Goal: Task Accomplishment & Management: Complete application form

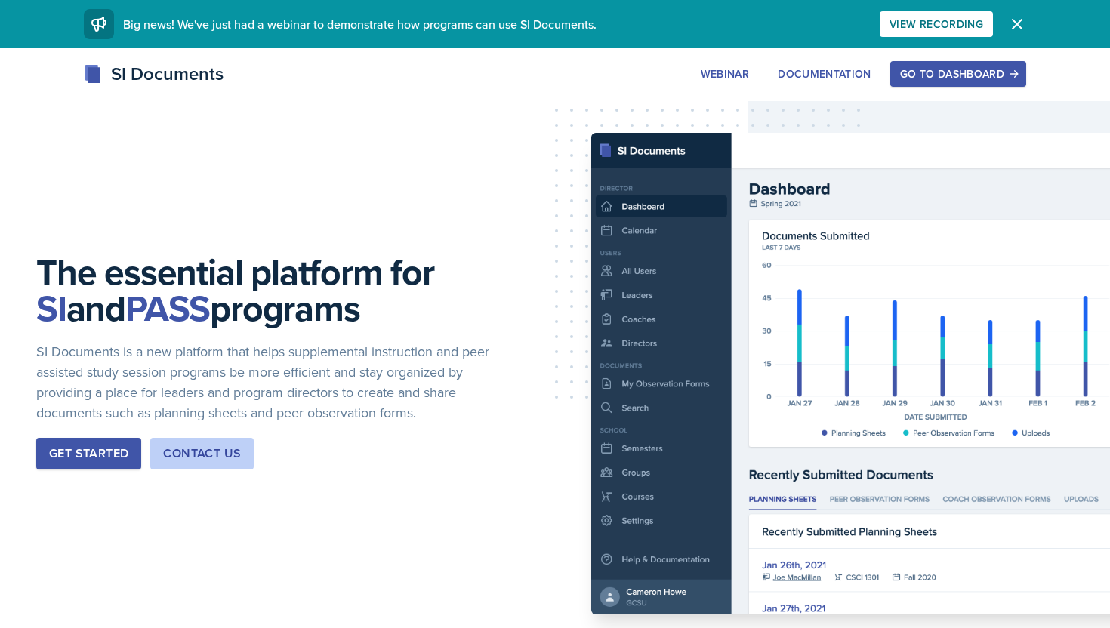
click at [906, 74] on div "Go to Dashboard" at bounding box center [958, 74] width 116 height 12
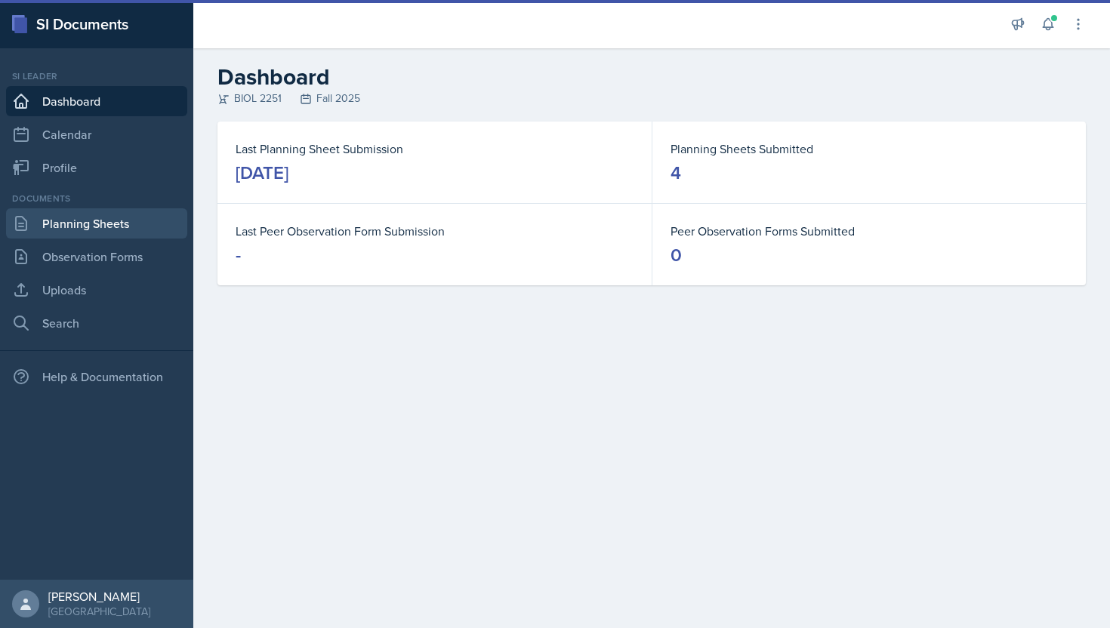
click at [96, 230] on link "Planning Sheets" at bounding box center [96, 223] width 181 height 30
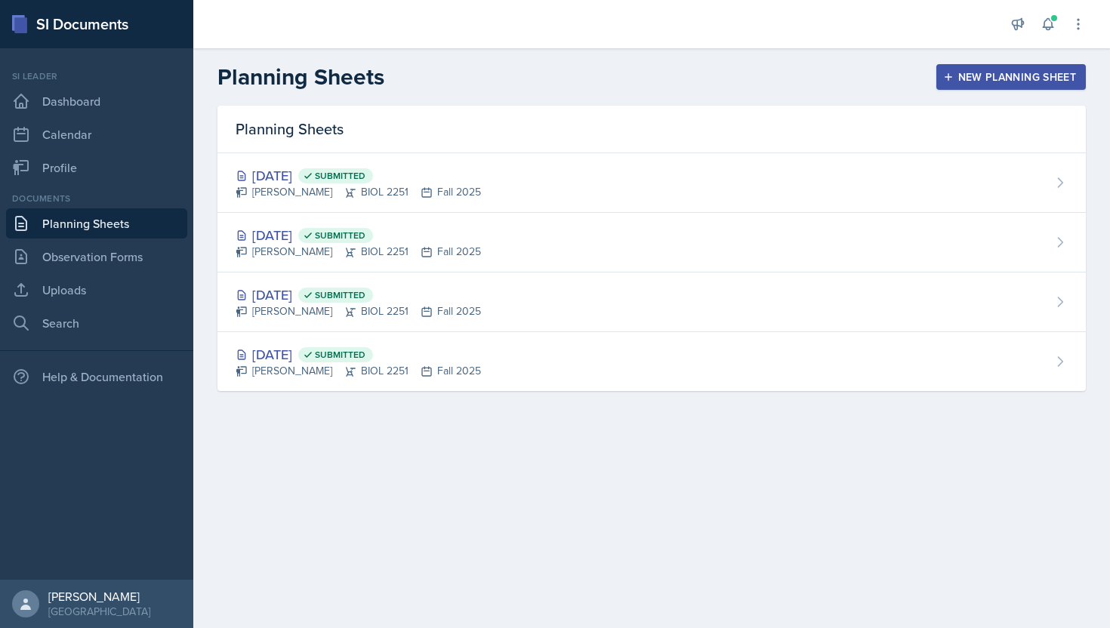
click at [99, 223] on link "Planning Sheets" at bounding box center [96, 223] width 181 height 30
drag, startPoint x: 1025, startPoint y: 64, endPoint x: 859, endPoint y: 72, distance: 165.5
click at [860, 72] on div "Planning Sheets New Planning Sheet" at bounding box center [651, 76] width 917 height 27
click at [976, 83] on div "New Planning Sheet" at bounding box center [1011, 77] width 130 height 12
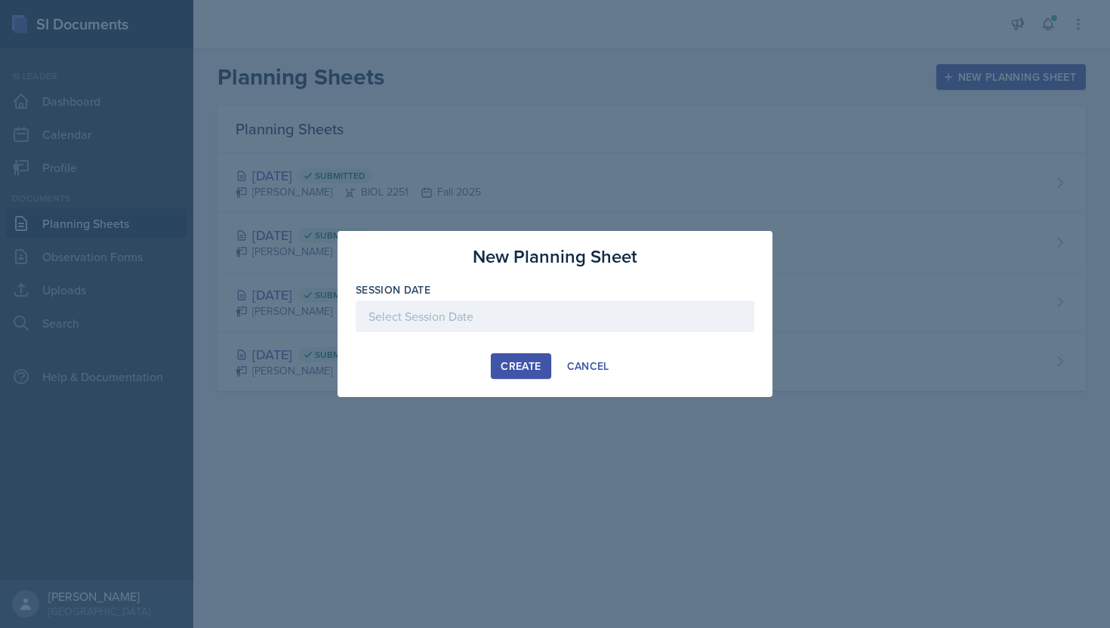
click at [612, 331] on div at bounding box center [555, 317] width 399 height 32
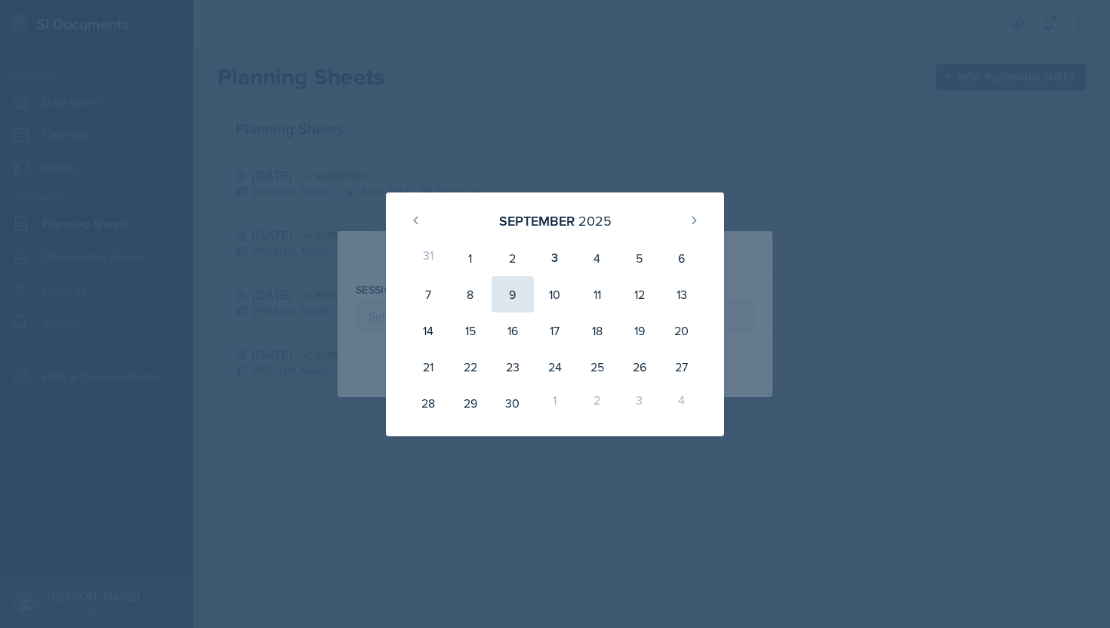
click at [501, 285] on div "9" at bounding box center [513, 294] width 42 height 36
type input "[DATE]"
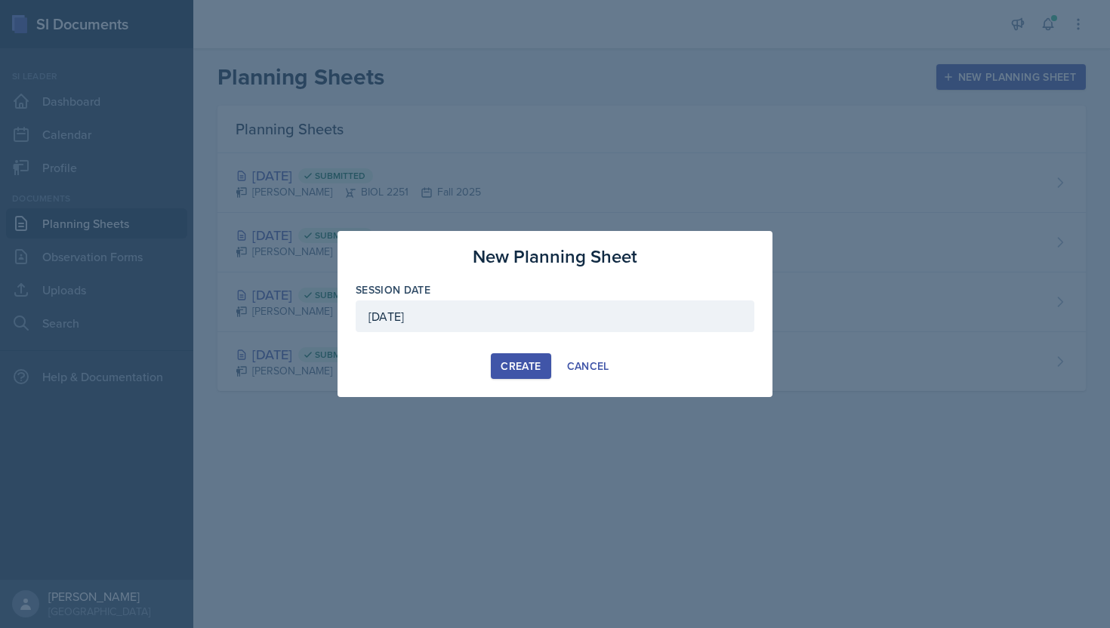
click at [510, 372] on div "Create" at bounding box center [521, 366] width 40 height 12
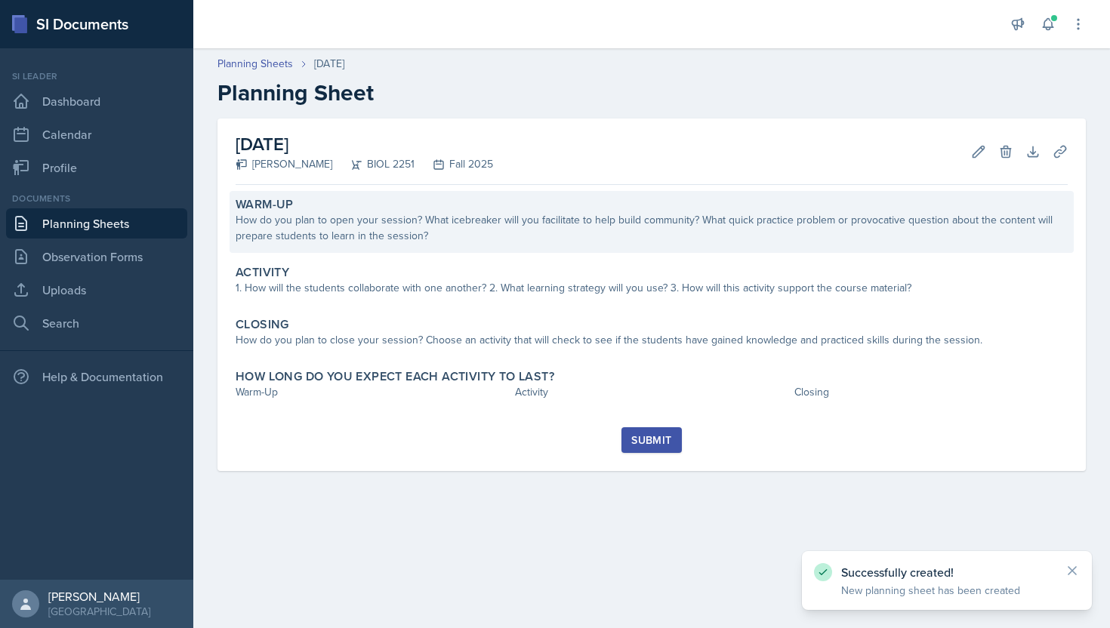
click at [504, 233] on div "How do you plan to open your session? What icebreaker will you facilitate to he…" at bounding box center [652, 228] width 832 height 32
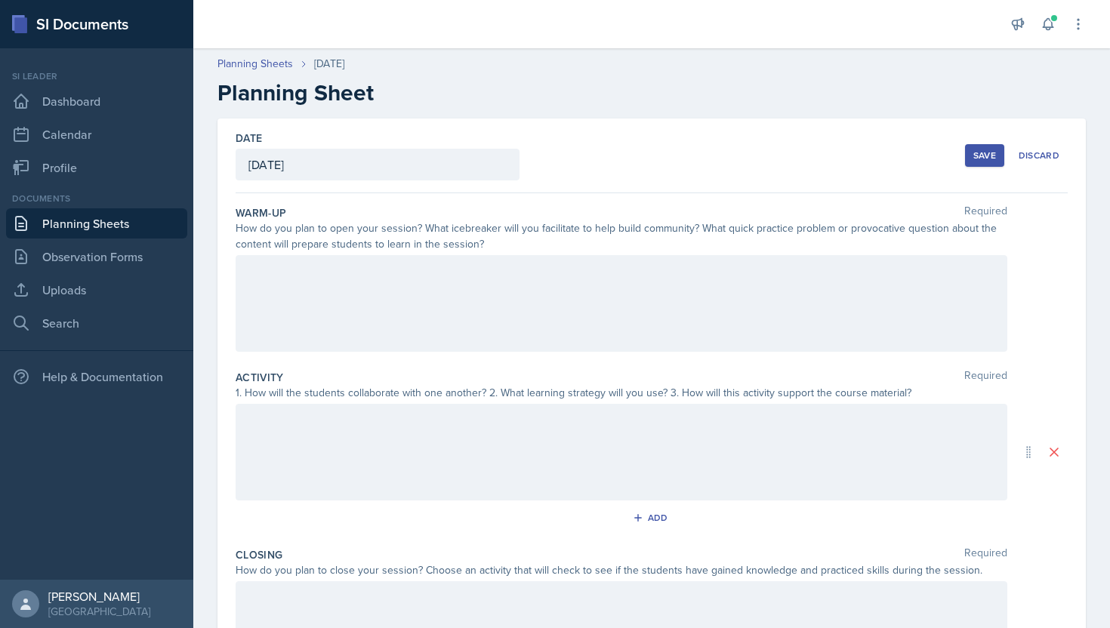
click at [402, 310] on div at bounding box center [622, 303] width 772 height 97
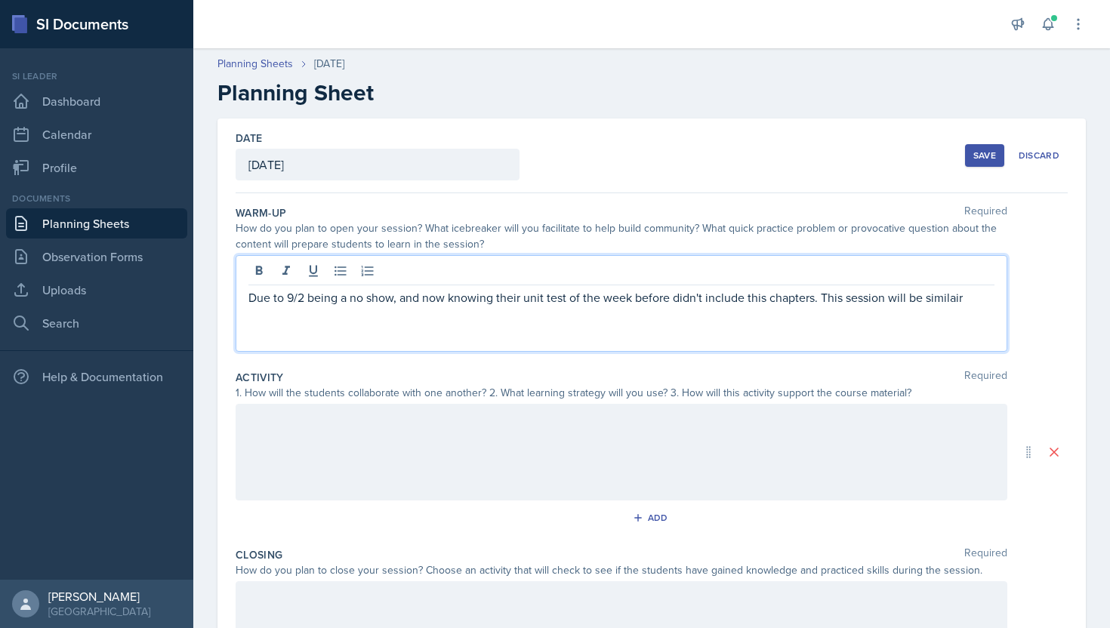
click at [959, 298] on p "Due to 9/2 being a no show, and now knowing their unit test of the week before …" at bounding box center [621, 297] width 746 height 18
click at [947, 296] on p "Due to 9/2 being a no show, and now knowing their unit test of the week before …" at bounding box center [621, 297] width 746 height 18
click at [950, 302] on p "Due to 9/2 being a no show, and now knowing their unit test of the week before …" at bounding box center [621, 297] width 746 height 18
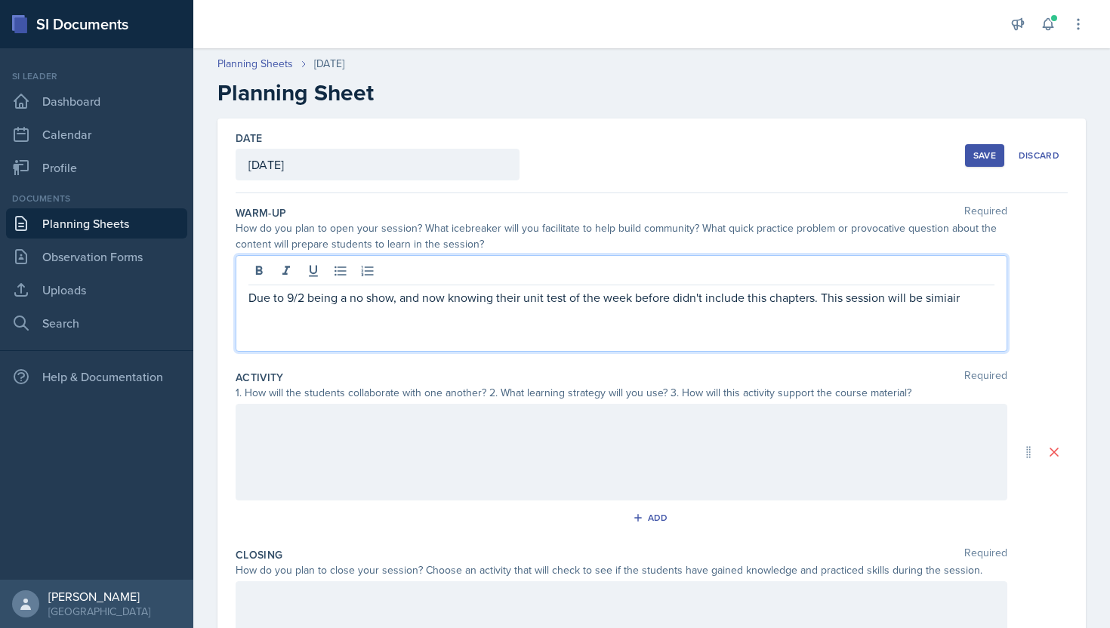
click at [950, 302] on p "Due to 9/2 being a no show, and now knowing their unit test of the week before …" at bounding box center [621, 297] width 746 height 18
click at [700, 320] on p "Due to 9/2 being a no show, and now knowing their unit test of the week before …" at bounding box center [621, 306] width 746 height 36
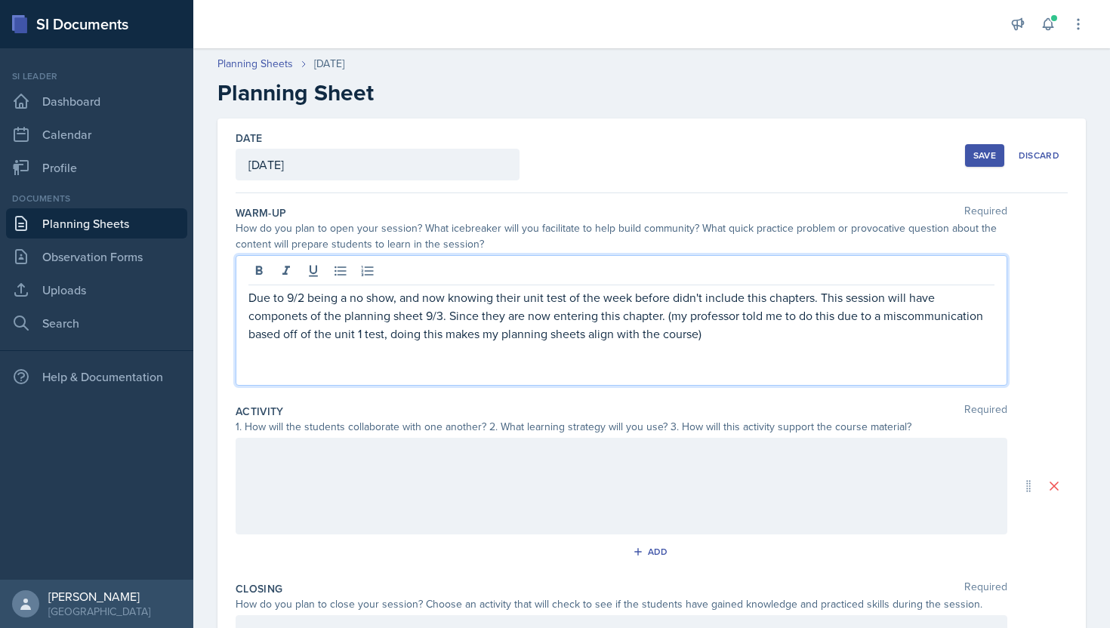
click at [814, 300] on p "Due to 9/2 being a no show, and now knowing their unit test of the week before …" at bounding box center [621, 315] width 746 height 54
click at [806, 333] on p "Due to 9/2 being a no show, and now knowing their unit test of the week before …" at bounding box center [621, 315] width 746 height 54
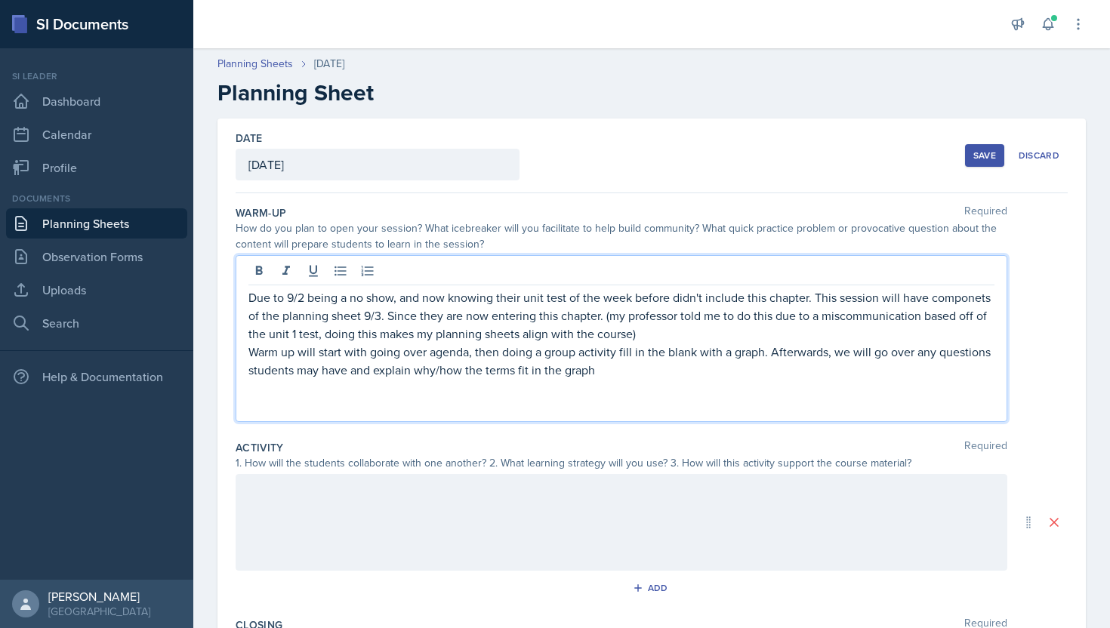
click at [762, 361] on p "Warm up will start with going over agenda, then doing a group activity fill in …" at bounding box center [621, 361] width 746 height 36
click at [763, 358] on p "Warm up will start with going over agenda, then doing a group activity fill in …" at bounding box center [621, 361] width 746 height 36
click at [821, 361] on p "Warm up will start with going over agenda, then doing a group activity fill in …" at bounding box center [621, 361] width 746 height 36
click at [821, 359] on p "Warm up will start with going over agenda, then doing a group activity fill in …" at bounding box center [621, 361] width 746 height 36
click at [812, 354] on p "Warm up will start with going over agenda, then doing a group activity fill in …" at bounding box center [621, 361] width 746 height 36
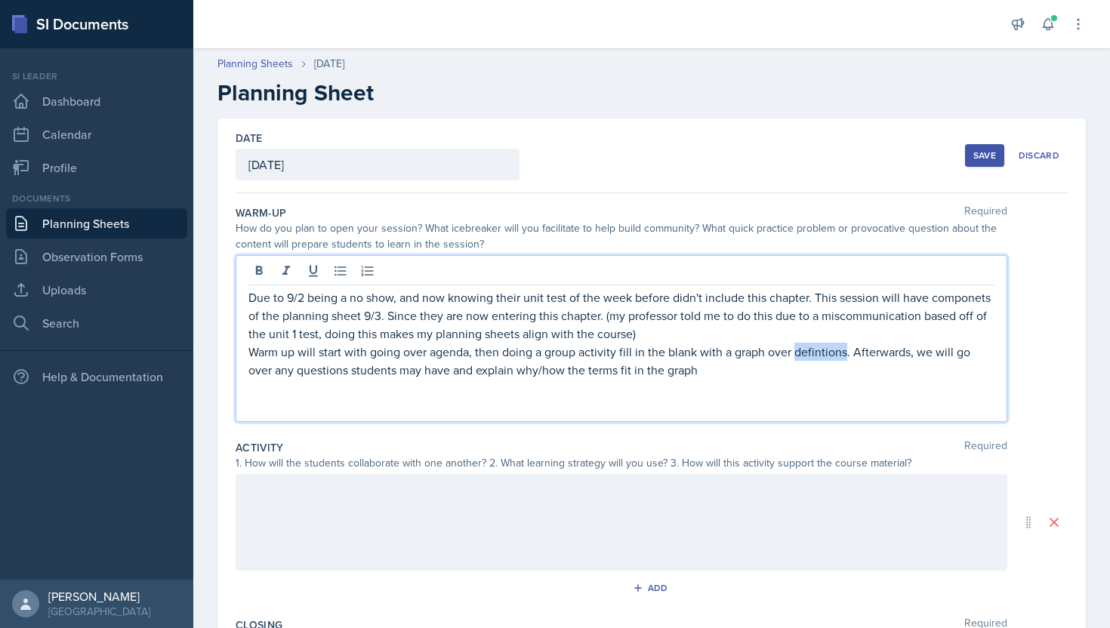
click at [812, 354] on p "Warm up will start with going over agenda, then doing a group activity fill in …" at bounding box center [621, 361] width 746 height 36
click at [695, 371] on p "Warm up will start with going over agenda, then doing a group activity fill in …" at bounding box center [621, 361] width 746 height 36
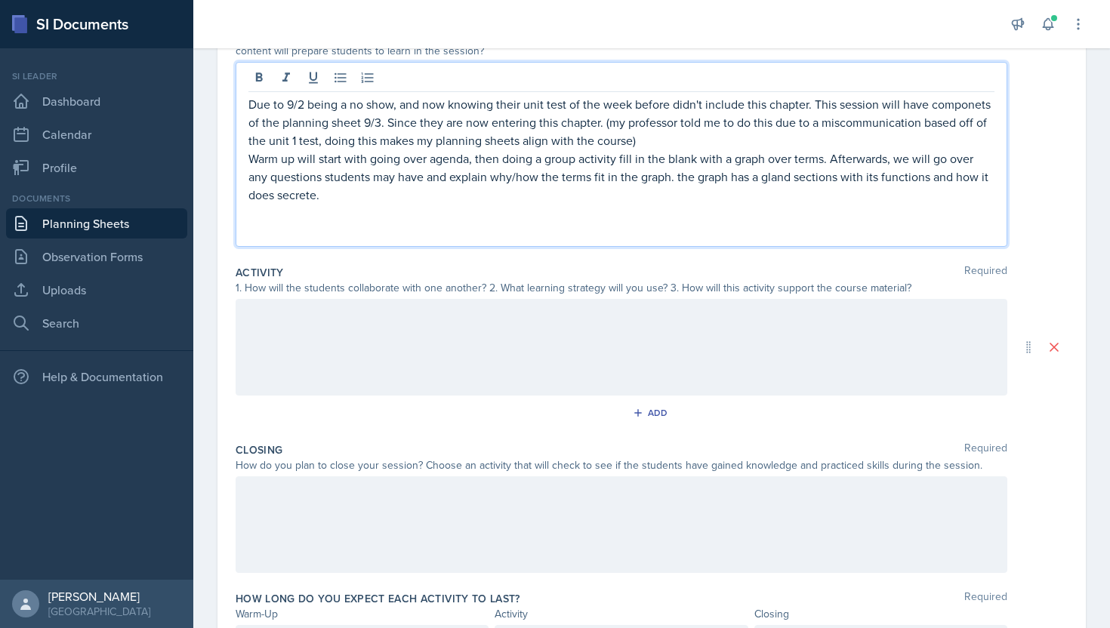
click at [544, 341] on div at bounding box center [622, 347] width 772 height 97
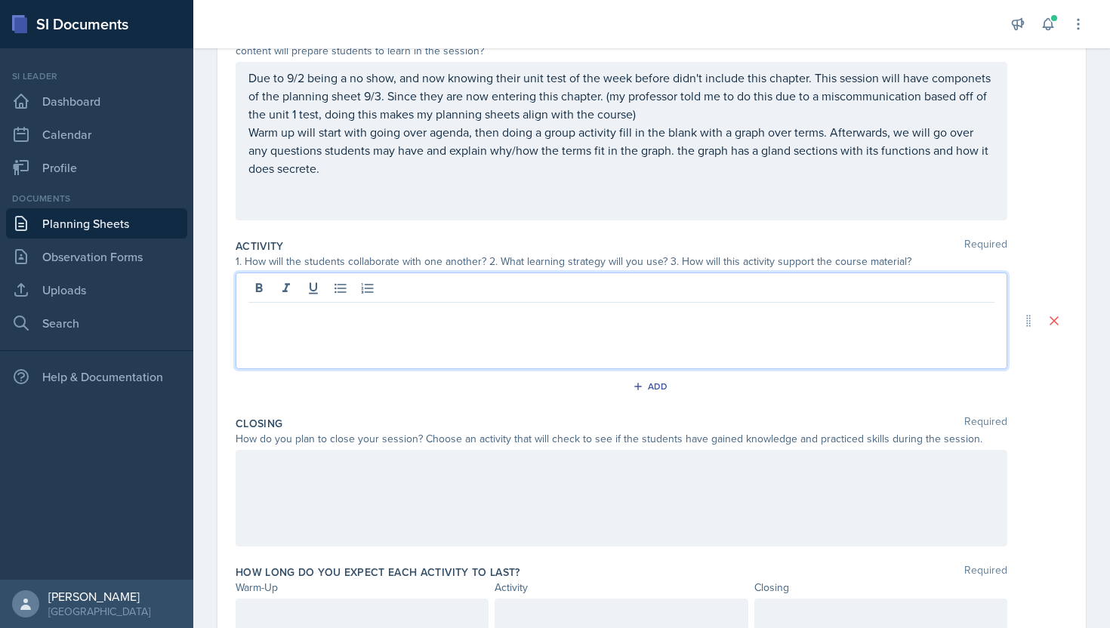
scroll to position [220, 0]
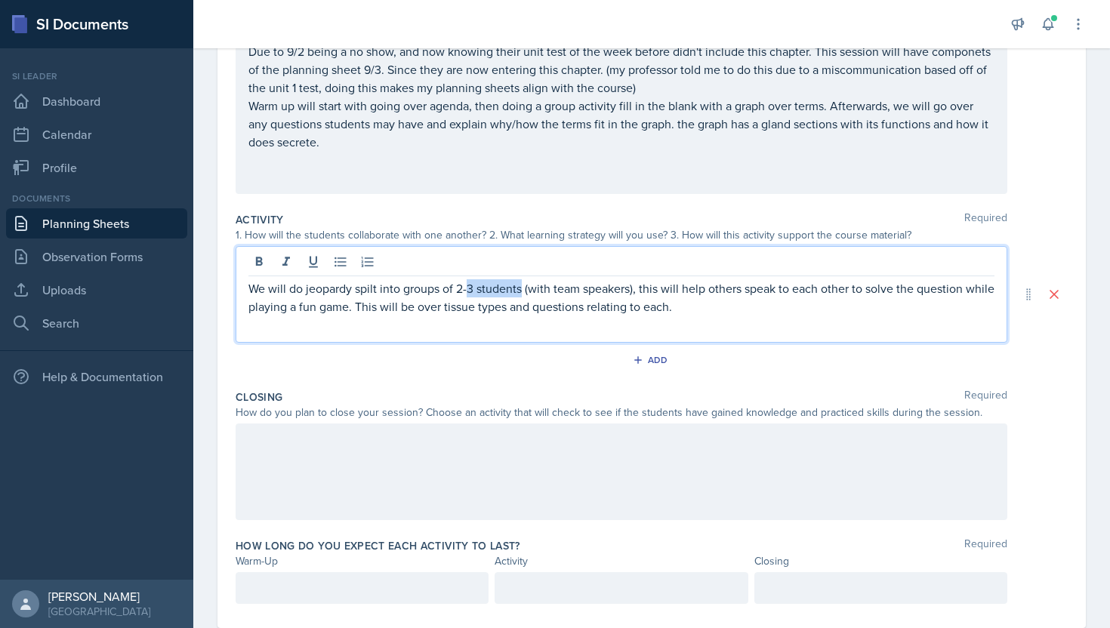
drag, startPoint x: 466, startPoint y: 290, endPoint x: 524, endPoint y: 291, distance: 58.2
click at [524, 291] on p "We will do jeopardy spilt into groups of 2-3 students (with team speakers), thi…" at bounding box center [621, 297] width 746 height 36
click at [470, 292] on p "We will do jeopardy spilt into groups of 2 (with team speakers), this will help…" at bounding box center [621, 297] width 746 height 36
click at [545, 287] on p "We will do jeopardy spilt into groups of 2 (one being a with team speakers), th…" at bounding box center [621, 297] width 746 height 36
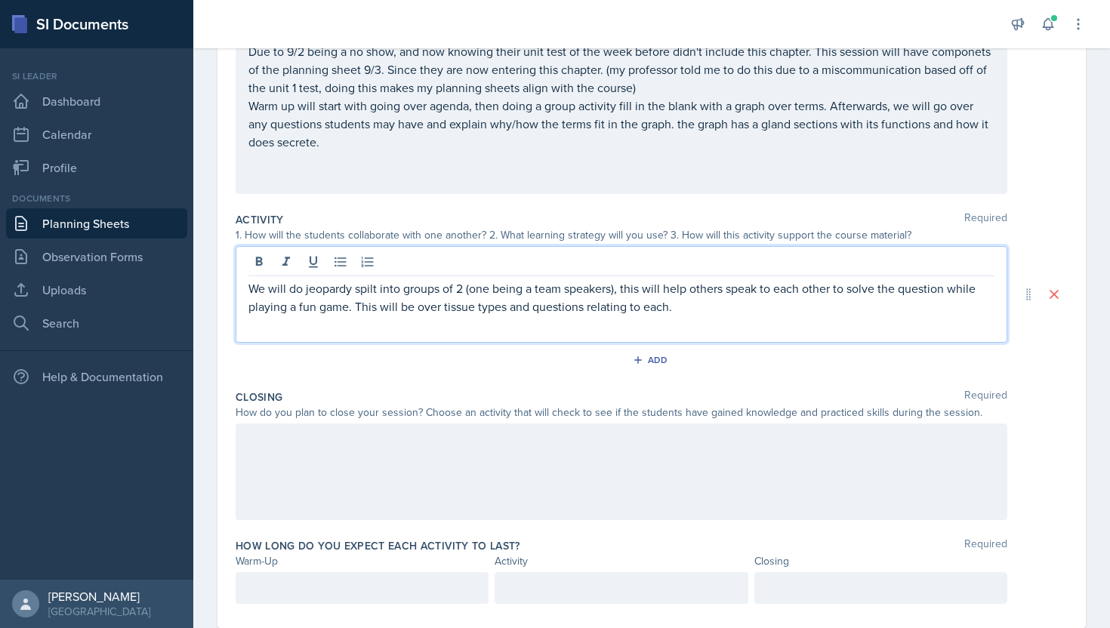
click at [709, 319] on p at bounding box center [621, 325] width 746 height 18
click at [683, 307] on p "We will do jeopardy spilt into groups of 2 (one being a team speakers), this wi…" at bounding box center [621, 297] width 746 height 36
click at [630, 465] on div at bounding box center [622, 472] width 772 height 97
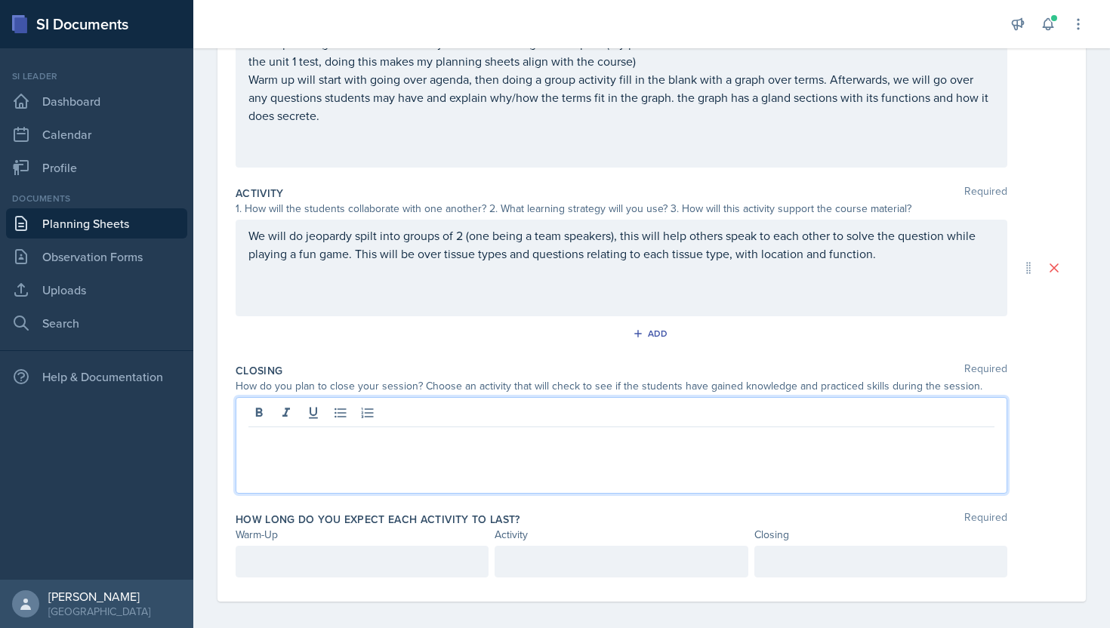
scroll to position [256, 0]
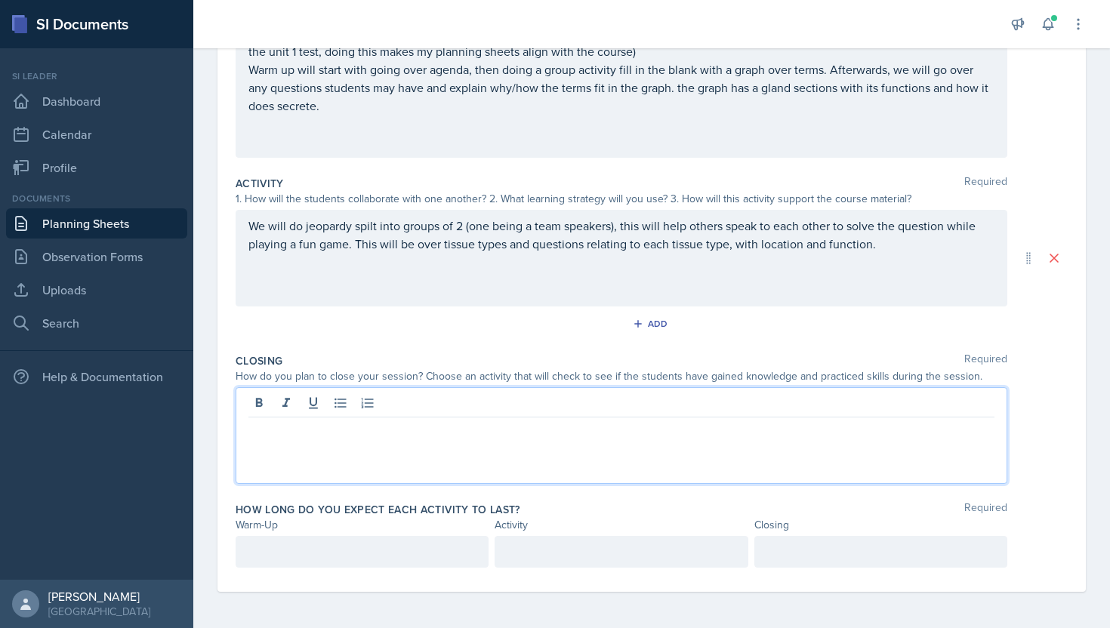
click at [323, 435] on p at bounding box center [621, 430] width 746 height 18
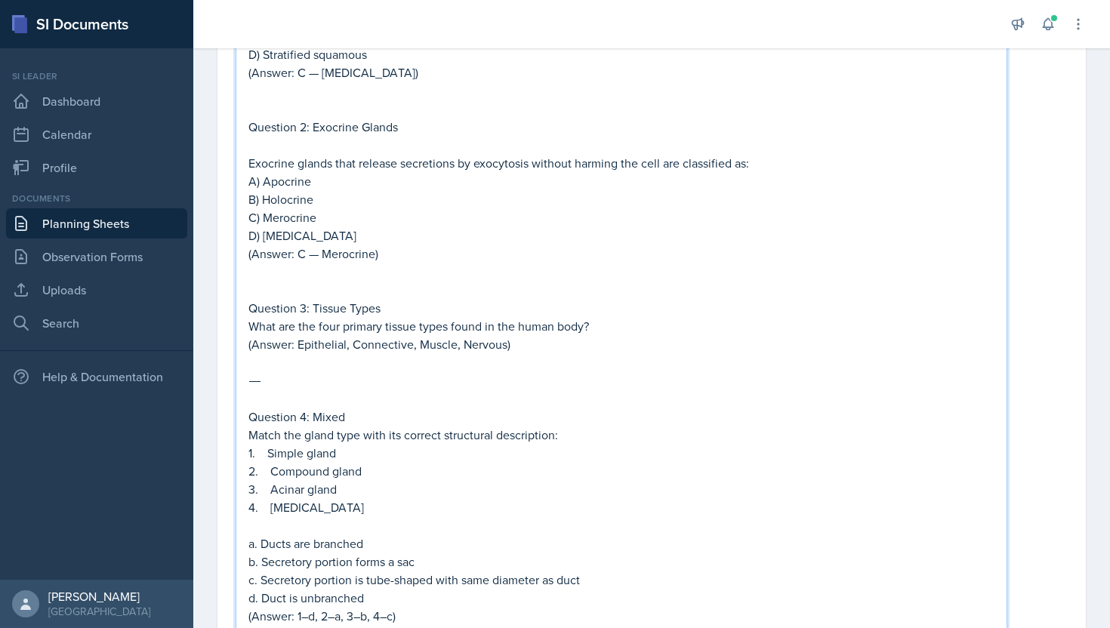
scroll to position [942, 0]
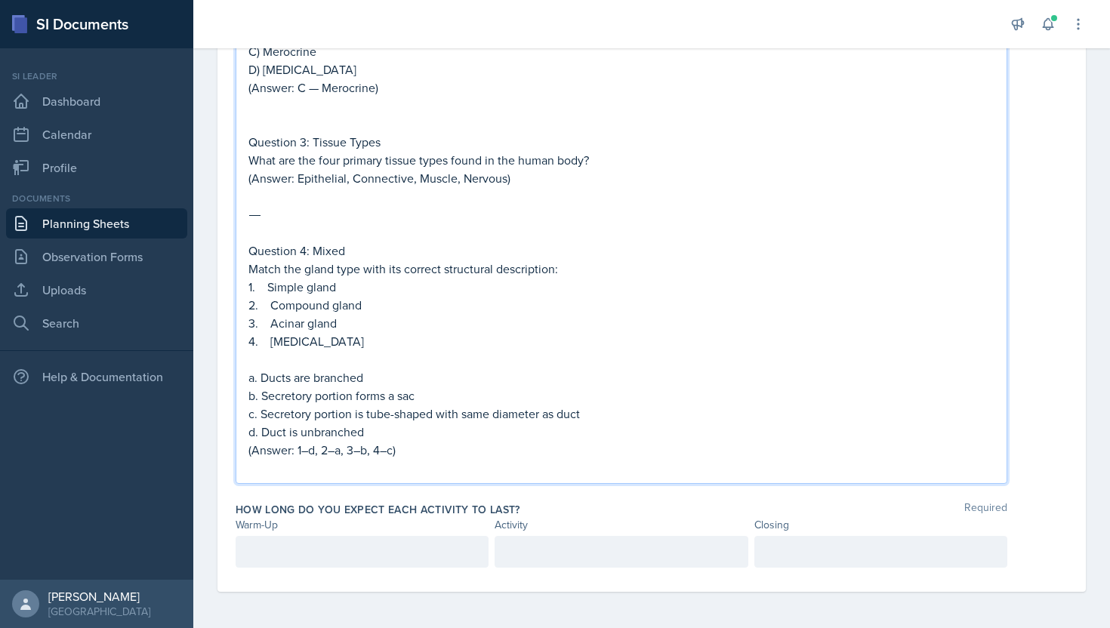
click at [317, 549] on p at bounding box center [361, 552] width 227 height 18
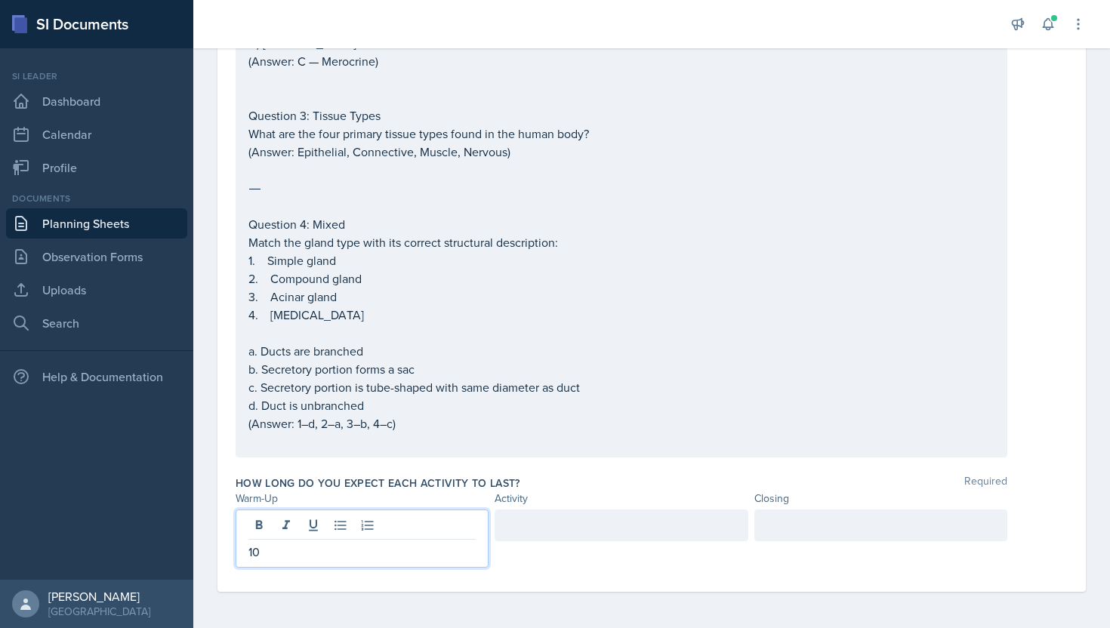
click at [509, 525] on div at bounding box center [621, 526] width 253 height 32
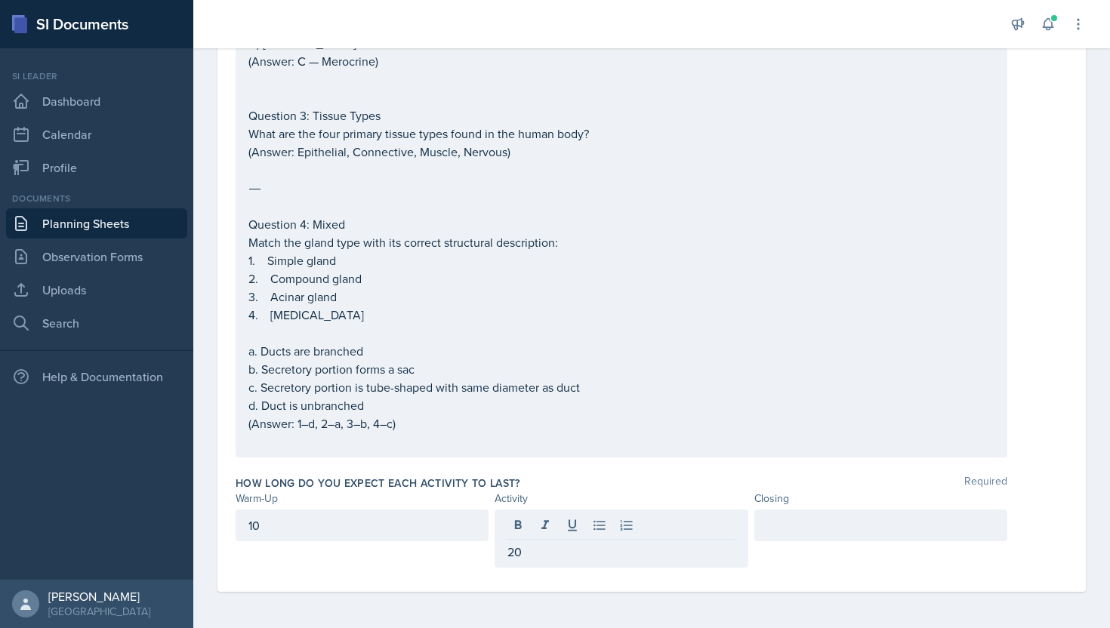
click at [818, 536] on div at bounding box center [880, 526] width 253 height 32
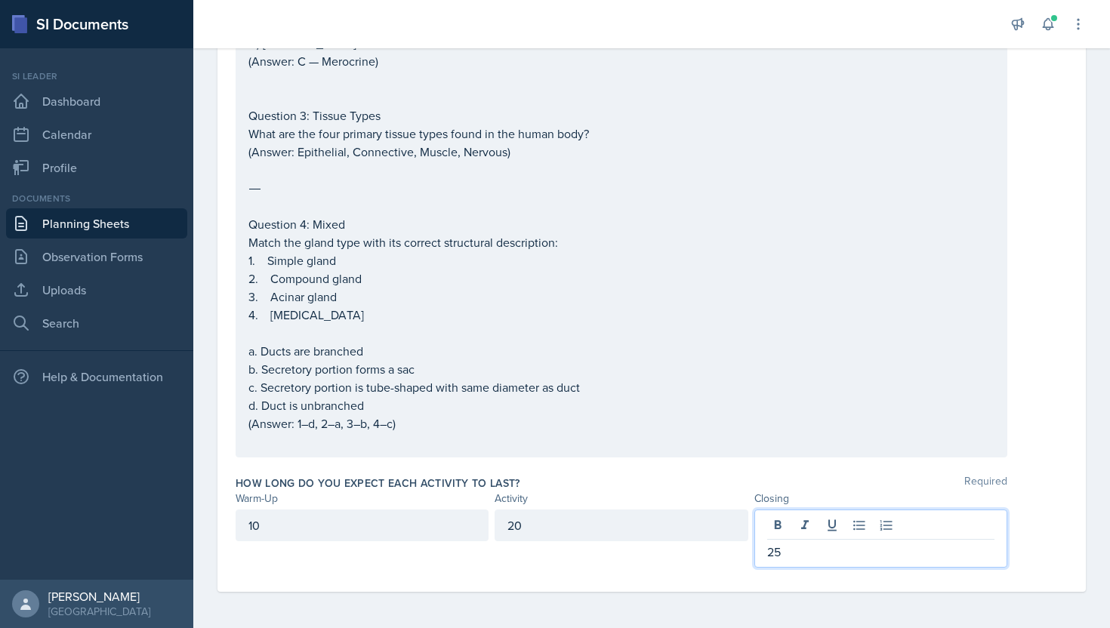
click at [823, 174] on p at bounding box center [621, 170] width 746 height 18
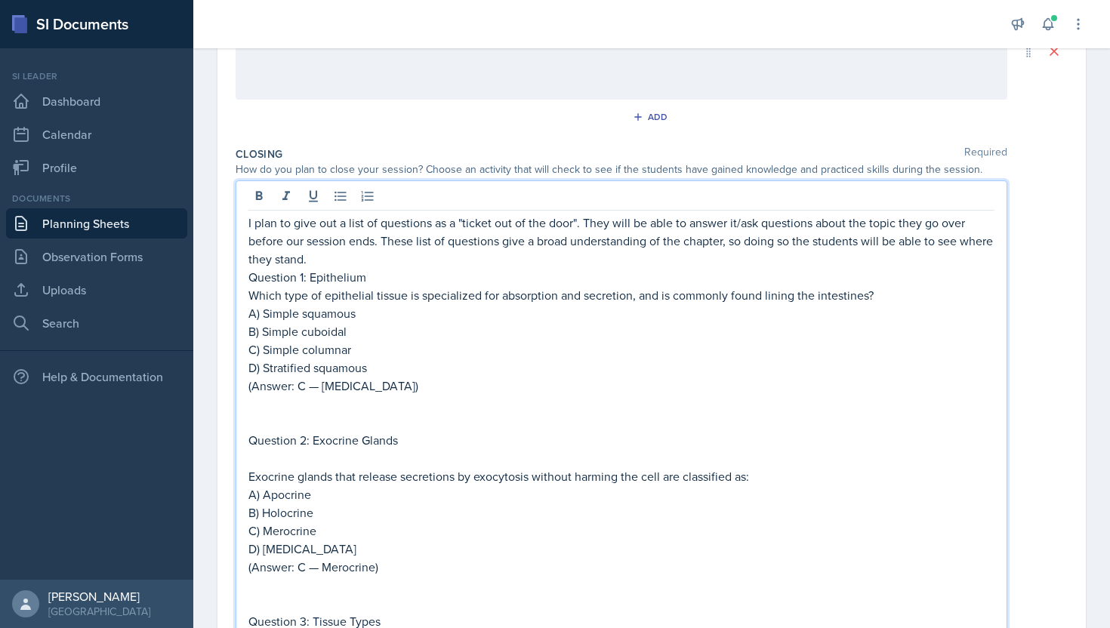
scroll to position [0, 0]
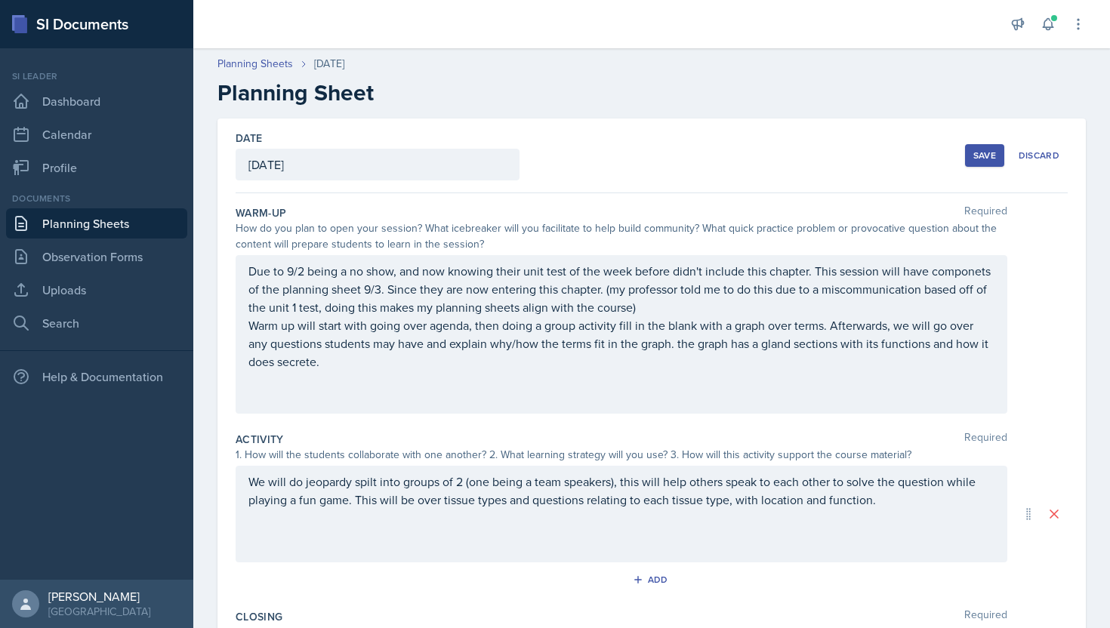
click at [981, 155] on div "Save" at bounding box center [984, 155] width 23 height 12
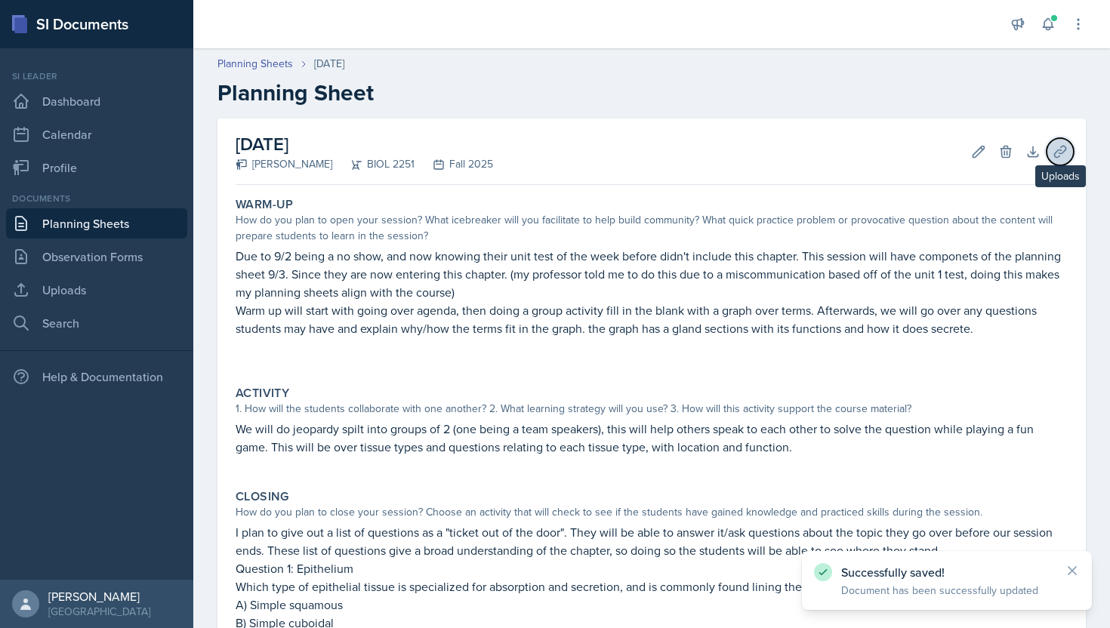
click at [1053, 146] on icon at bounding box center [1060, 151] width 15 height 15
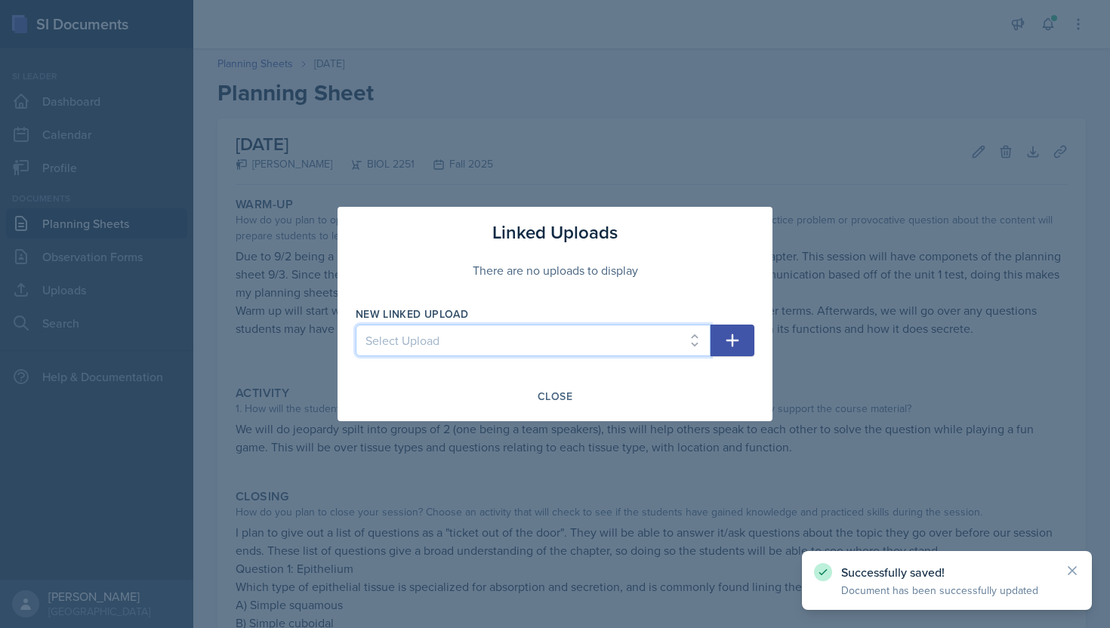
click at [494, 334] on select "Select Upload [DATE] [DATE] [DATE] [DATE] [DATE] [DATE] [DATE]" at bounding box center [533, 341] width 355 height 32
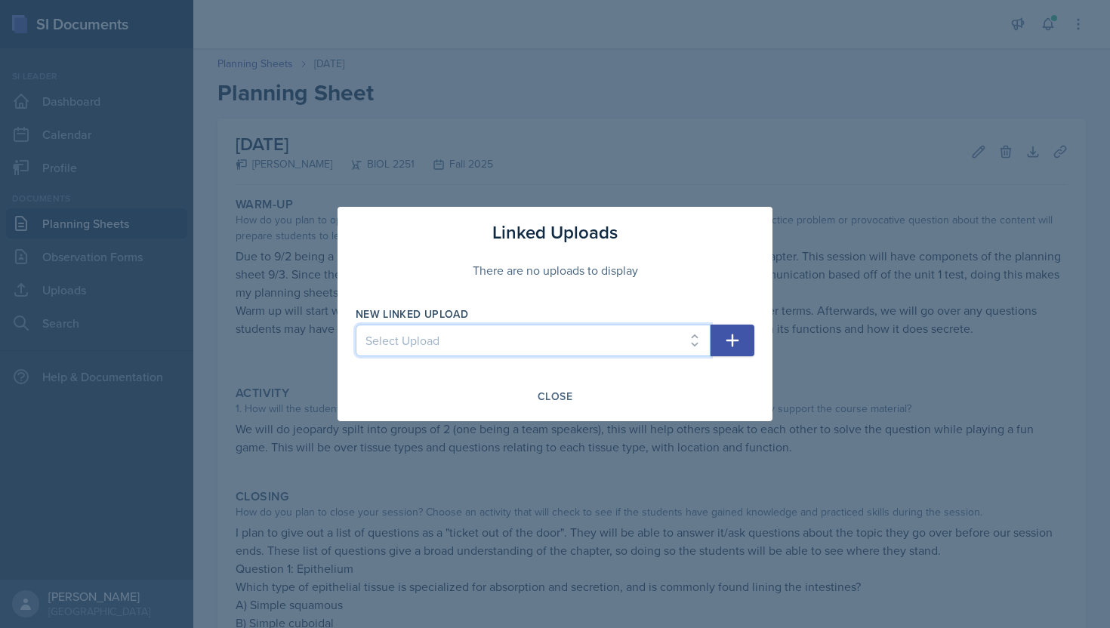
select select "23a505b4-621b-4ba1-9ac7-2e796b21839b"
click at [356, 325] on select "Select Upload [DATE] [DATE] [DATE] [DATE] [DATE] [DATE] [DATE]" at bounding box center [533, 341] width 355 height 32
click at [735, 334] on icon "button" at bounding box center [732, 340] width 18 height 18
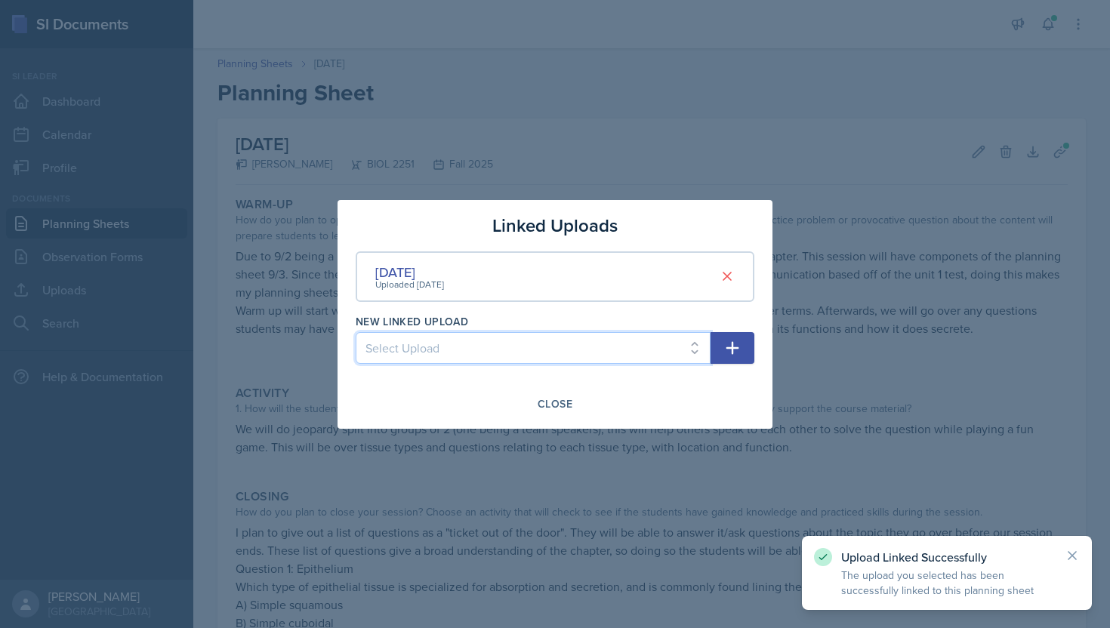
click at [525, 350] on select "Select Upload [DATE] [DATE] [DATE] [DATE] [DATE] [DATE]" at bounding box center [533, 348] width 355 height 32
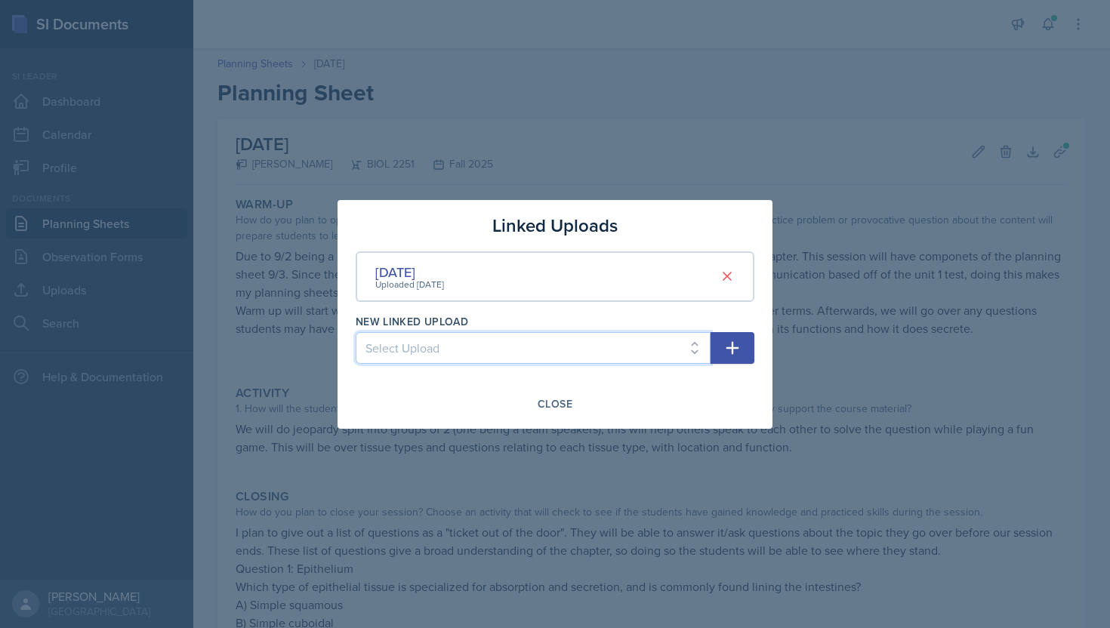
select select "626e1716-7fcc-474b-a69a-fe4682bea1ba"
click at [356, 332] on select "Select Upload [DATE] [DATE] [DATE] [DATE] [DATE] [DATE]" at bounding box center [533, 348] width 355 height 32
click at [734, 346] on icon "button" at bounding box center [732, 348] width 18 height 18
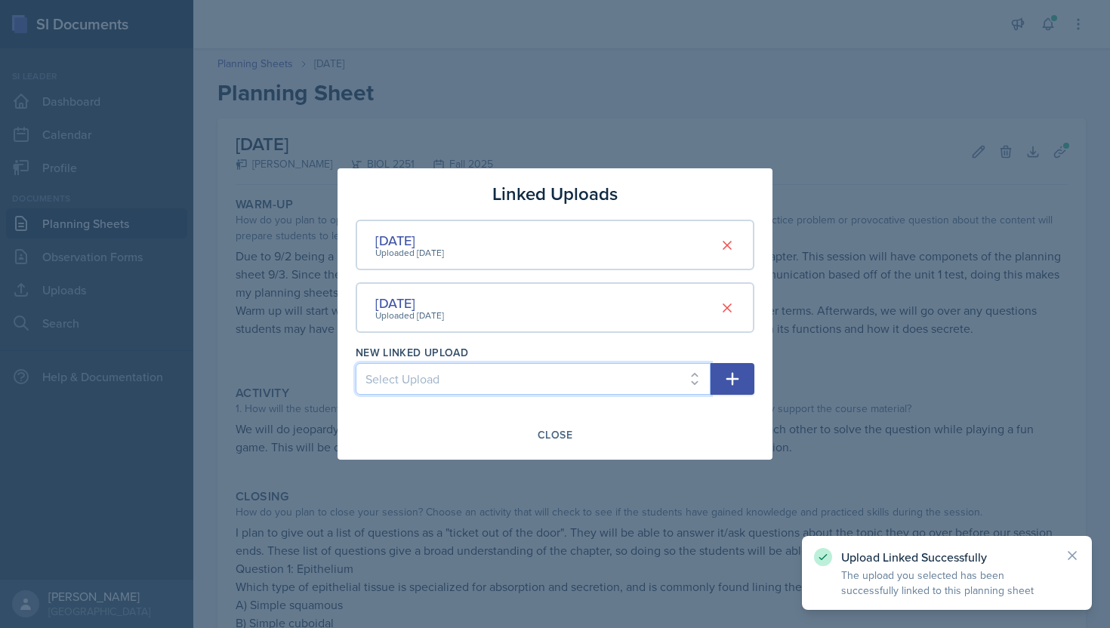
click at [561, 388] on select "Select Upload [DATE] [DATE] [DATE] [DATE] [DATE]" at bounding box center [533, 379] width 355 height 32
select select "3b00d89f-c1c9-497e-b3f5-eb122bba7a46"
click at [356, 363] on select "Select Upload [DATE] [DATE] [DATE] [DATE] [DATE]" at bounding box center [533, 379] width 355 height 32
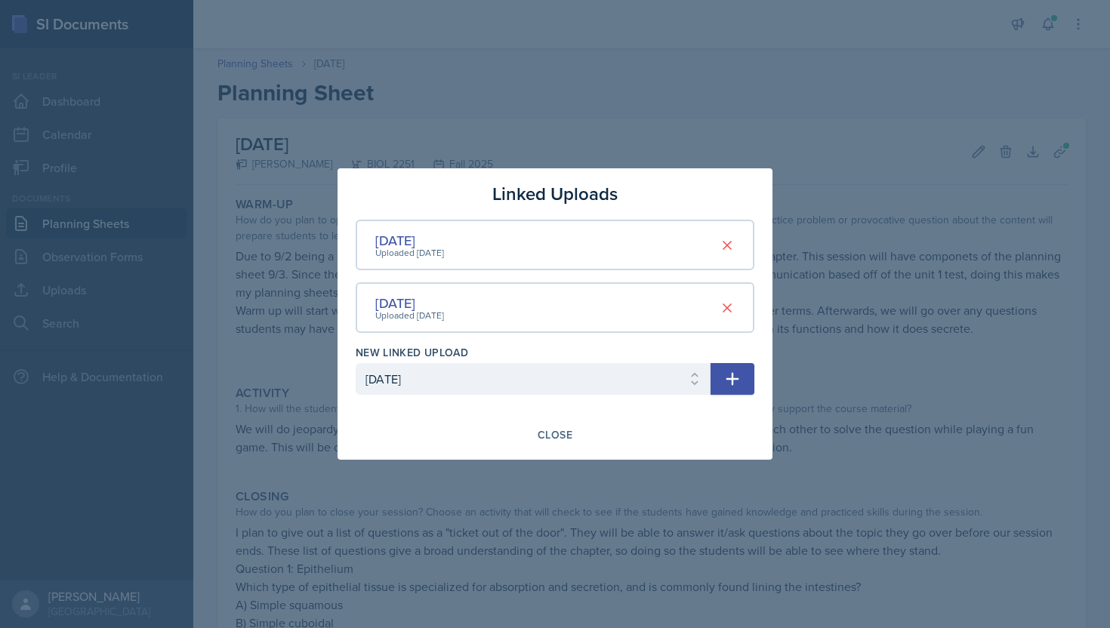
click at [732, 374] on icon "button" at bounding box center [732, 379] width 13 height 13
select select
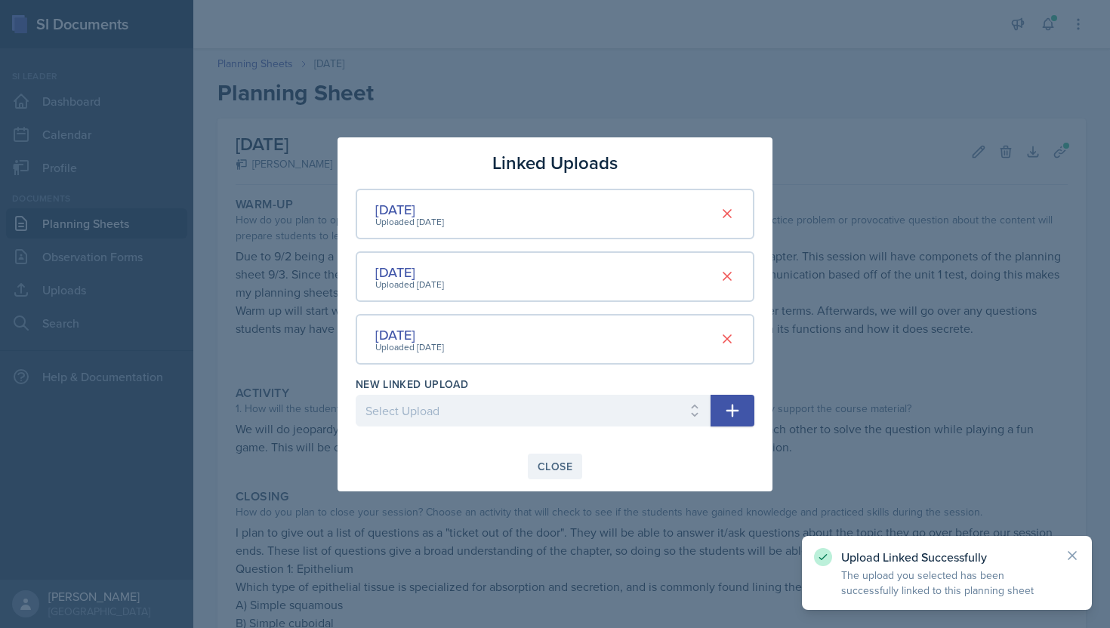
click at [559, 470] on div "Close" at bounding box center [555, 467] width 35 height 12
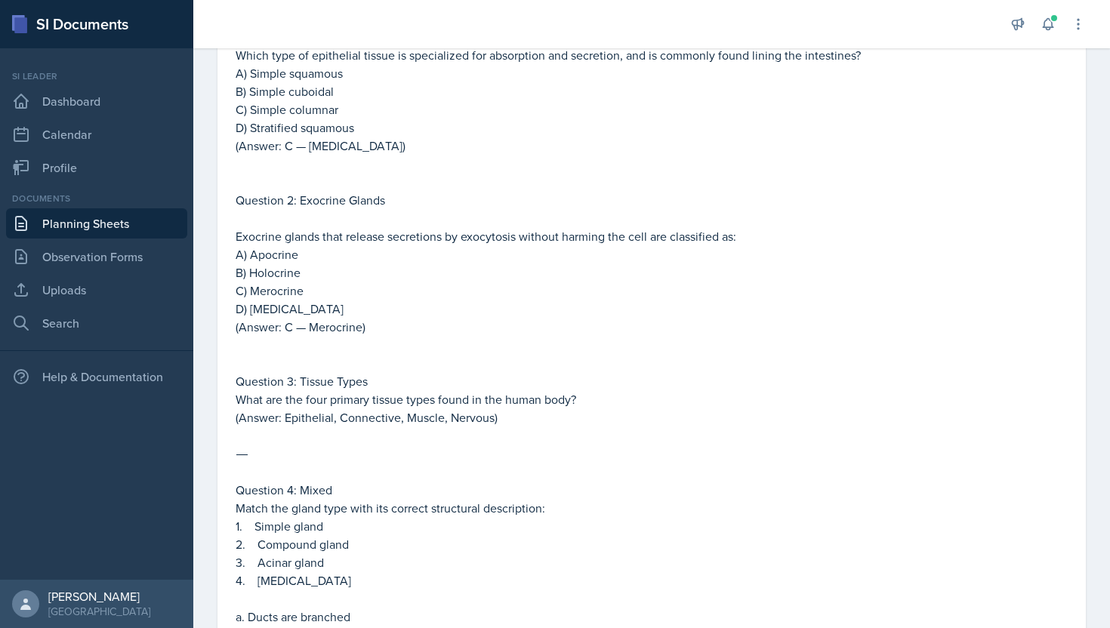
scroll to position [791, 0]
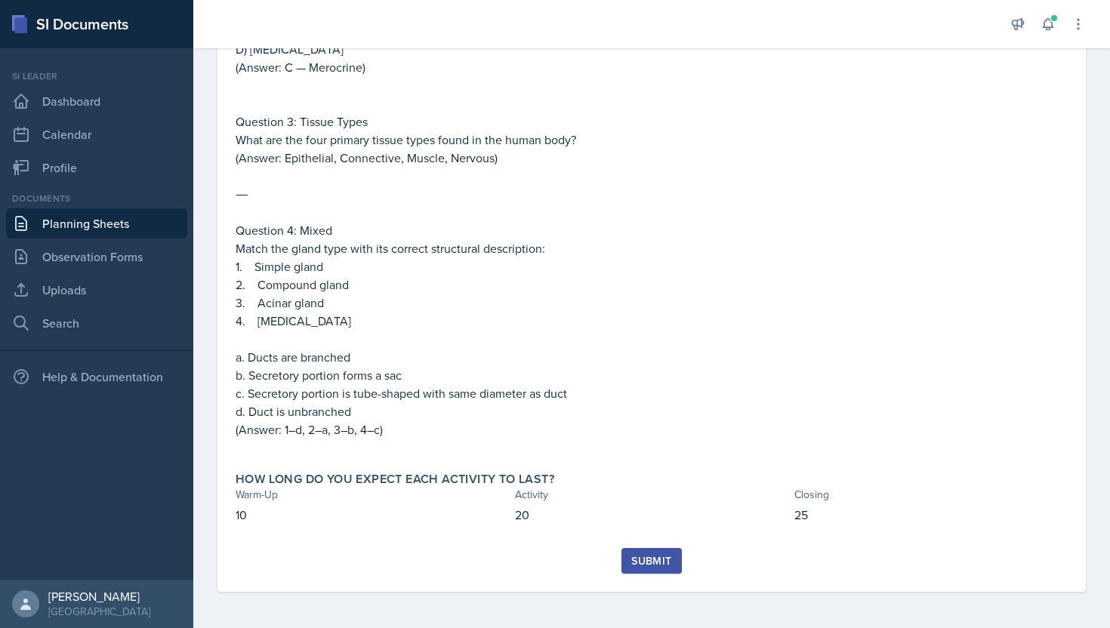
click at [658, 571] on button "Submit" at bounding box center [651, 561] width 60 height 26
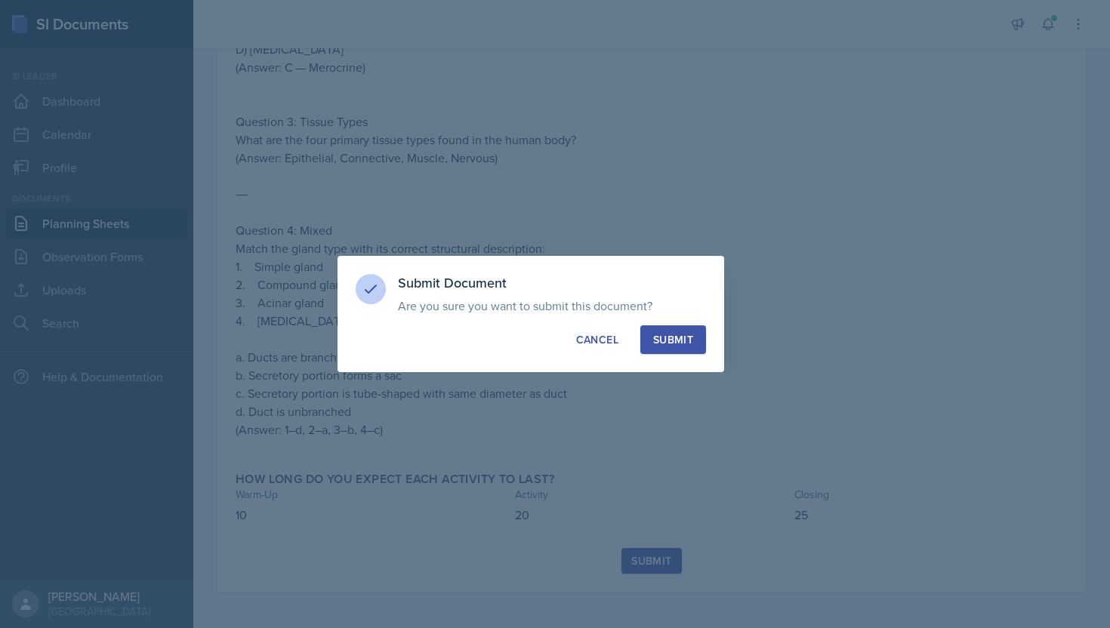
click at [679, 344] on div "Submit" at bounding box center [673, 339] width 40 height 15
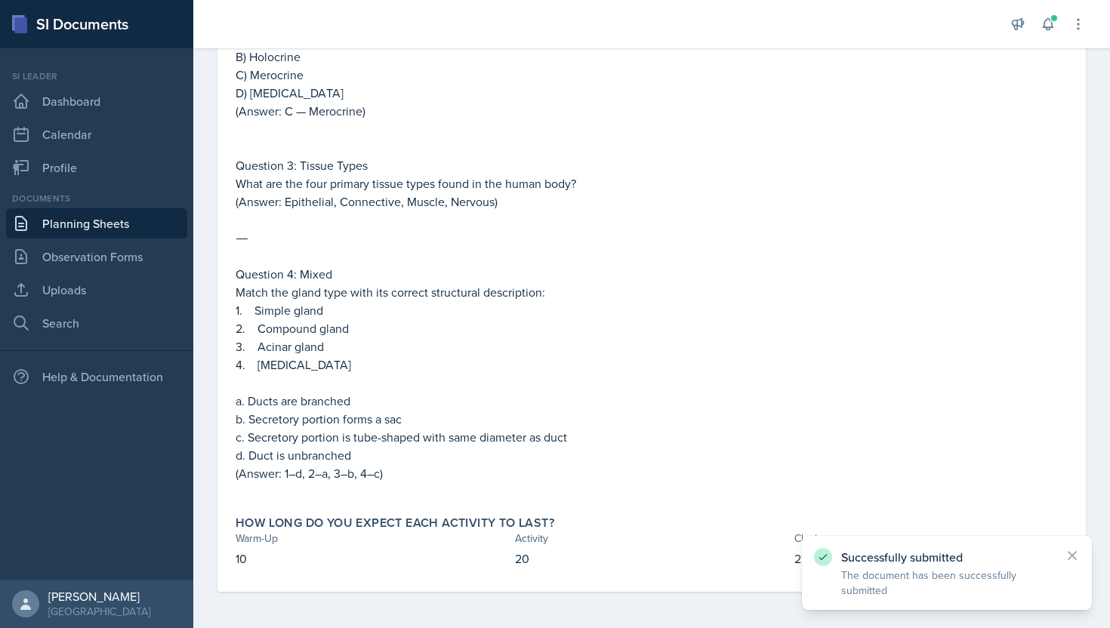
click at [124, 222] on link "Planning Sheets" at bounding box center [96, 223] width 181 height 30
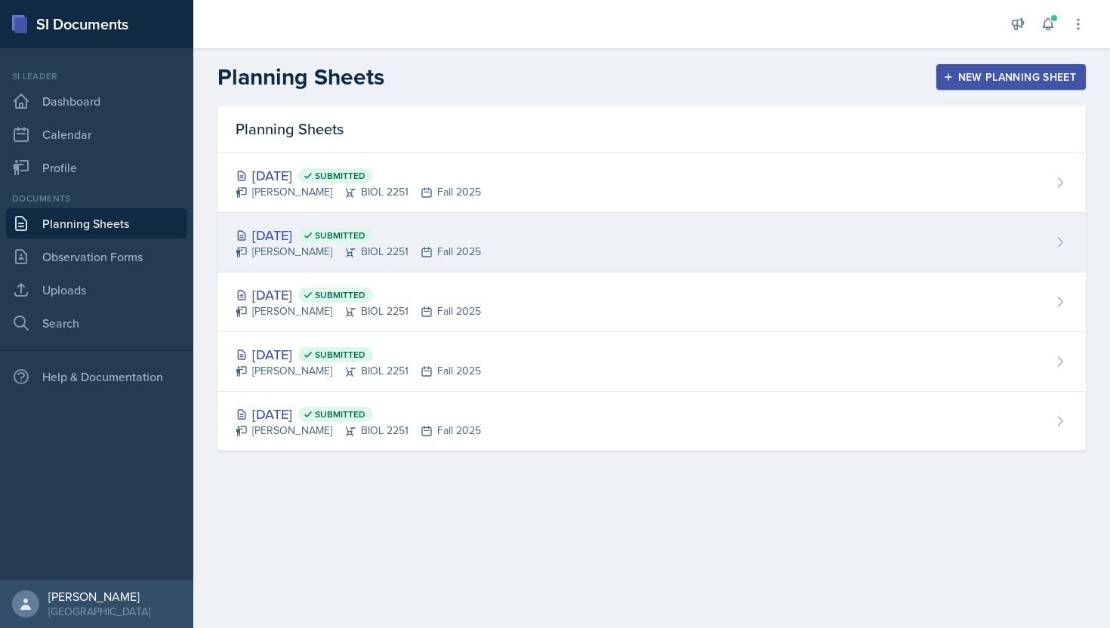
click at [291, 242] on div "[DATE] Submitted" at bounding box center [358, 235] width 245 height 20
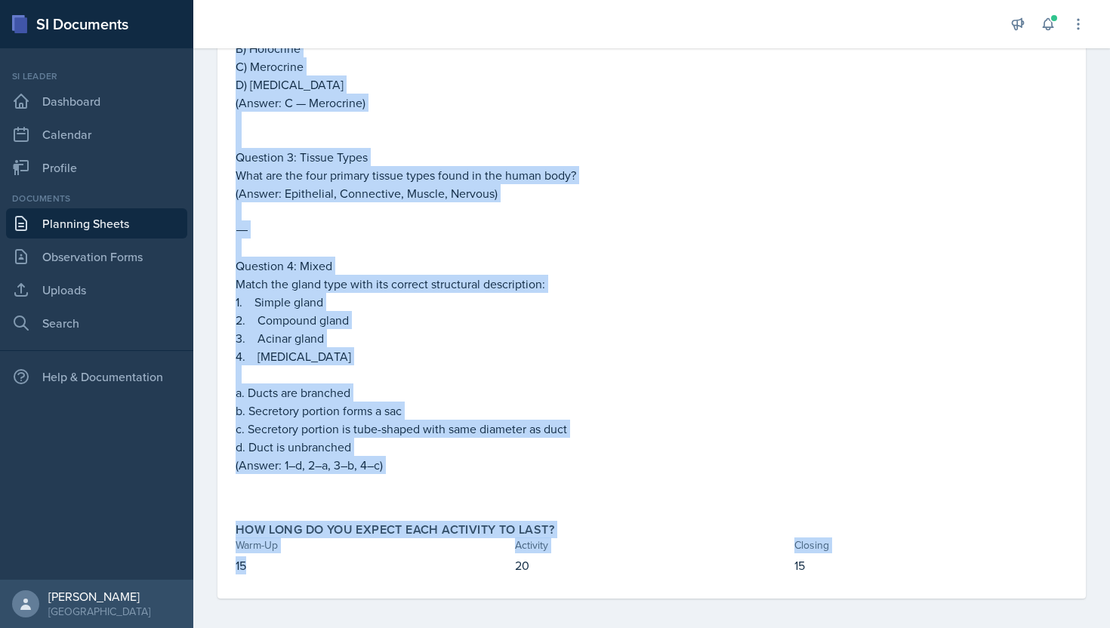
scroll to position [663, 0]
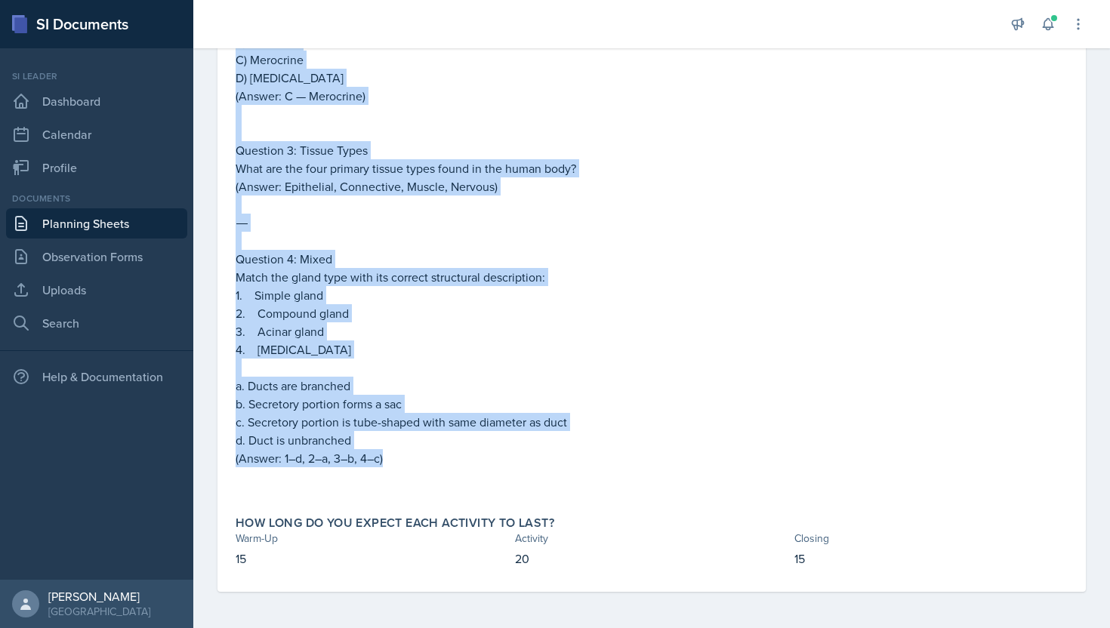
drag, startPoint x: 234, startPoint y: 282, endPoint x: 384, endPoint y: 458, distance: 231.4
click at [384, 458] on div "Closing How do you plan to close your session? Choose an activity that will che…" at bounding box center [652, 112] width 844 height 783
copy div "Question 1: Epithelium Which type of epithelial tissue is specialized for absor…"
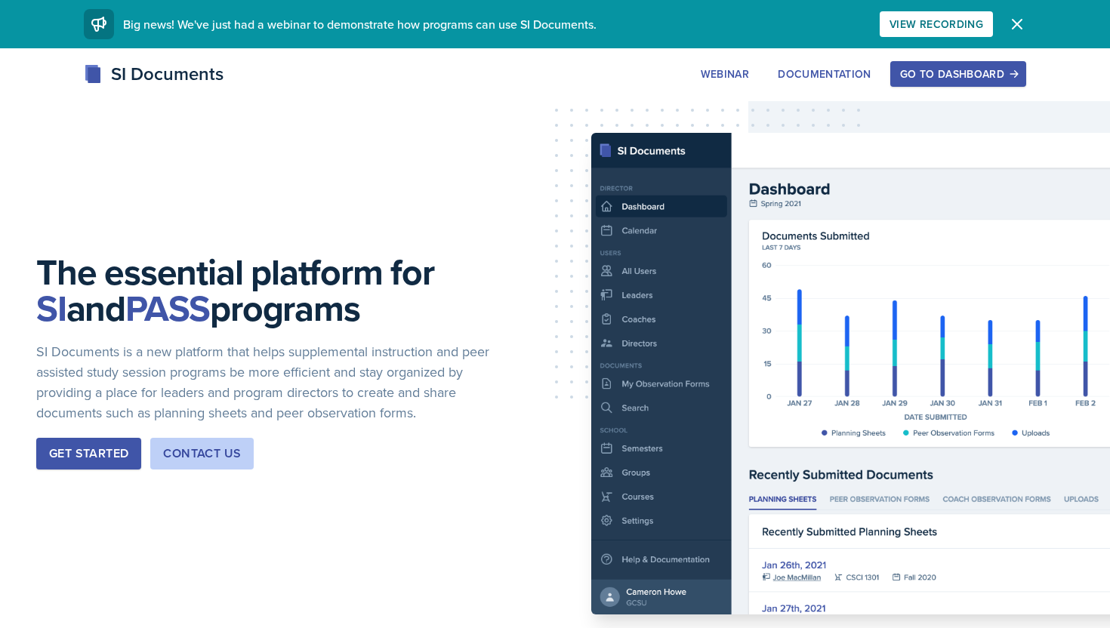
click at [939, 79] on div "Go to Dashboard" at bounding box center [958, 74] width 116 height 12
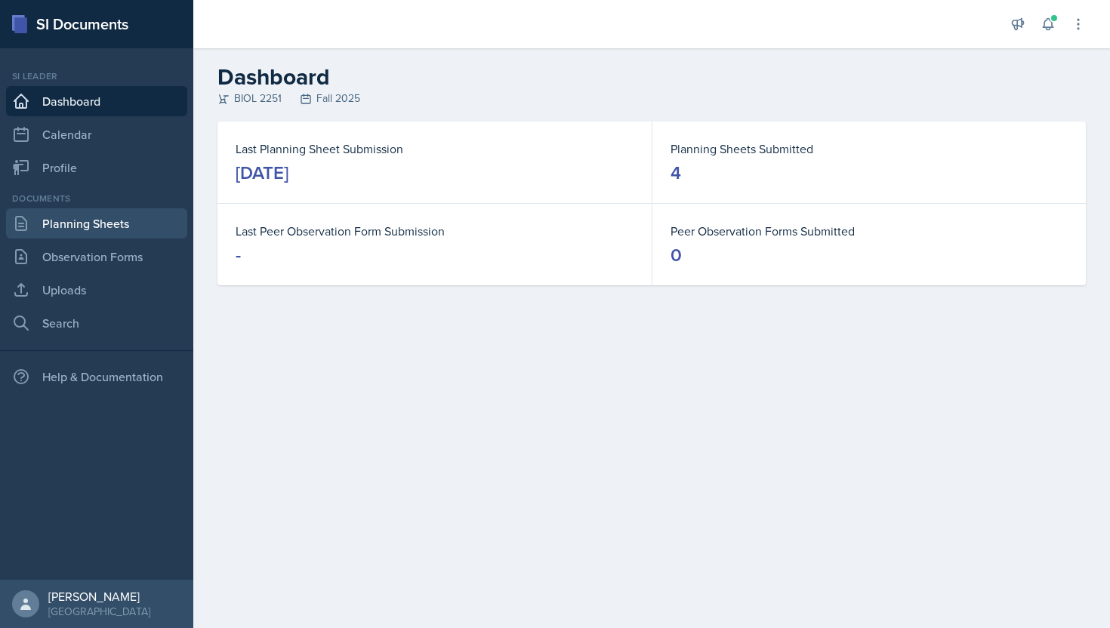
click at [75, 226] on link "Planning Sheets" at bounding box center [96, 223] width 181 height 30
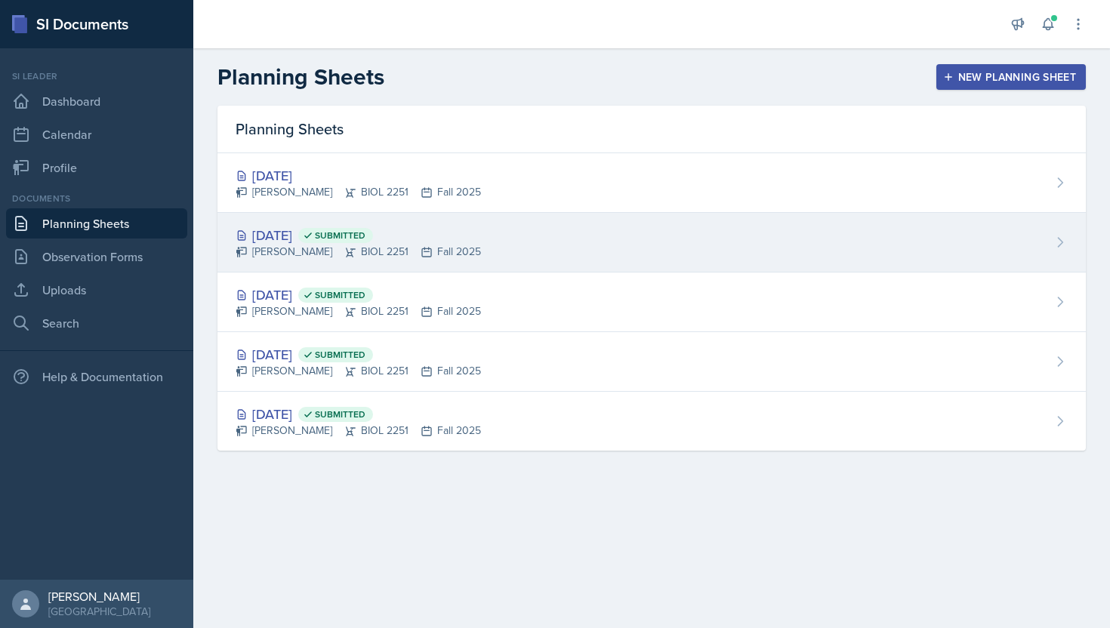
click at [267, 236] on div "[DATE] Submitted" at bounding box center [358, 235] width 245 height 20
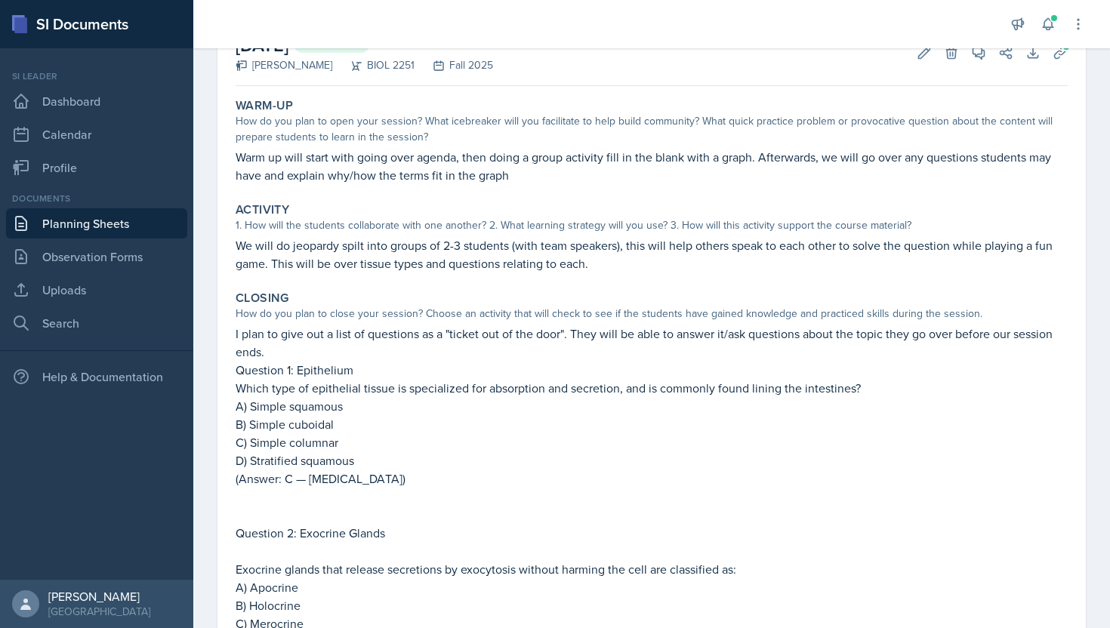
scroll to position [110, 0]
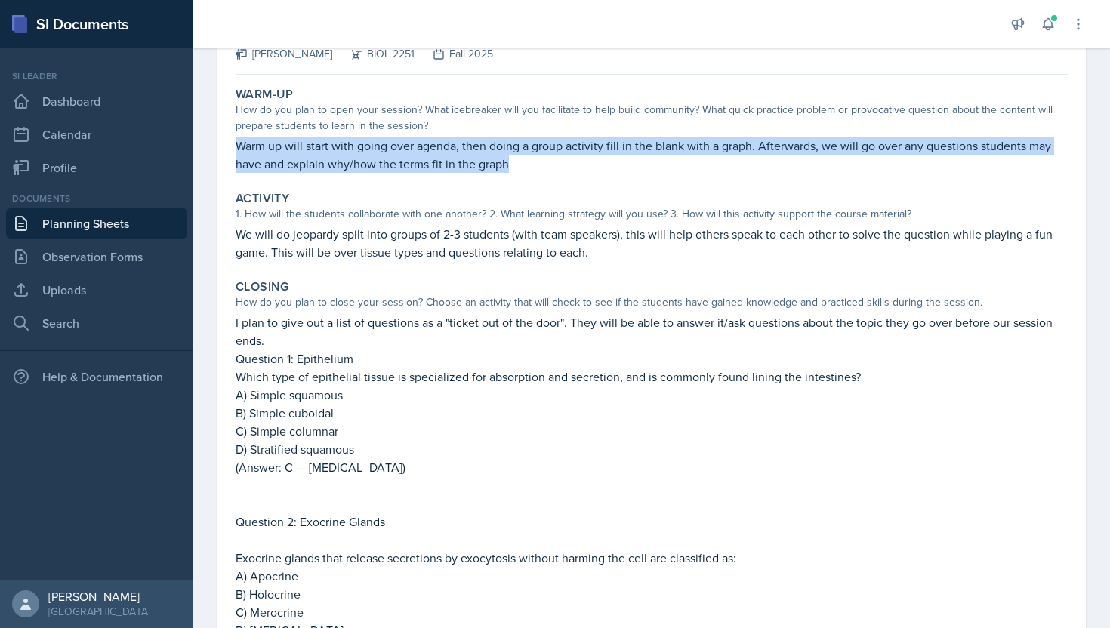
drag, startPoint x: 236, startPoint y: 149, endPoint x: 586, endPoint y: 163, distance: 349.9
click at [586, 163] on p "Warm up will start with going over agenda, then doing a group activity fill in …" at bounding box center [652, 155] width 832 height 36
copy p "Warm up will start with going over agenda, then doing a group activity fill in …"
click at [84, 252] on link "Observation Forms" at bounding box center [96, 257] width 181 height 30
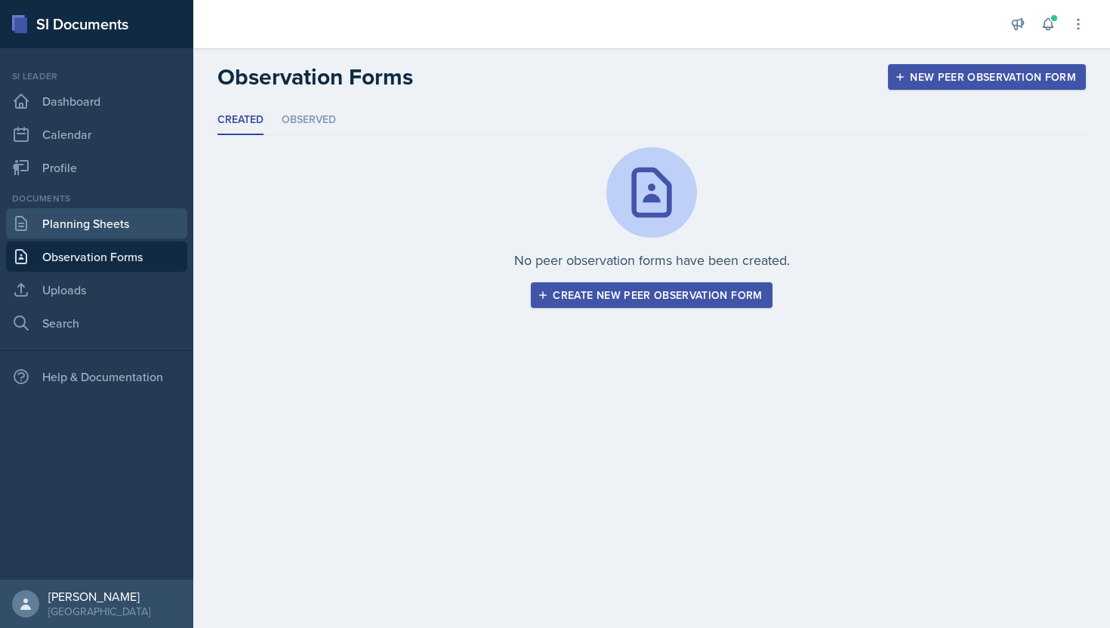
click at [97, 222] on link "Planning Sheets" at bounding box center [96, 223] width 181 height 30
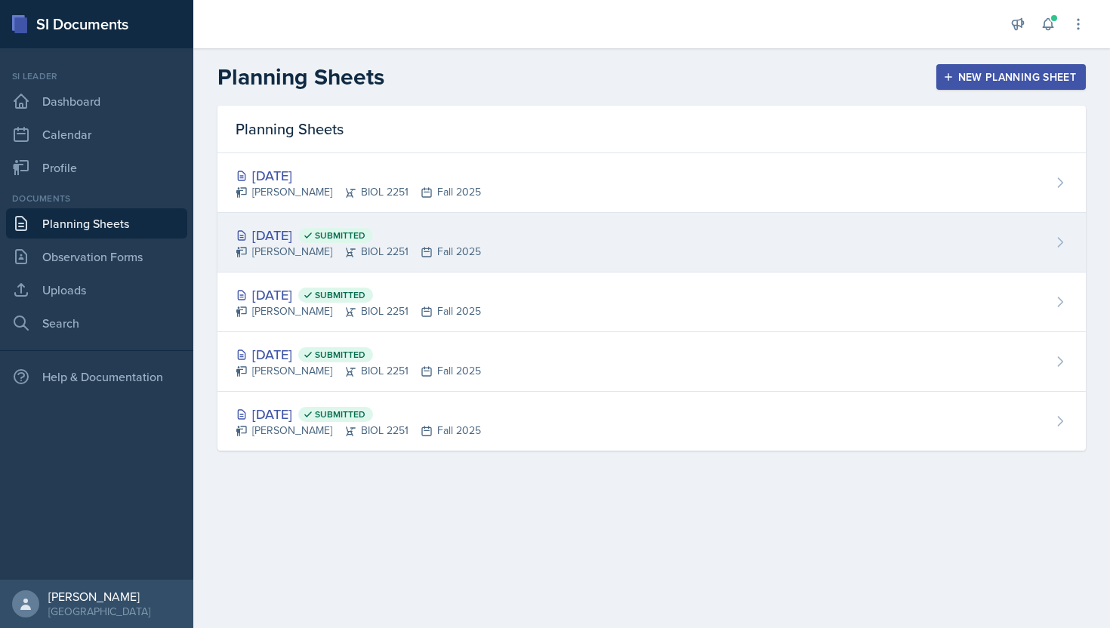
click at [290, 230] on div "[DATE] Submitted" at bounding box center [358, 235] width 245 height 20
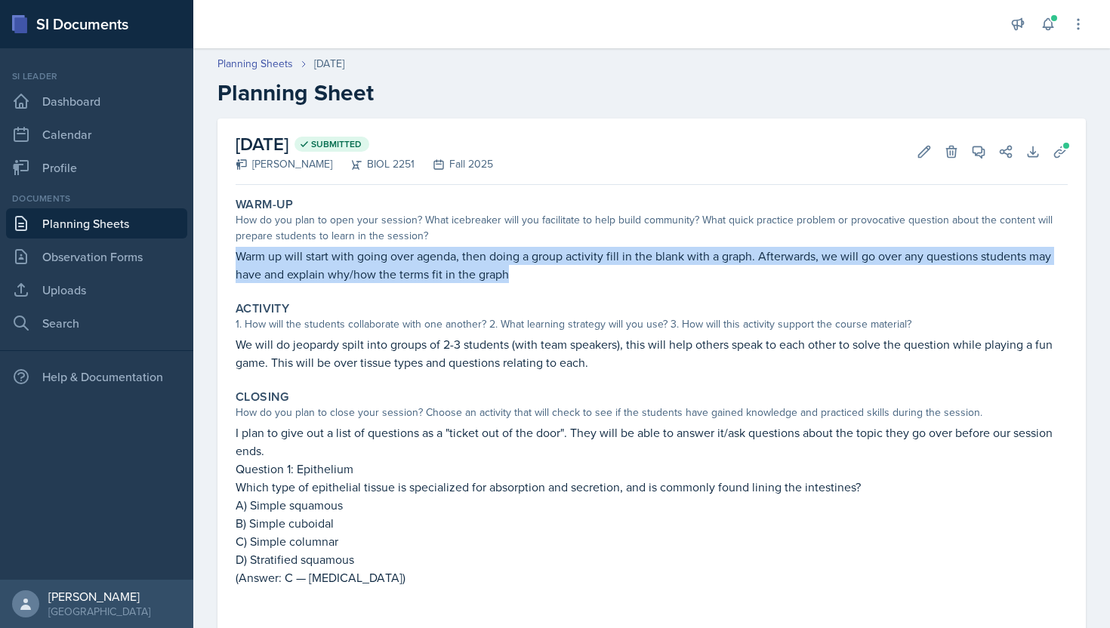
drag, startPoint x: 235, startPoint y: 257, endPoint x: 515, endPoint y: 266, distance: 280.3
click at [515, 266] on div "Warm-Up How do you plan to open your session? What icebreaker will you facilita…" at bounding box center [652, 240] width 844 height 98
copy p "Warm up will start with going over agenda, then doing a group activity fill in …"
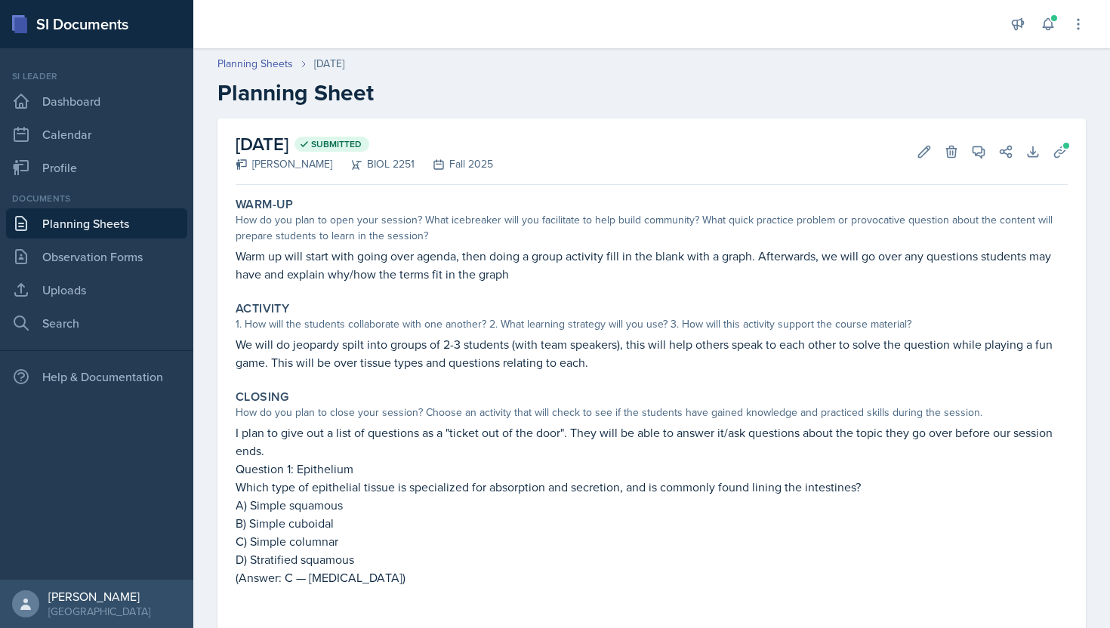
click at [395, 355] on p "We will do jeopardy spilt into groups of 2-3 students (with team speakers), thi…" at bounding box center [652, 353] width 832 height 36
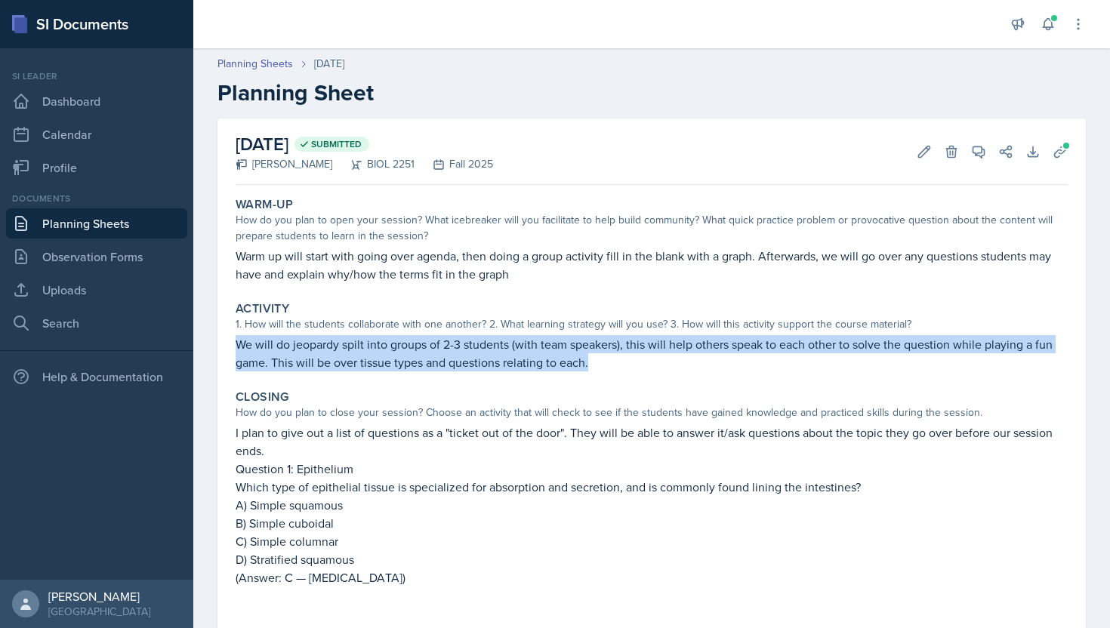
drag, startPoint x: 238, startPoint y: 347, endPoint x: 590, endPoint y: 368, distance: 353.3
click at [590, 369] on p "We will do jeopardy spilt into groups of 2-3 students (with team speakers), thi…" at bounding box center [652, 353] width 832 height 36
copy p "We will do jeopardy spilt into groups of 2-3 students (with team speakers), thi…"
click at [389, 333] on div "Activity 1. How will the students collaborate with one another? 2. What learnin…" at bounding box center [652, 336] width 844 height 82
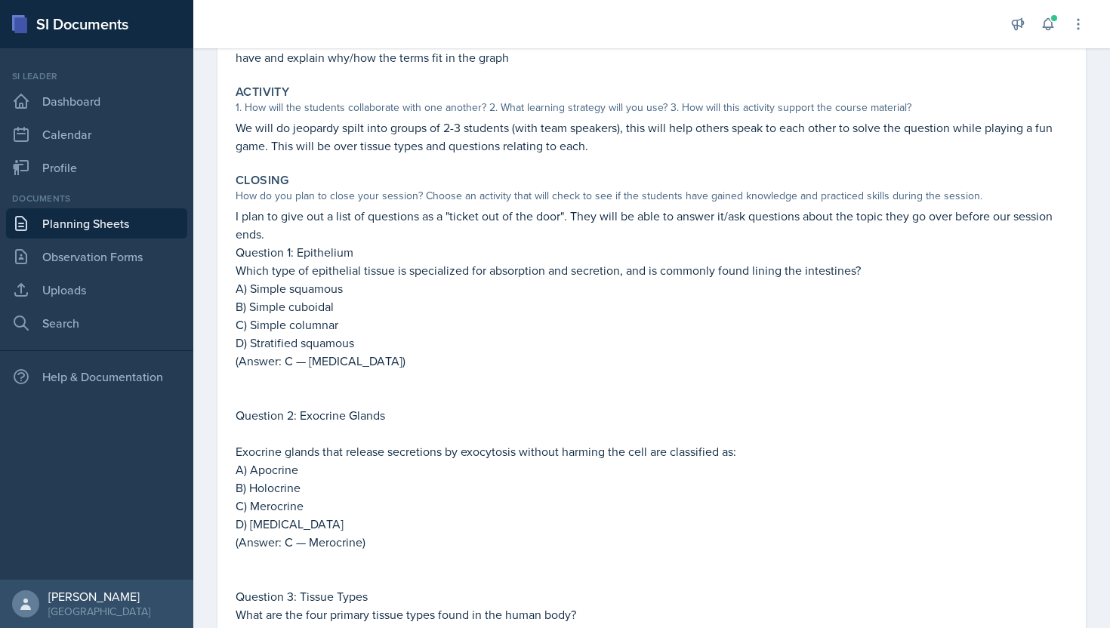
scroll to position [230, 0]
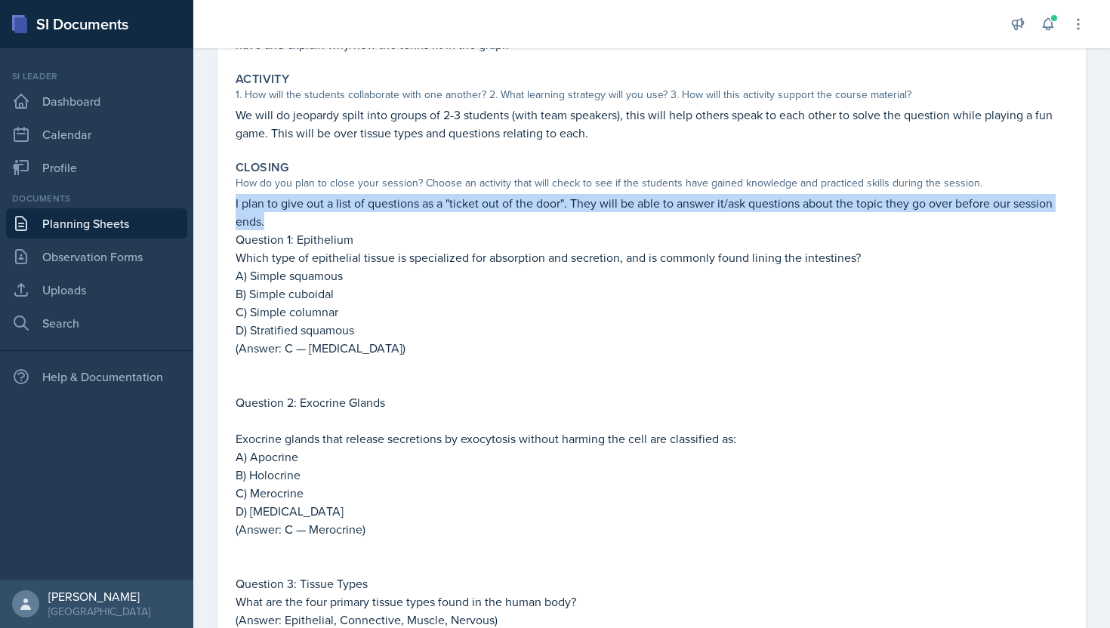
drag, startPoint x: 234, startPoint y: 203, endPoint x: 276, endPoint y: 218, distance: 44.2
click at [276, 218] on div "Closing How do you plan to close your session? Choose an activity that will che…" at bounding box center [652, 545] width 844 height 783
copy p "I plan to give out a list of questions as a "ticket out of the door". They will…"
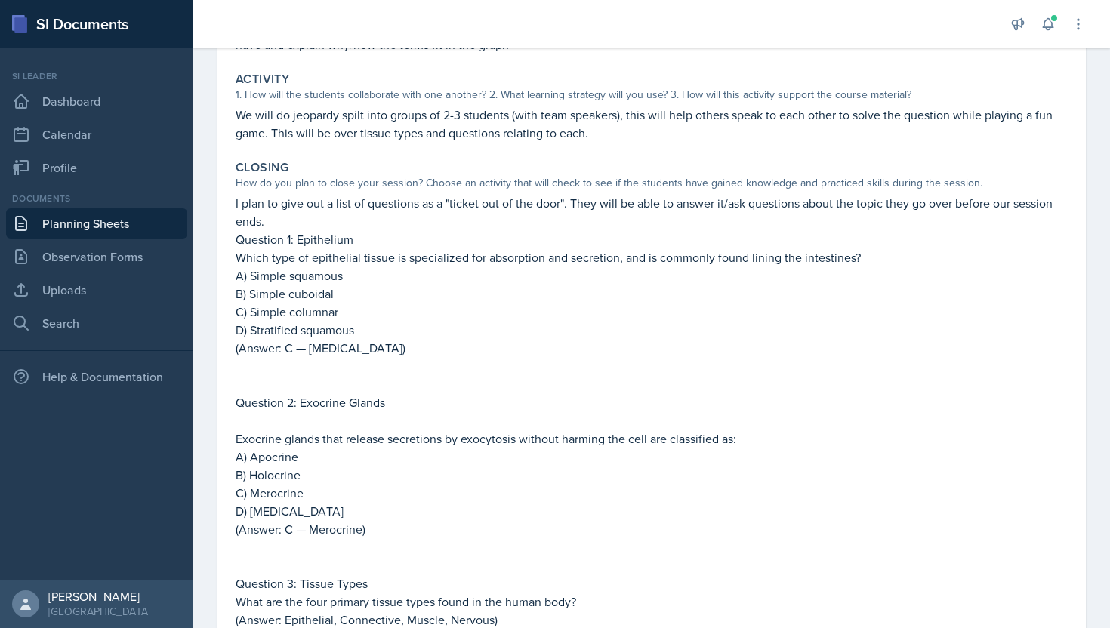
click at [305, 279] on p "A) Simple squamous" at bounding box center [652, 276] width 832 height 18
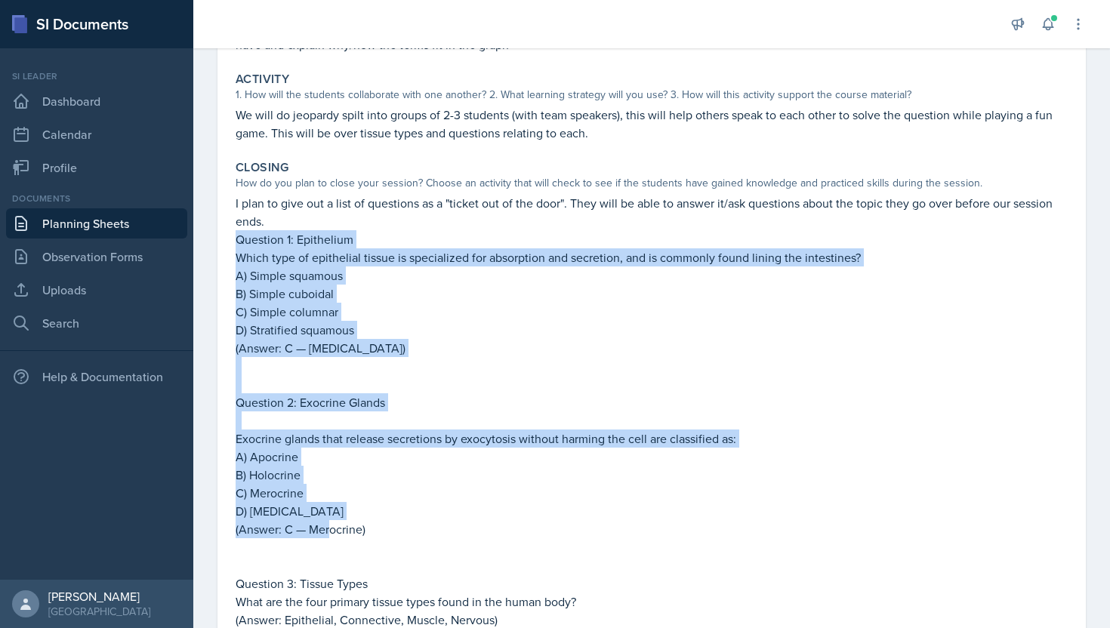
drag, startPoint x: 237, startPoint y: 240, endPoint x: 325, endPoint y: 535, distance: 307.4
click at [326, 535] on div "I plan to give out a list of questions as a "ticket out of the door". They will…" at bounding box center [652, 562] width 832 height 737
click at [325, 535] on p "(Answer: C — Merocrine)" at bounding box center [652, 529] width 832 height 18
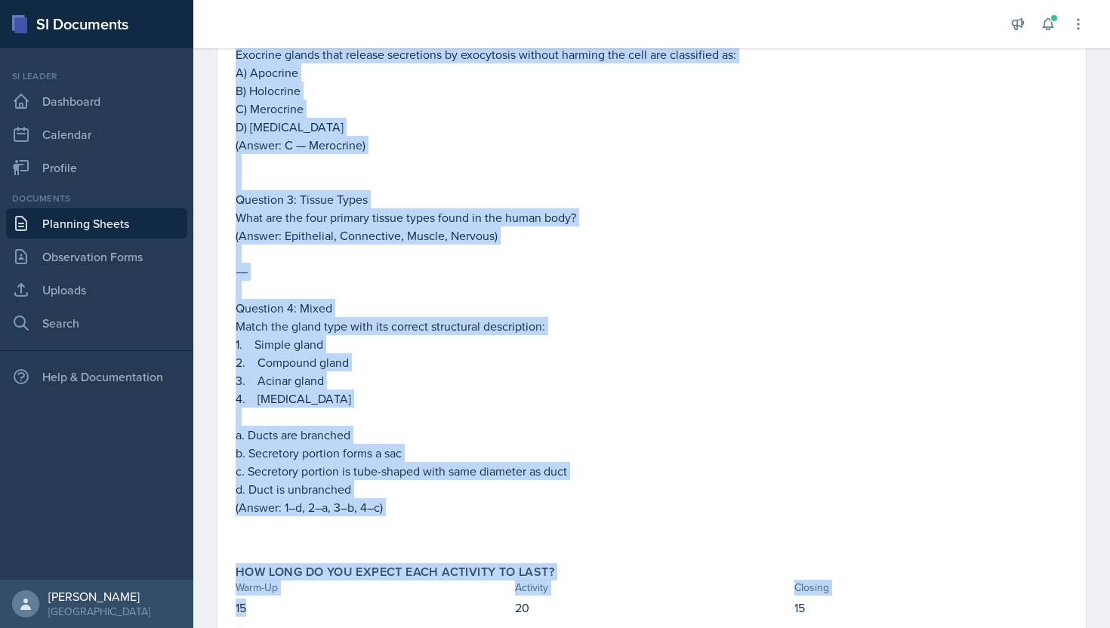
scroll to position [663, 0]
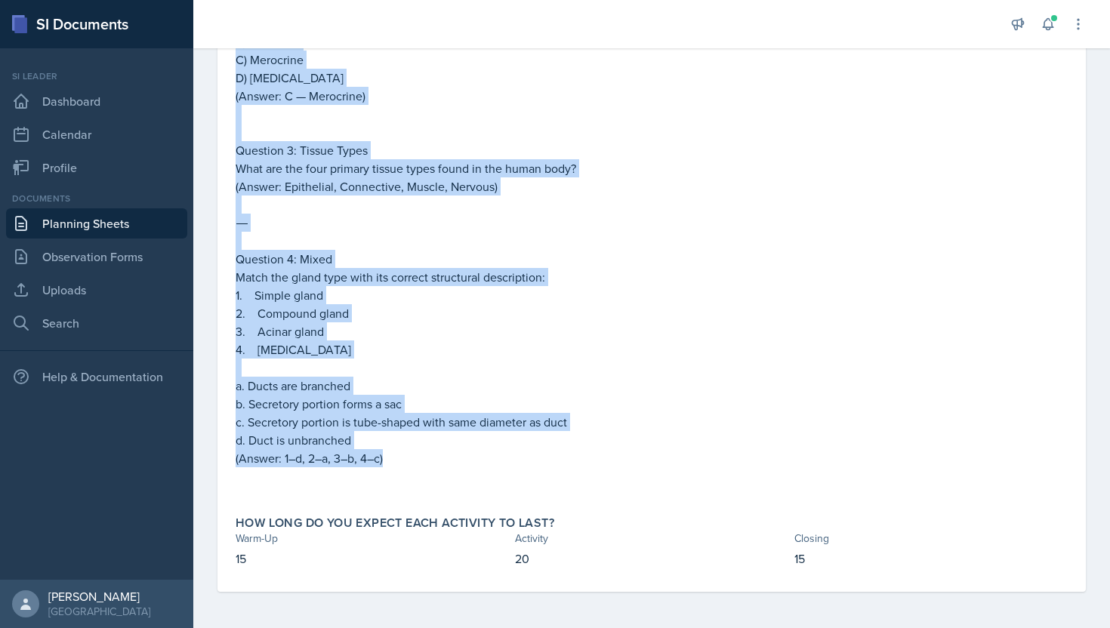
drag, startPoint x: 236, startPoint y: 240, endPoint x: 384, endPoint y: 453, distance: 259.7
click at [384, 453] on div "I plan to give out a list of questions as a "ticket out of the door". They will…" at bounding box center [652, 129] width 832 height 737
copy div "Question 1: Epithelium Which type of epithelial tissue is specialized for absor…"
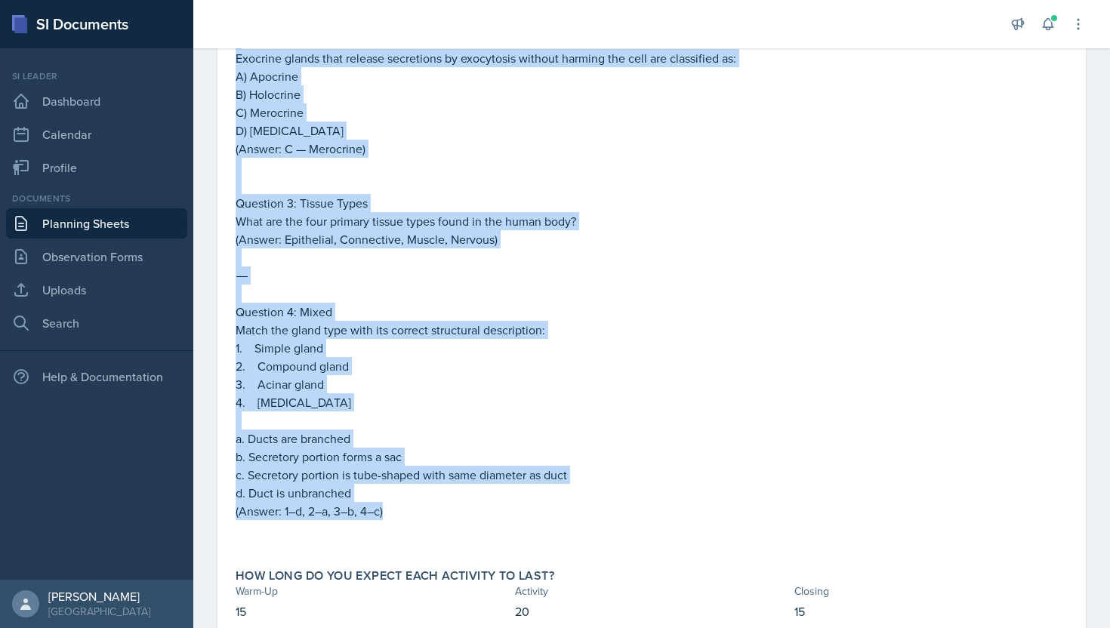
scroll to position [553, 0]
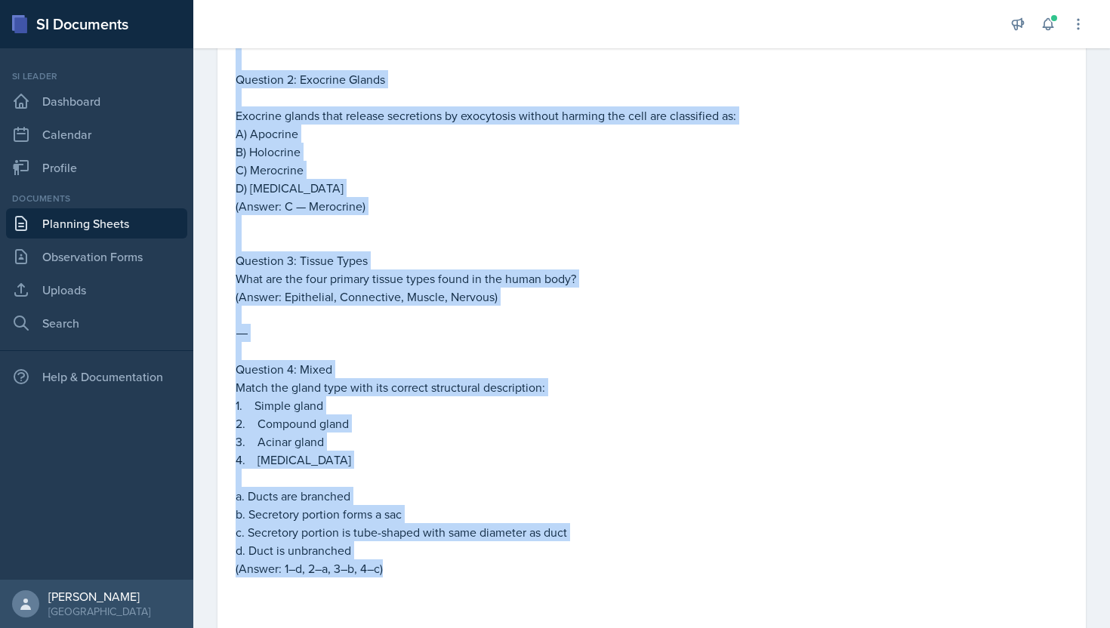
click at [384, 127] on p "A) Apocrine" at bounding box center [652, 134] width 832 height 18
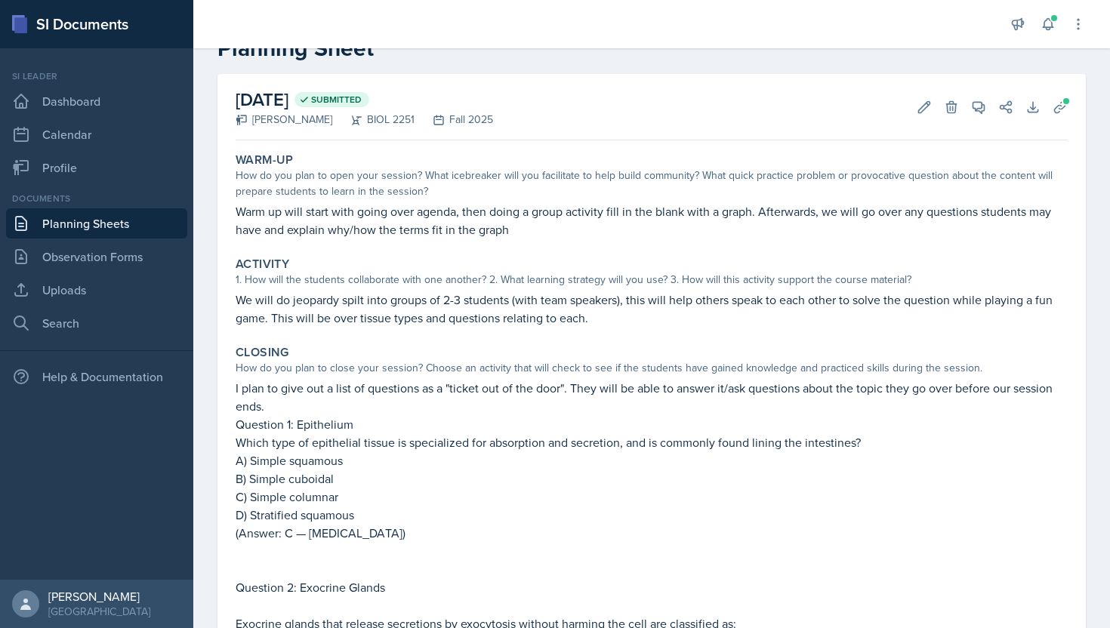
scroll to position [0, 0]
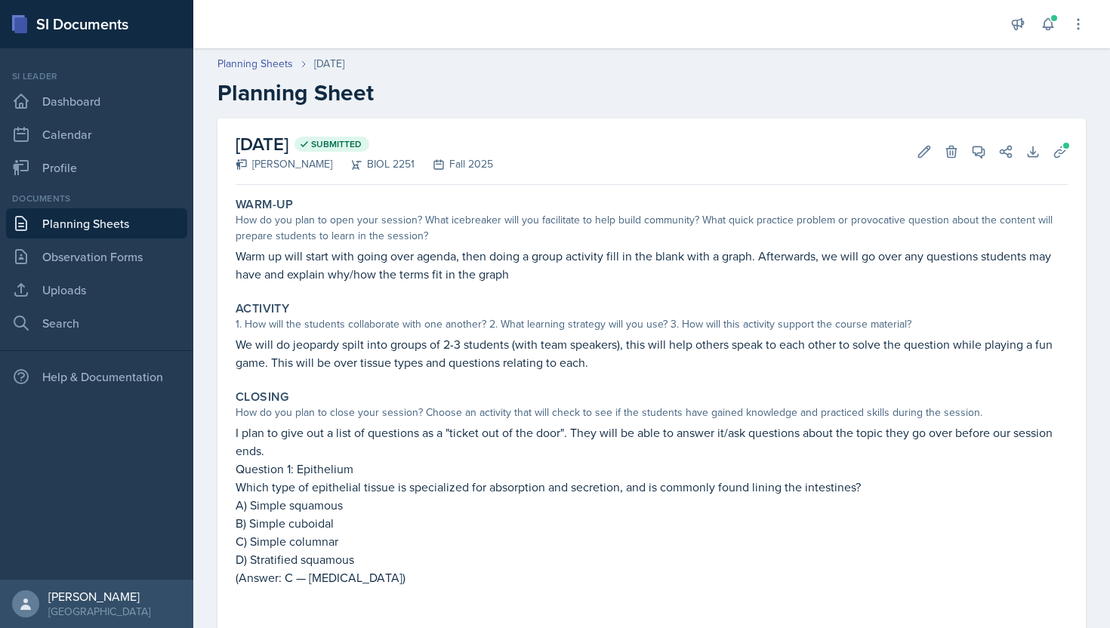
click at [105, 223] on link "Planning Sheets" at bounding box center [96, 223] width 181 height 30
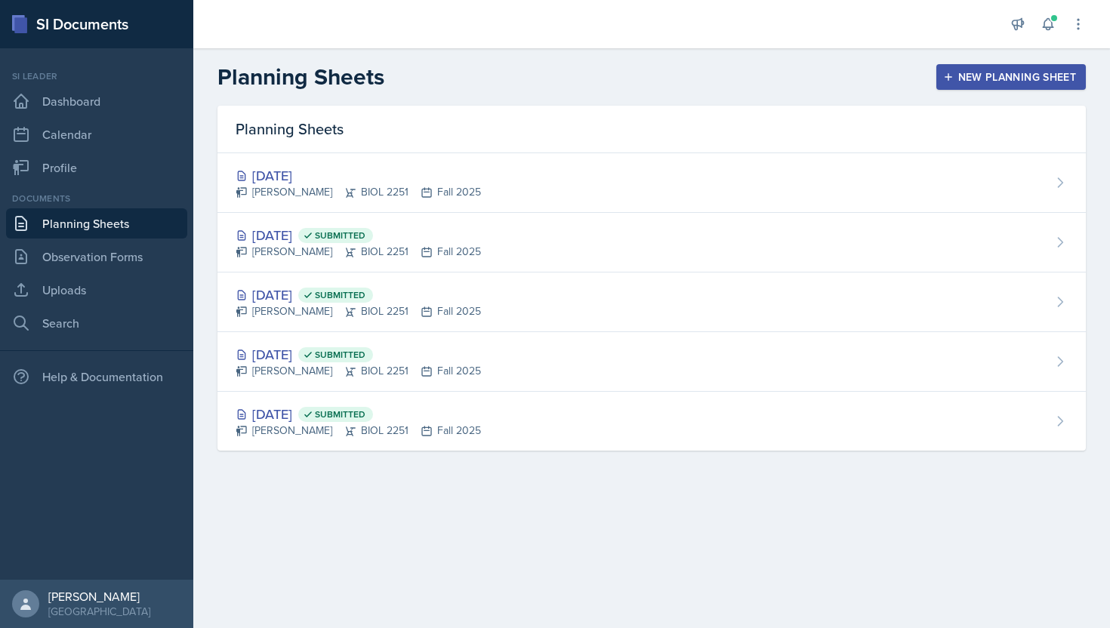
click at [961, 82] on div "New Planning Sheet" at bounding box center [1011, 77] width 130 height 12
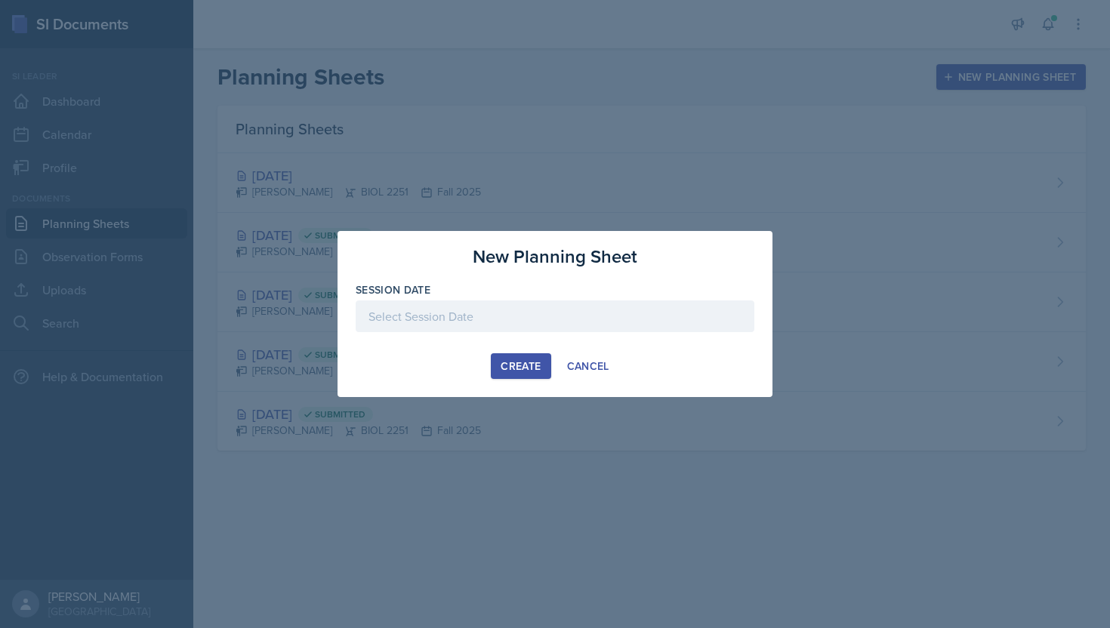
click at [550, 295] on div "Session Date" at bounding box center [555, 289] width 399 height 15
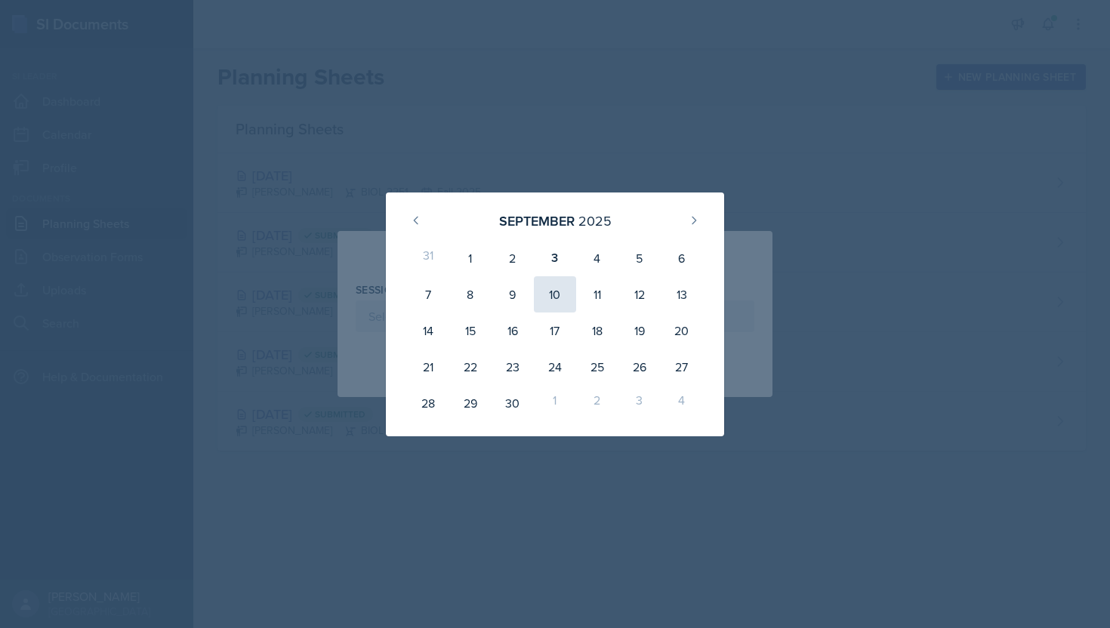
click at [553, 301] on div "10" at bounding box center [555, 294] width 42 height 36
type input "September 10th, 2025"
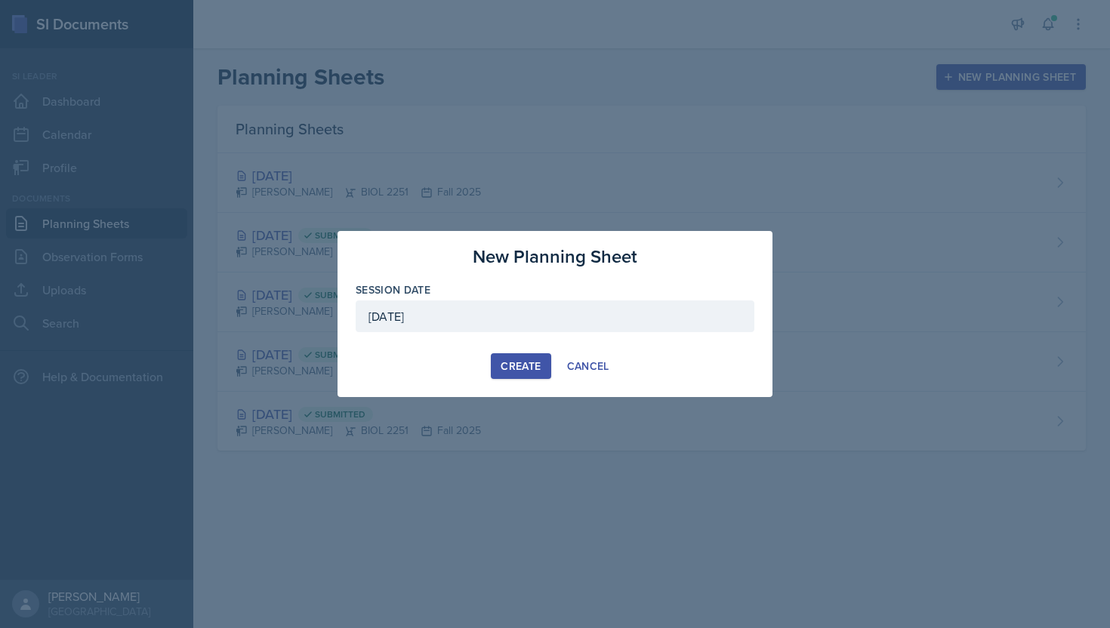
click at [516, 361] on div "Create" at bounding box center [521, 366] width 40 height 12
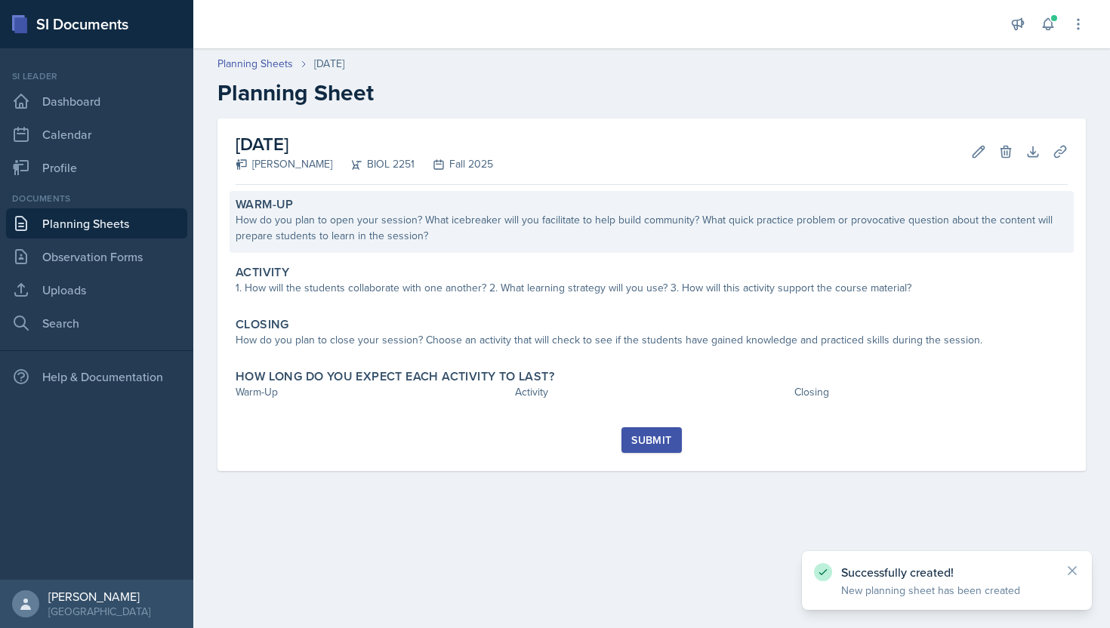
click at [553, 238] on div "How do you plan to open your session? What icebreaker will you facilitate to he…" at bounding box center [652, 228] width 832 height 32
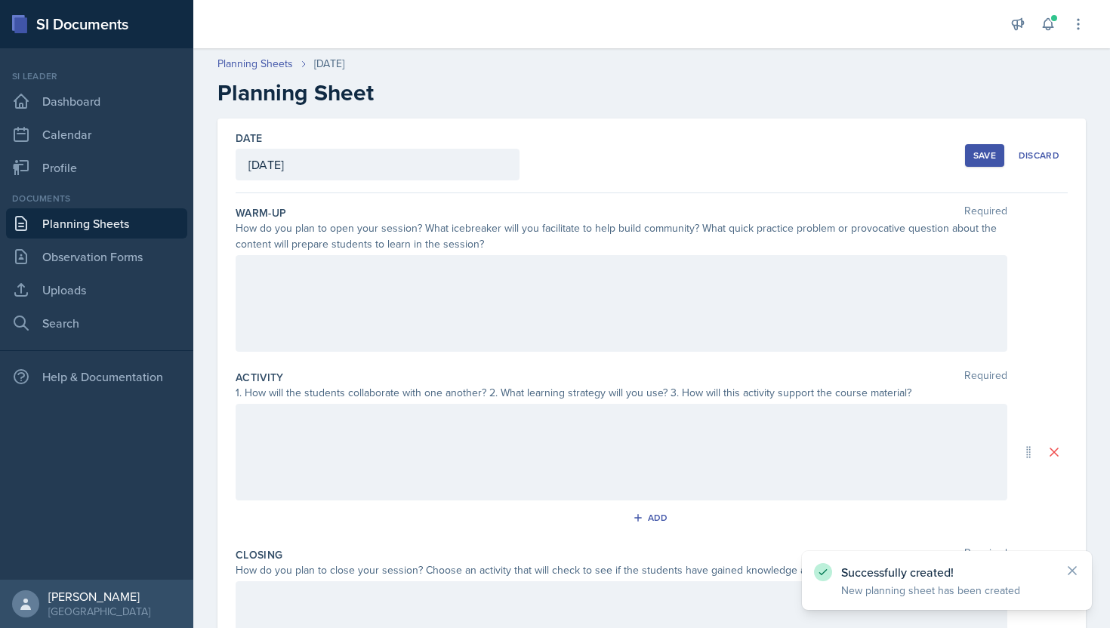
click at [484, 302] on div at bounding box center [622, 303] width 772 height 97
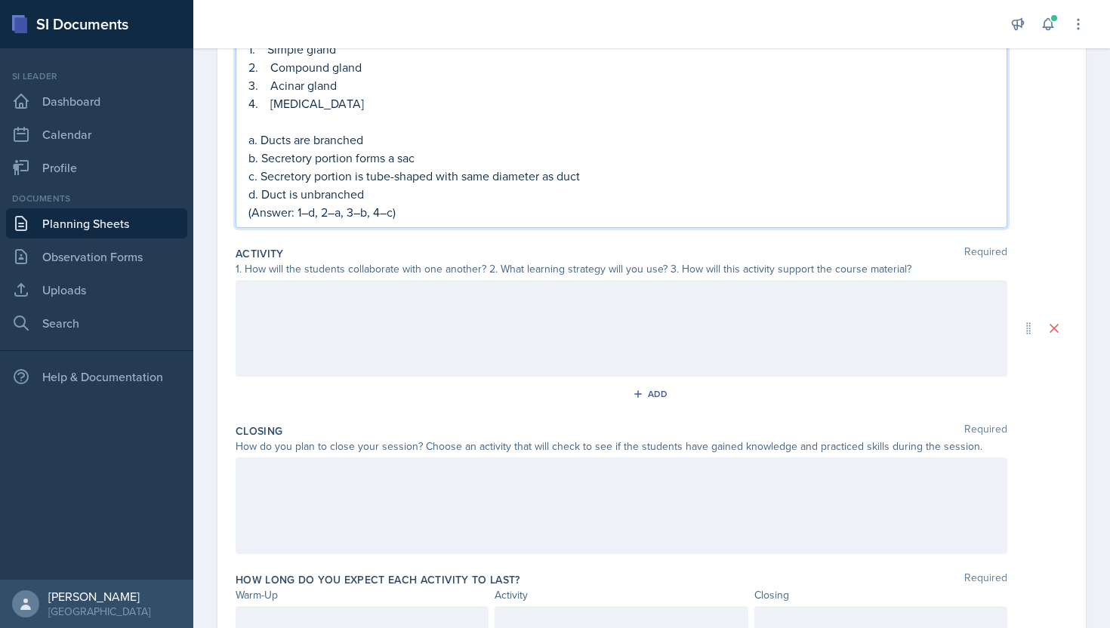
scroll to position [844, 0]
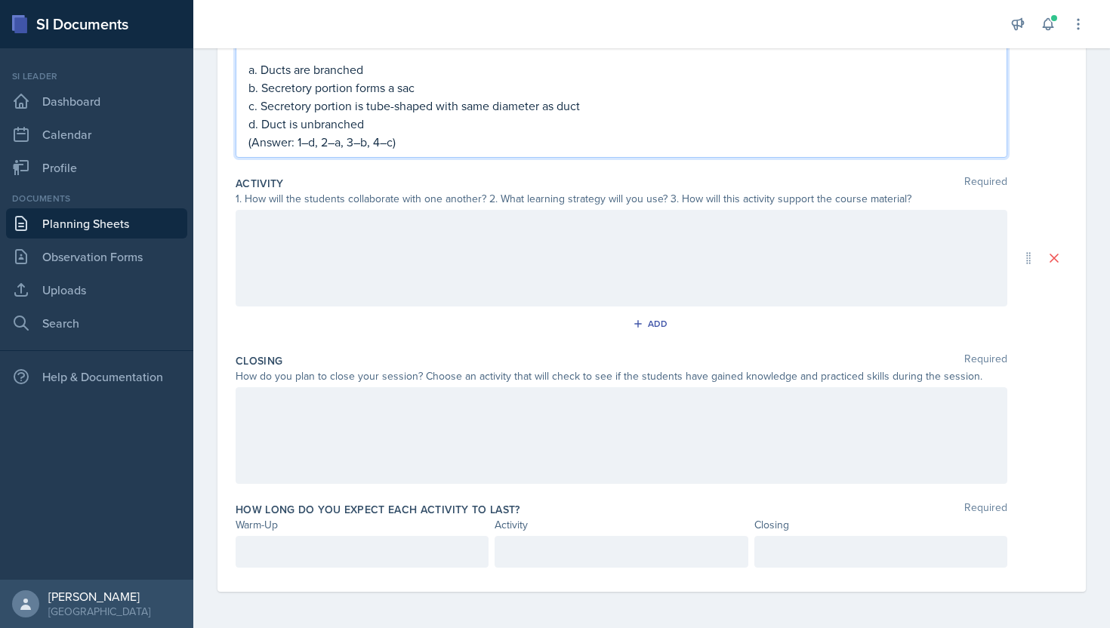
click at [389, 276] on div at bounding box center [622, 258] width 772 height 97
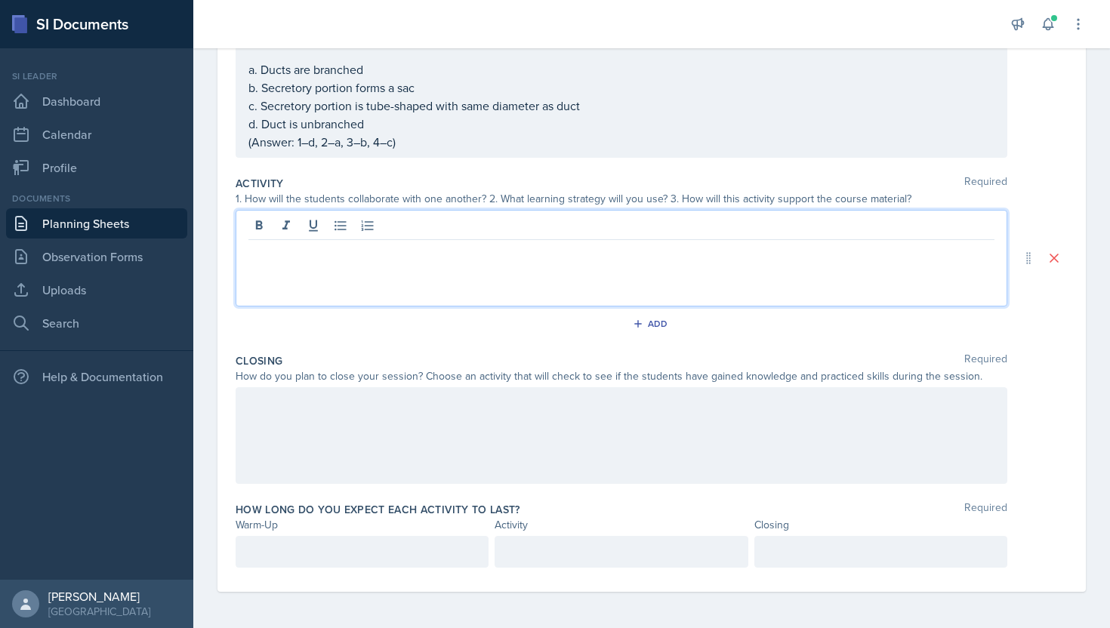
scroll to position [818, 0]
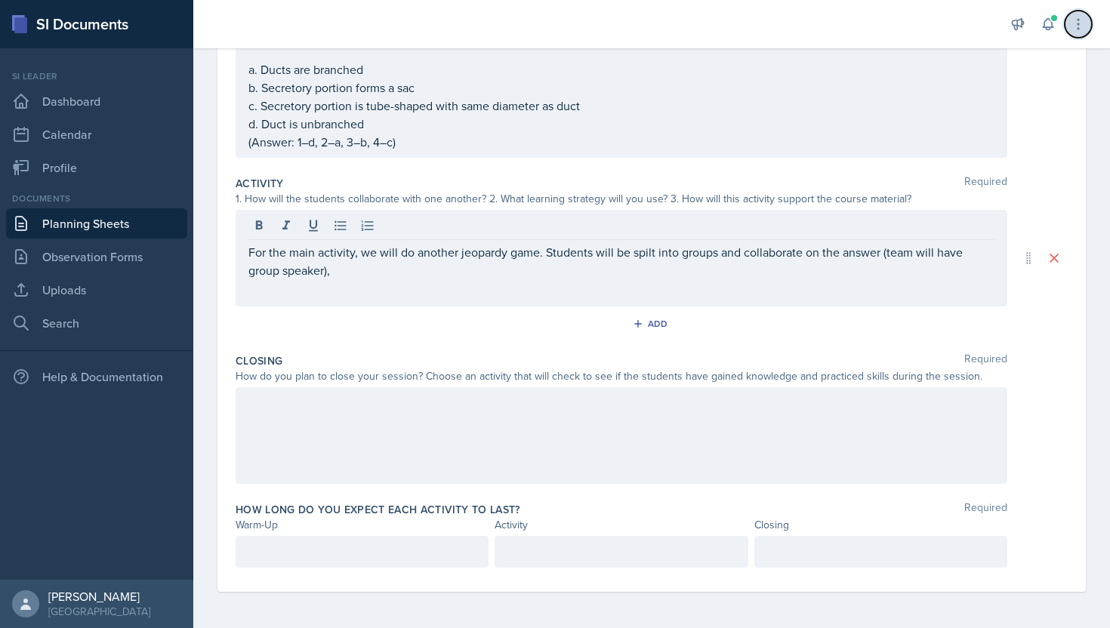
click at [1074, 35] on button at bounding box center [1078, 24] width 27 height 27
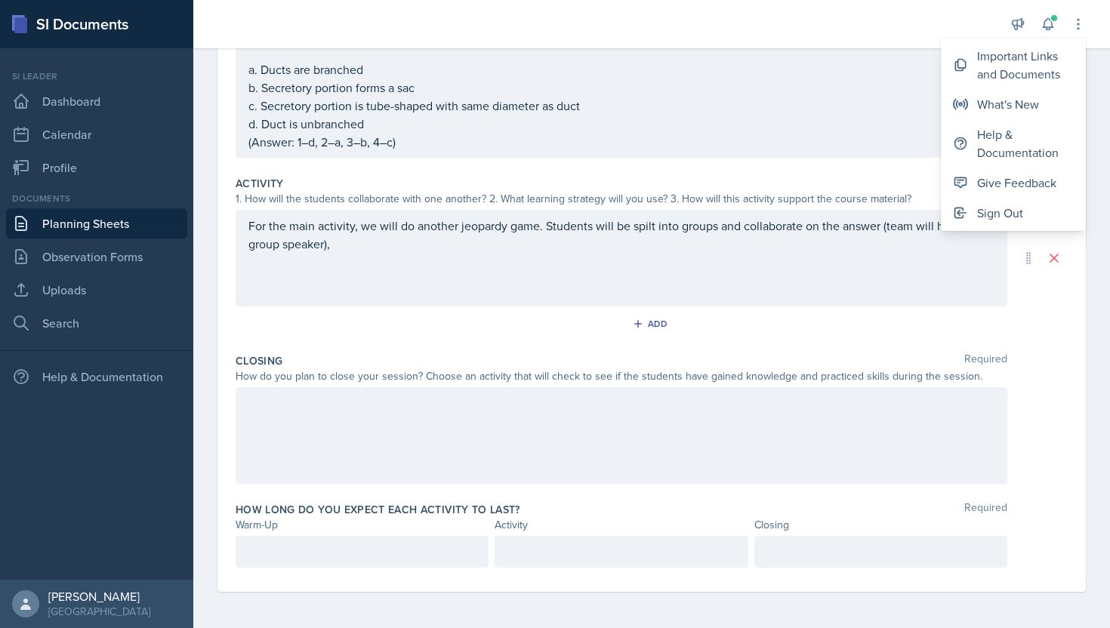
scroll to position [844, 0]
click at [901, 116] on p "d. Duct is unbranched" at bounding box center [621, 124] width 746 height 18
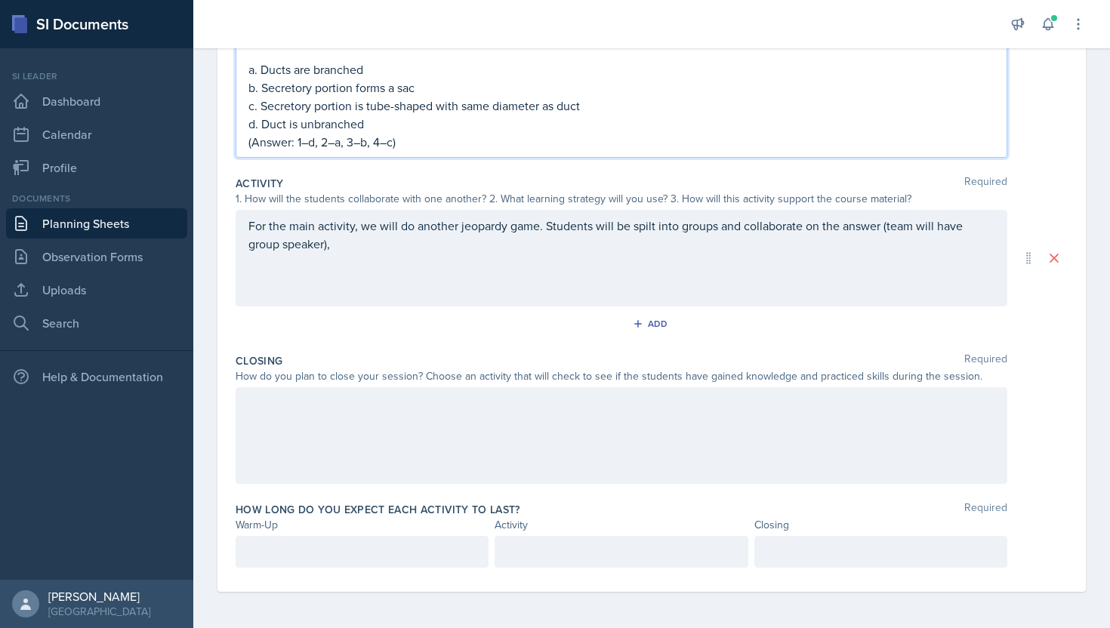
click at [719, 245] on p "For the main activity, we will do another jeopardy game. Students will be spilt…" at bounding box center [621, 235] width 746 height 36
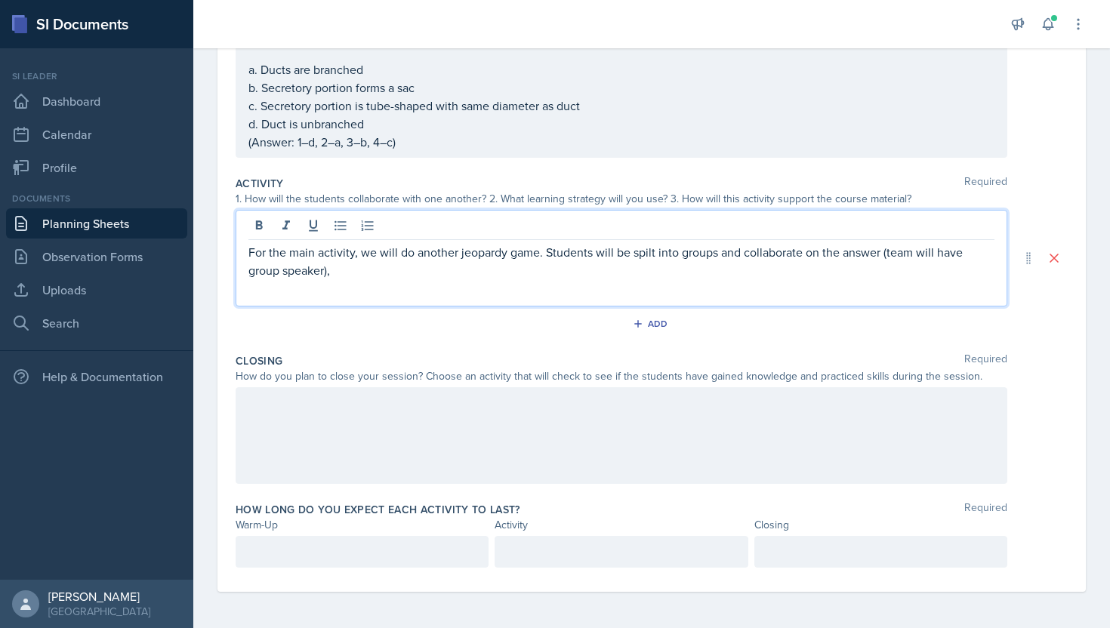
scroll to position [818, 0]
click at [594, 273] on p "For the main activity, we will do another jeopardy game. Students will be spilt…" at bounding box center [621, 261] width 746 height 36
click at [592, 275] on p "For the main activity, we will do another jeopardy game. Students will be spilt…" at bounding box center [621, 261] width 746 height 36
click at [888, 264] on p "For the main activity, we will do another jeopardy game. Students will be spilt…" at bounding box center [621, 261] width 746 height 36
click at [337, 422] on div at bounding box center [622, 435] width 772 height 97
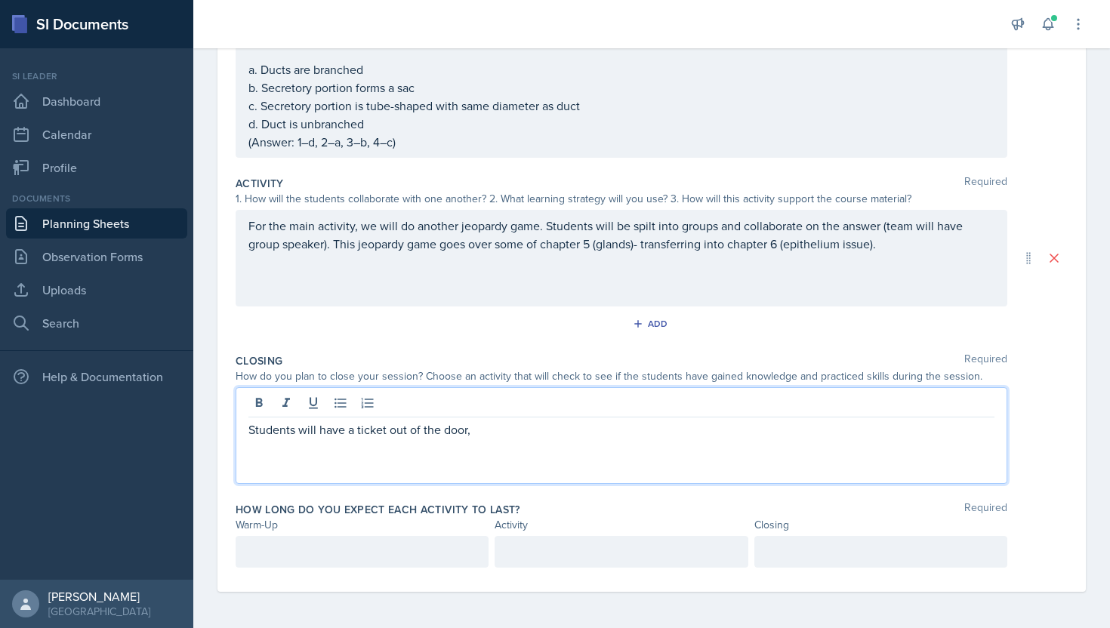
click at [413, 436] on p "Students will have a ticket out of the door," at bounding box center [621, 430] width 746 height 18
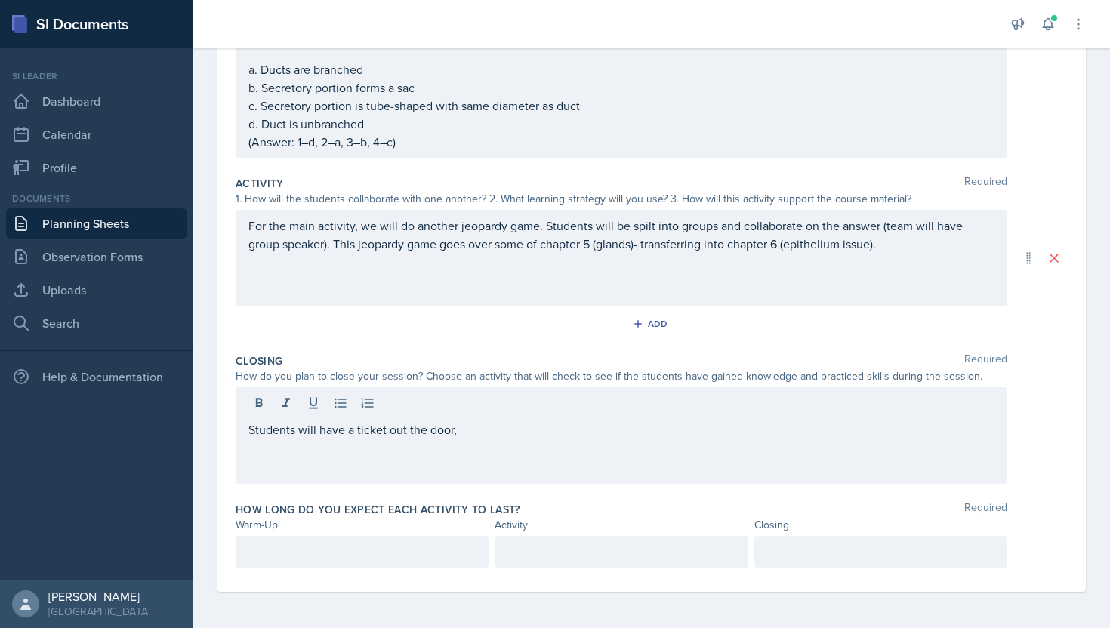
click at [510, 439] on div "Students will have a ticket out the door," at bounding box center [622, 435] width 772 height 97
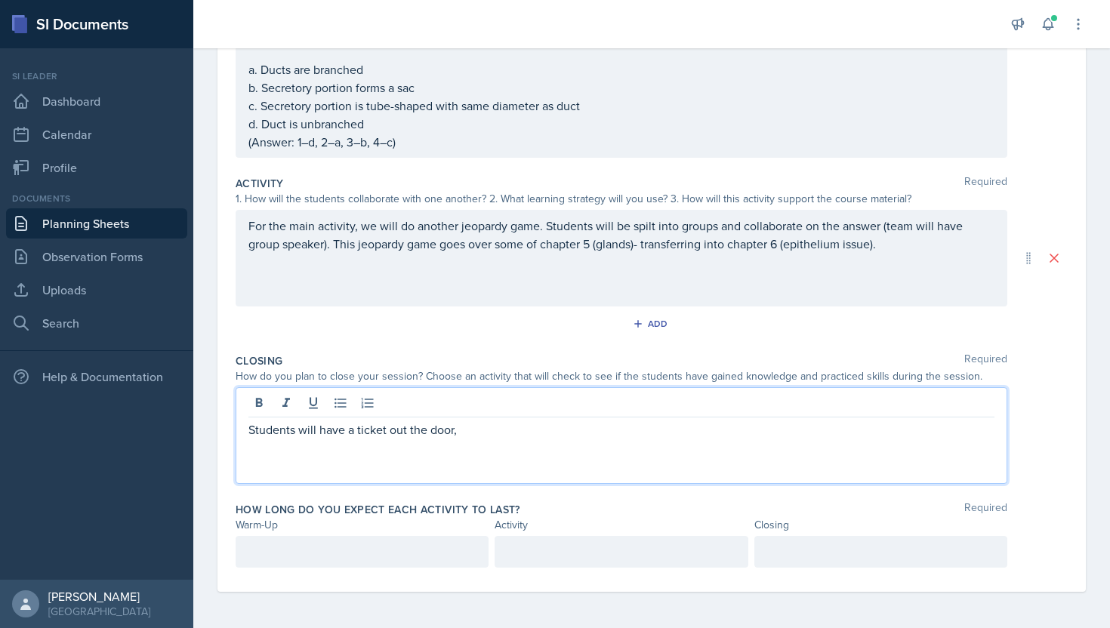
click at [507, 432] on p "Students will have a ticket out the door," at bounding box center [621, 430] width 746 height 18
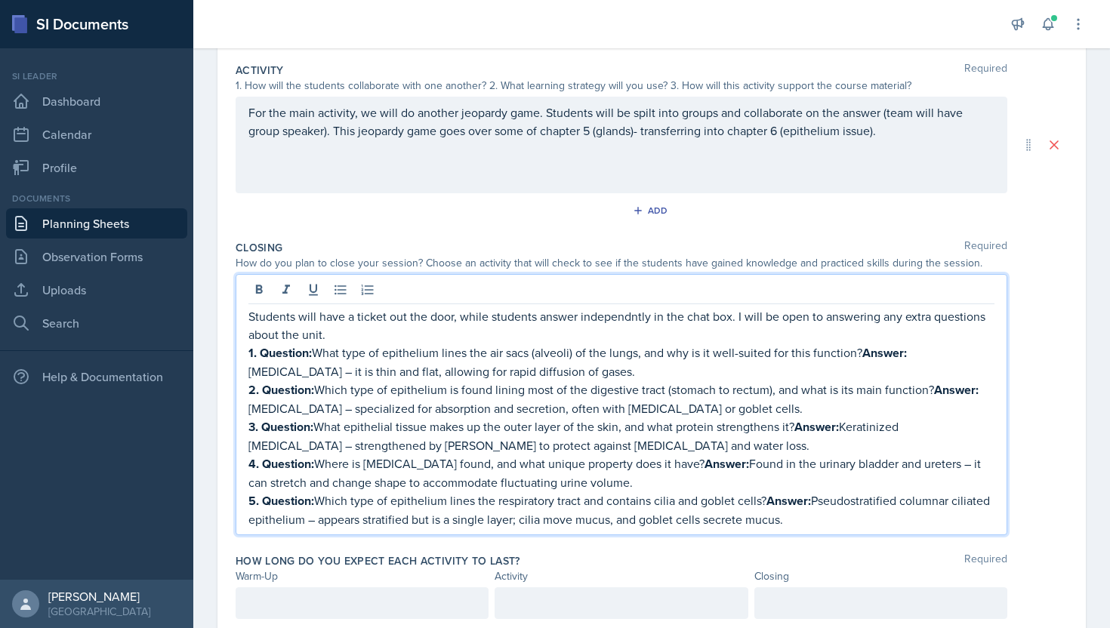
scroll to position [980, 0]
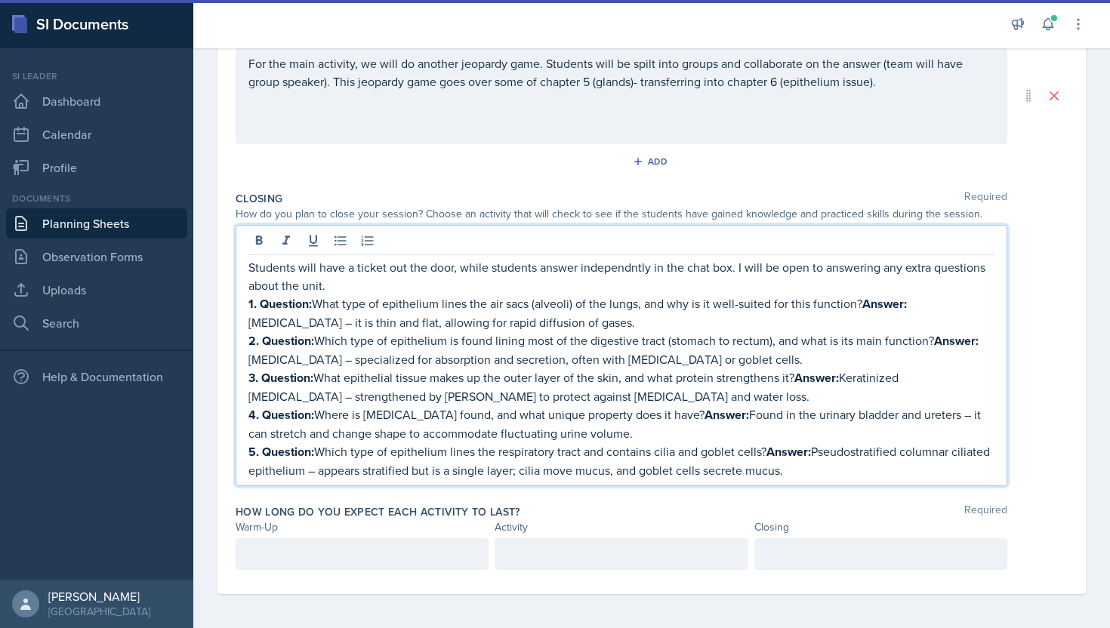
click at [396, 544] on div at bounding box center [362, 554] width 253 height 32
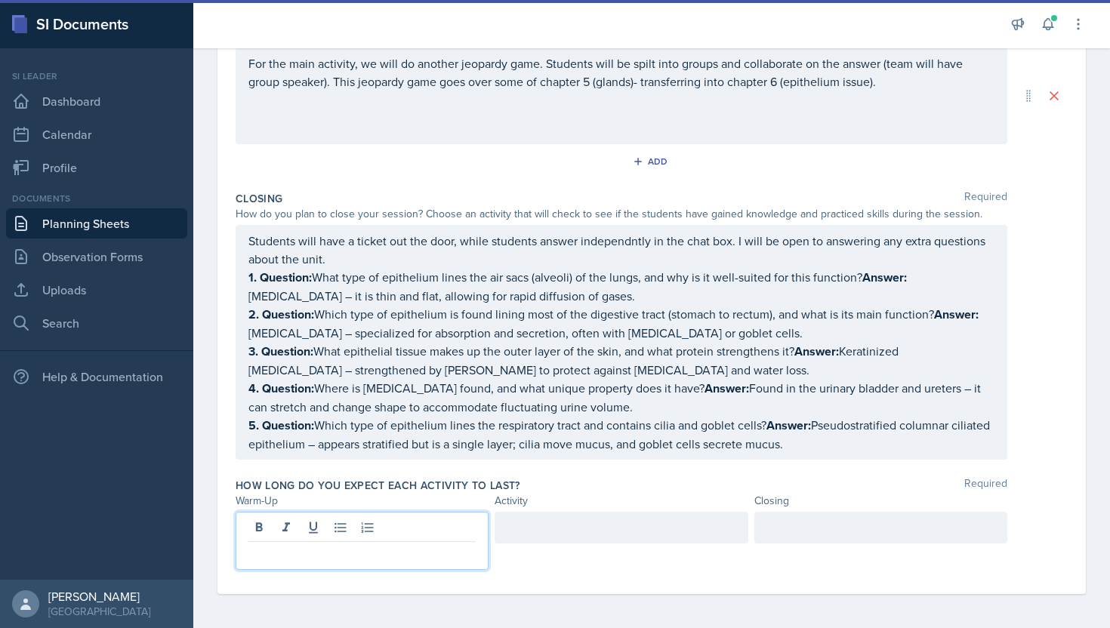
scroll to position [954, 0]
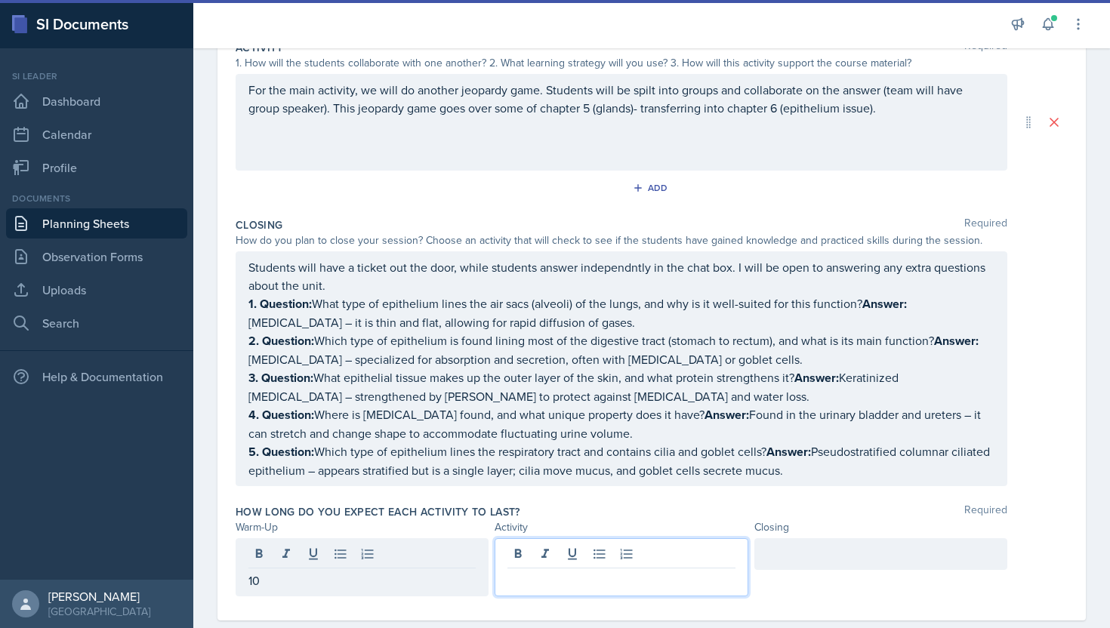
click at [556, 550] on div at bounding box center [621, 567] width 253 height 58
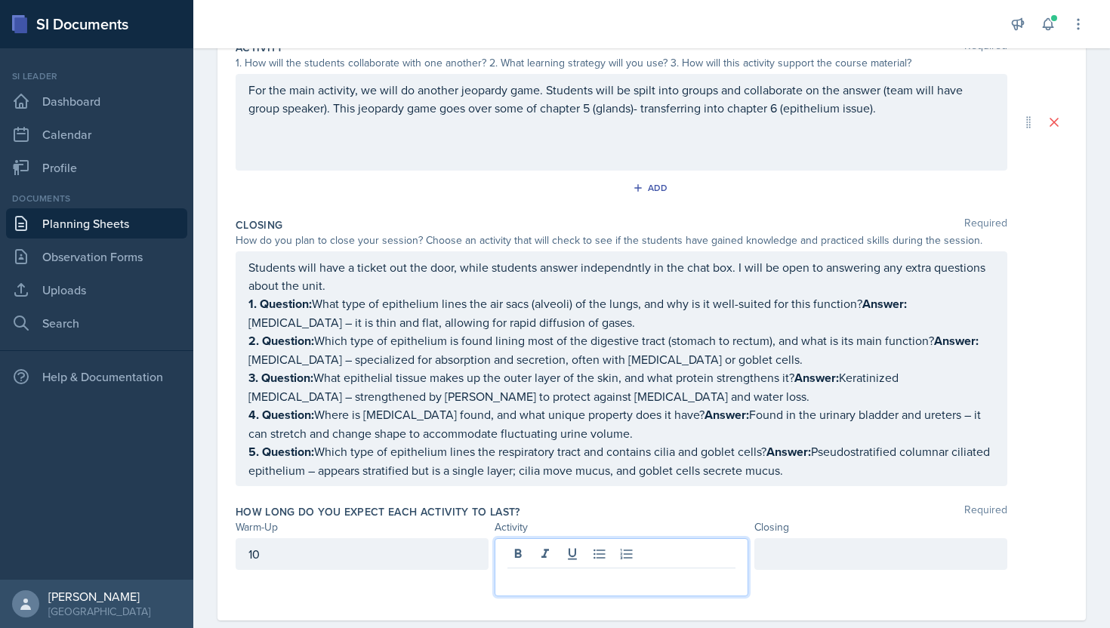
click at [449, 567] on div "10" at bounding box center [362, 554] width 253 height 32
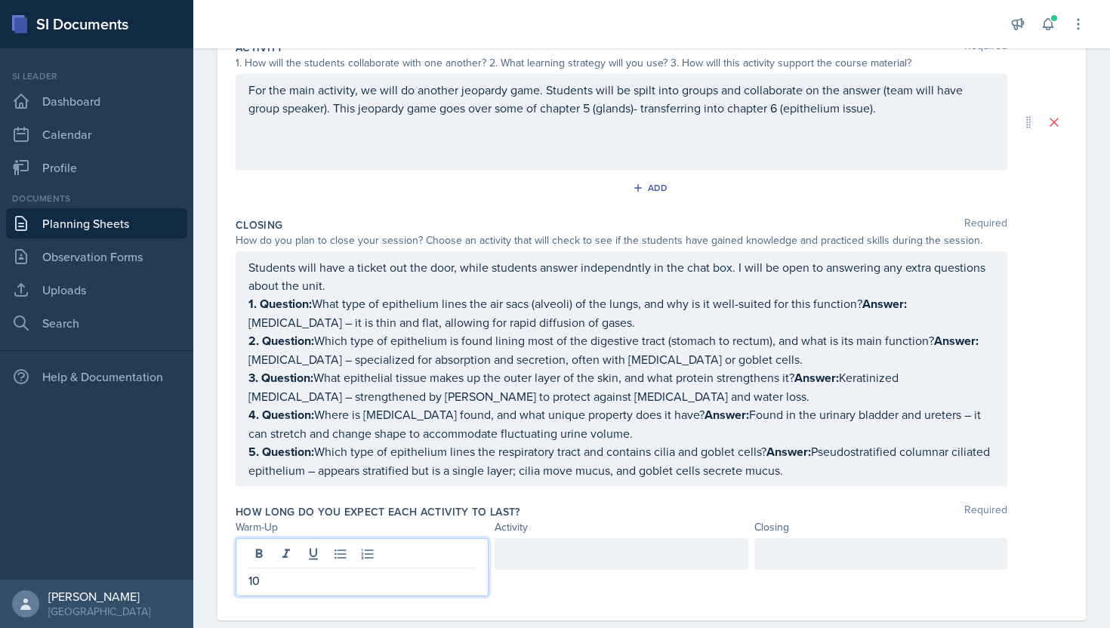
scroll to position [980, 0]
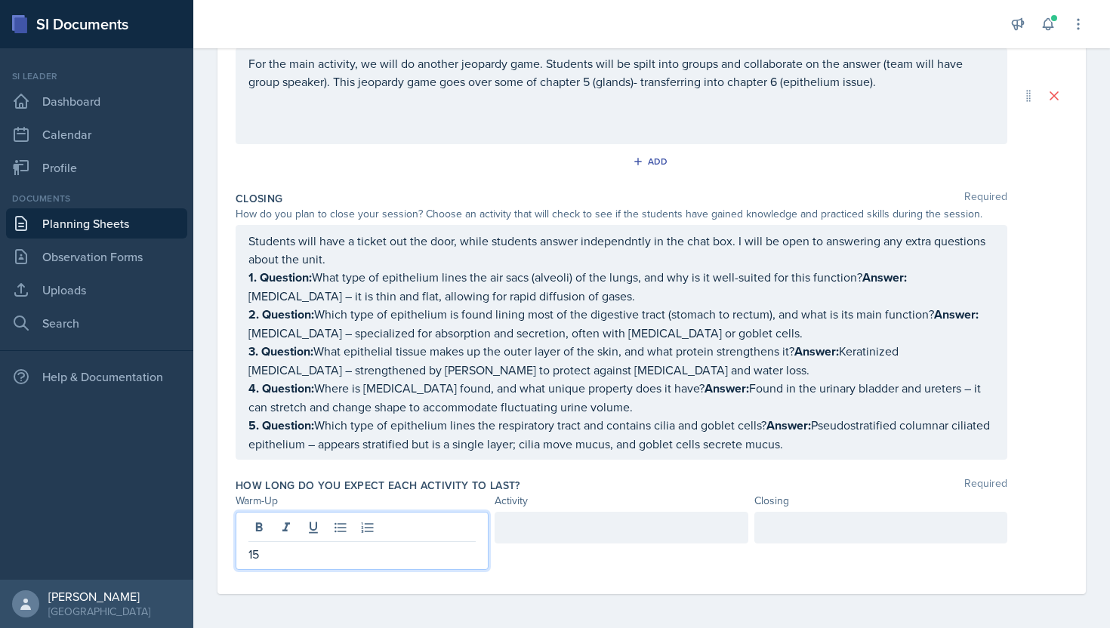
click at [591, 526] on div at bounding box center [621, 528] width 253 height 32
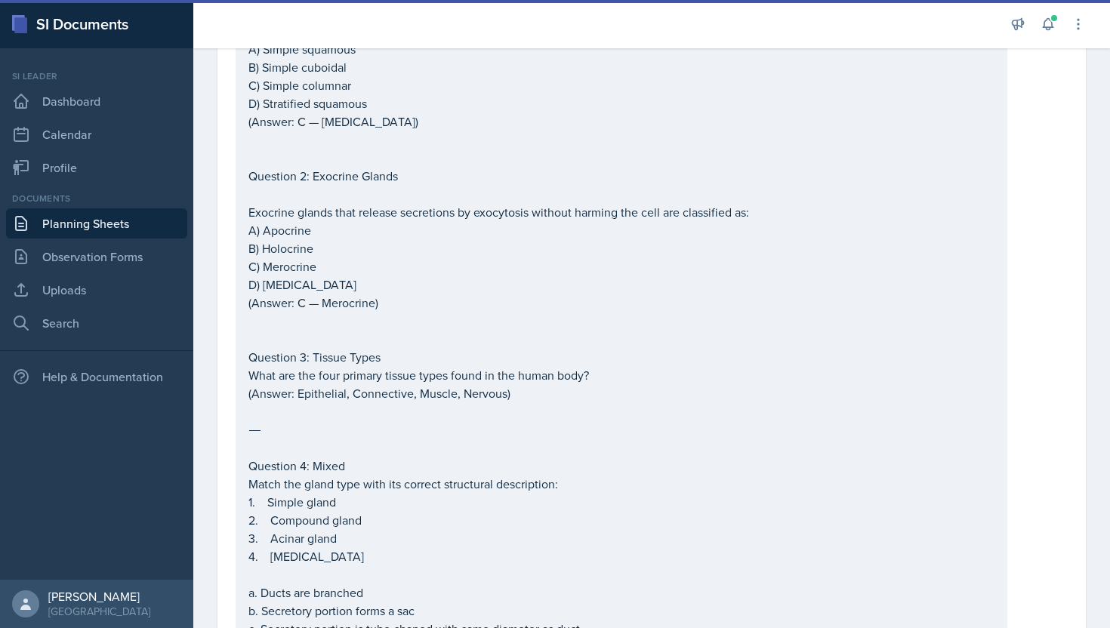
scroll to position [0, 0]
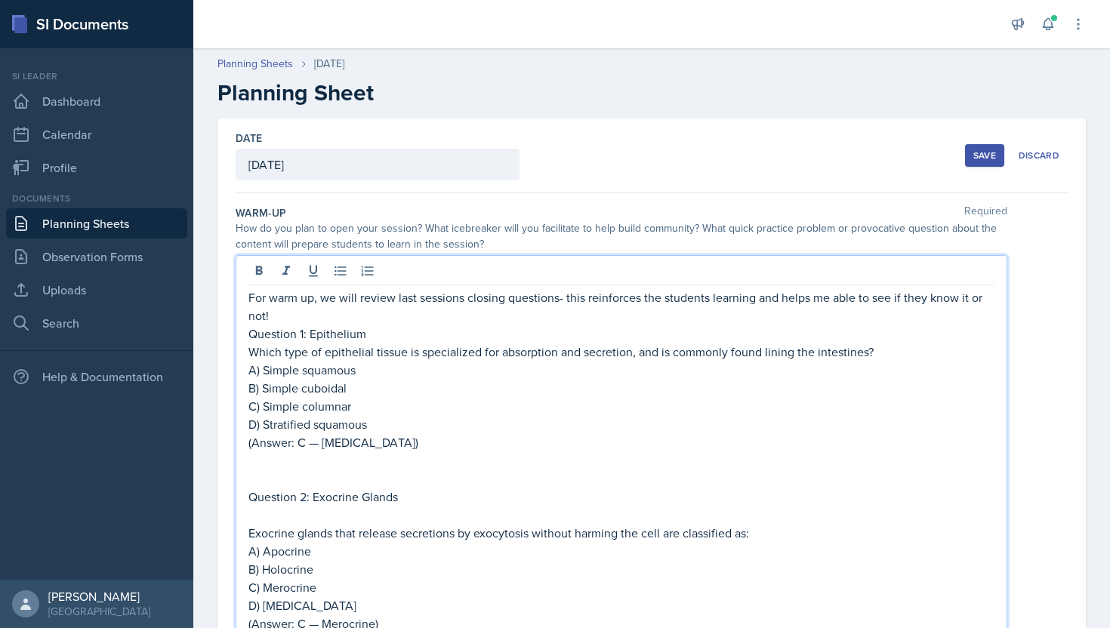
click at [450, 297] on p "For warm up, we will review last sessions closing questions- this reinforces th…" at bounding box center [621, 306] width 746 height 36
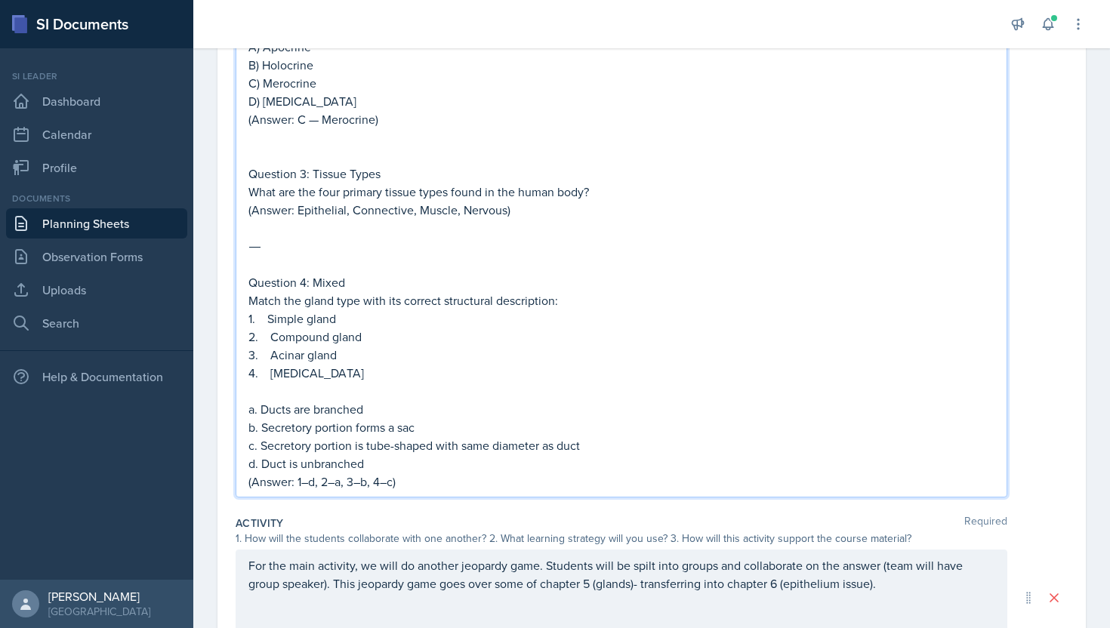
scroll to position [980, 0]
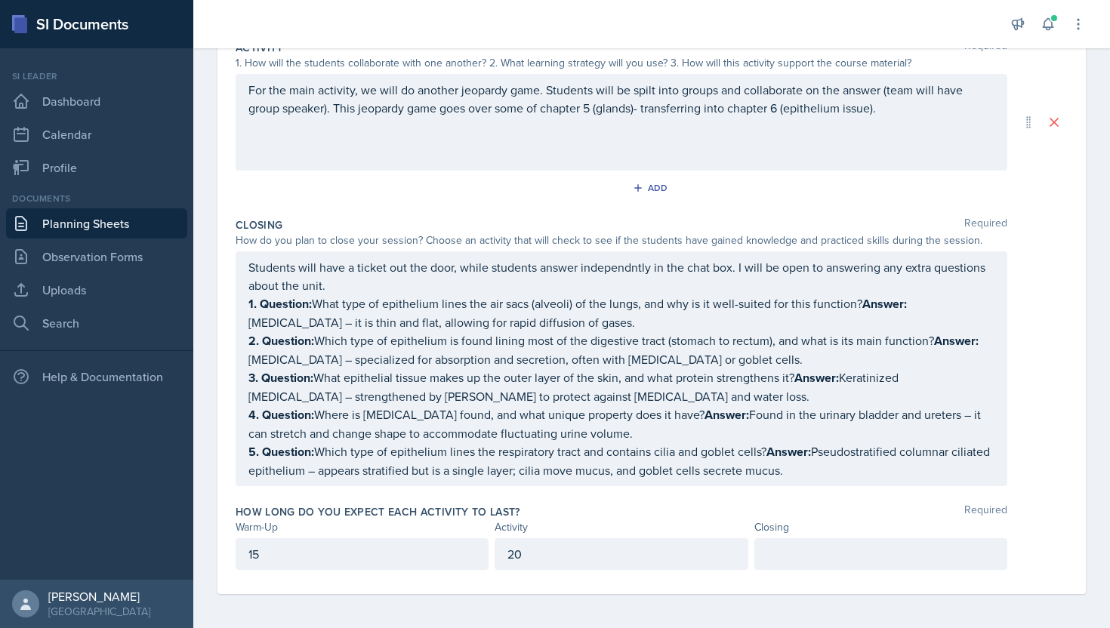
click at [772, 75] on div "For the main activity, we will do another jeopardy game. Students will be spilt…" at bounding box center [622, 122] width 772 height 97
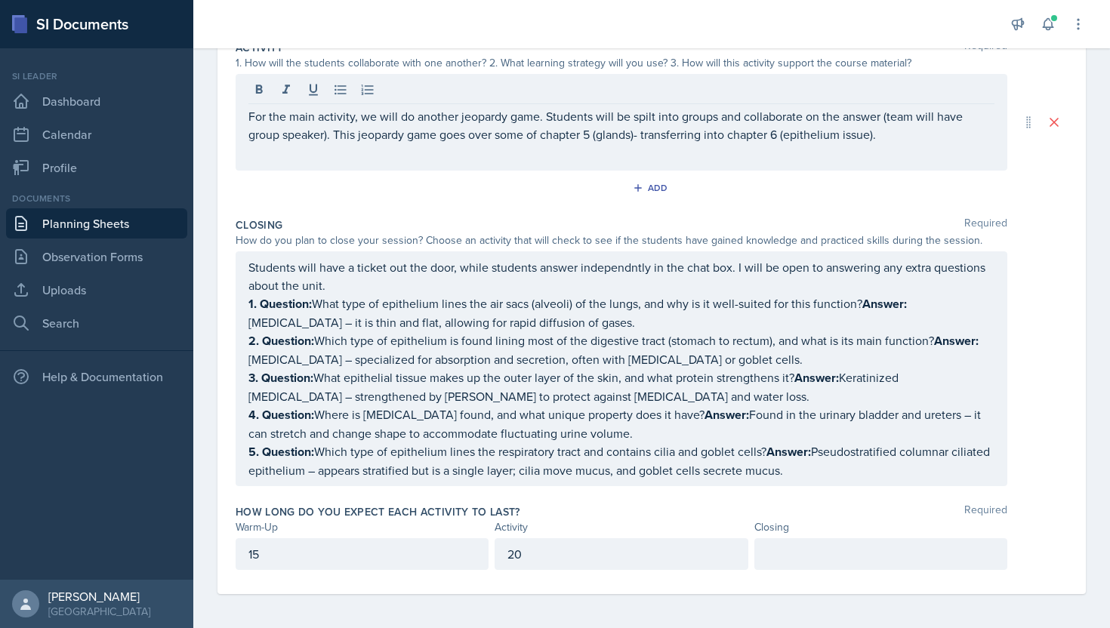
click at [714, 154] on div "For the main activity, we will do another jeopardy game. Students will be spilt…" at bounding box center [622, 122] width 772 height 97
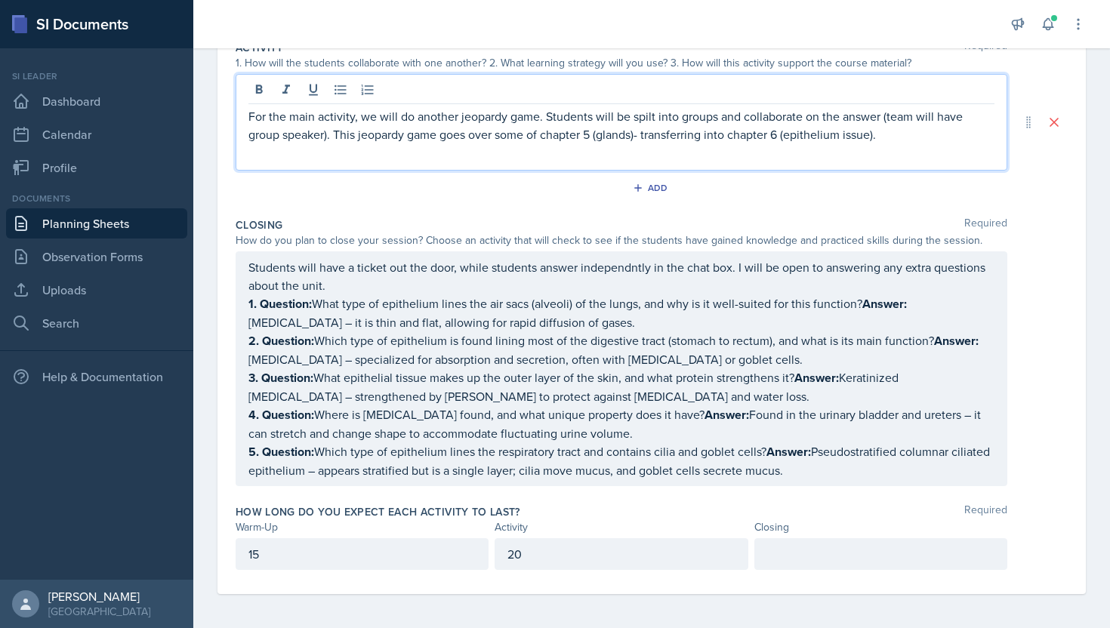
scroll to position [980, 0]
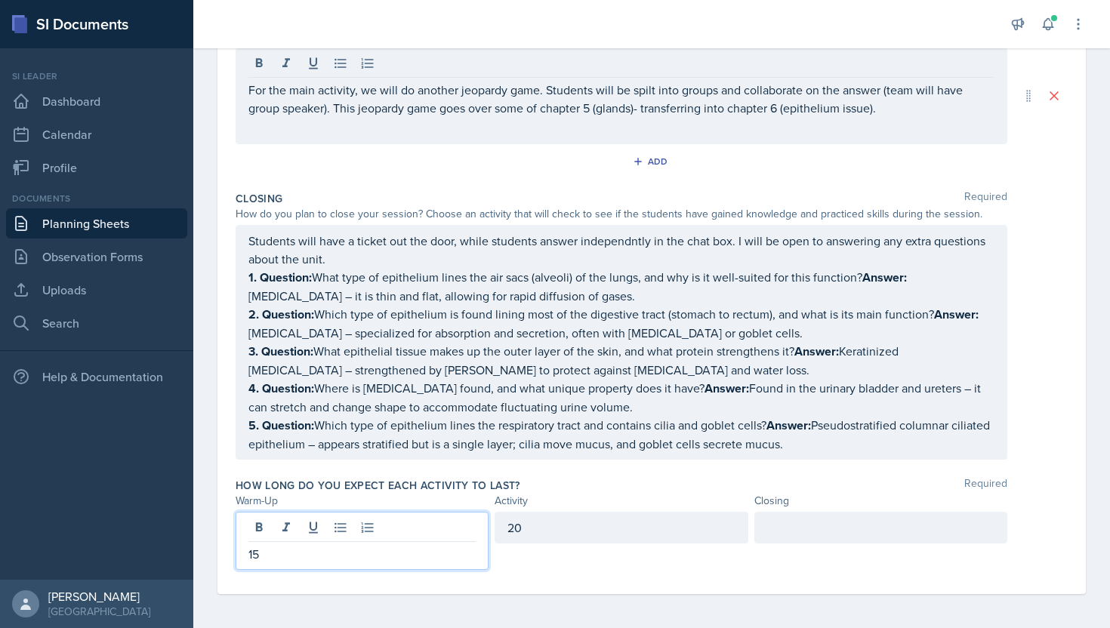
click at [436, 551] on p "15" at bounding box center [361, 554] width 227 height 18
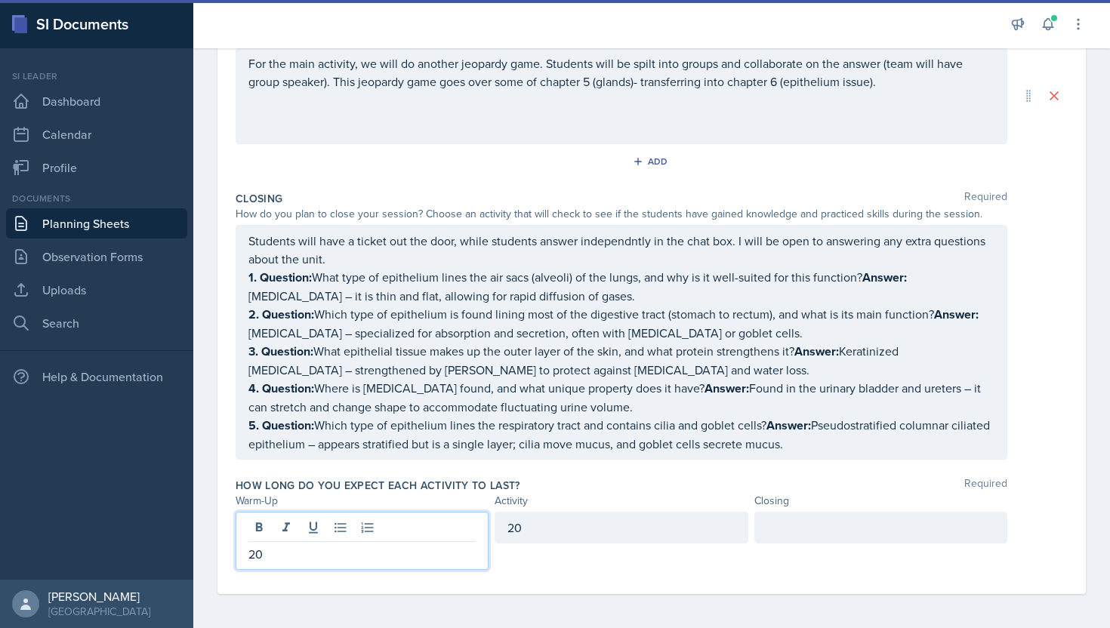
click at [825, 500] on div "Closing" at bounding box center [880, 501] width 253 height 16
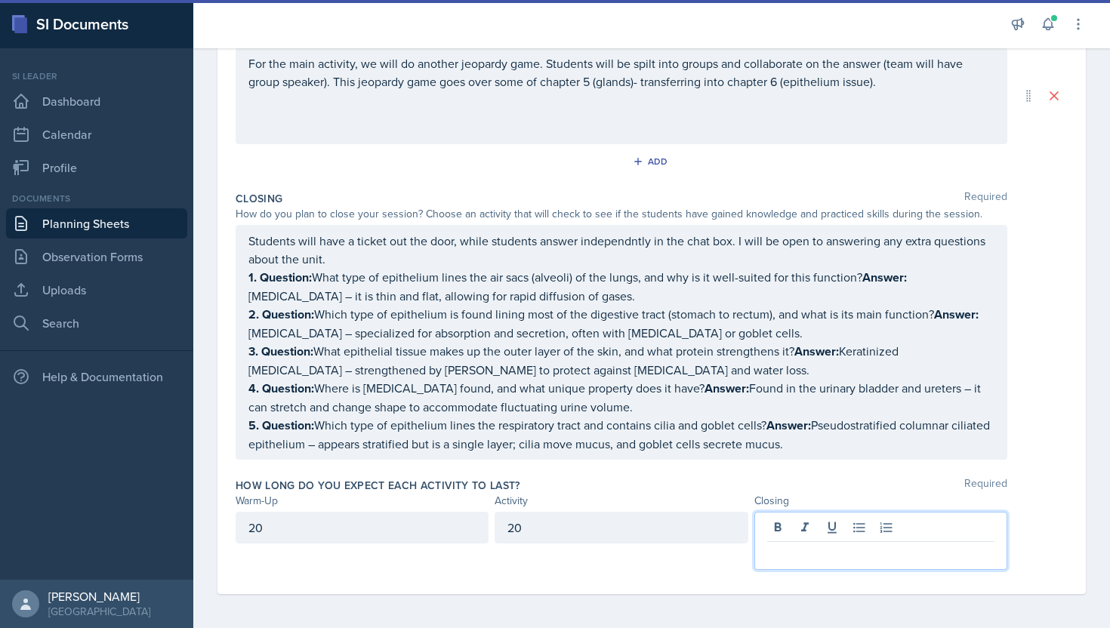
click at [793, 550] on p at bounding box center [880, 554] width 227 height 18
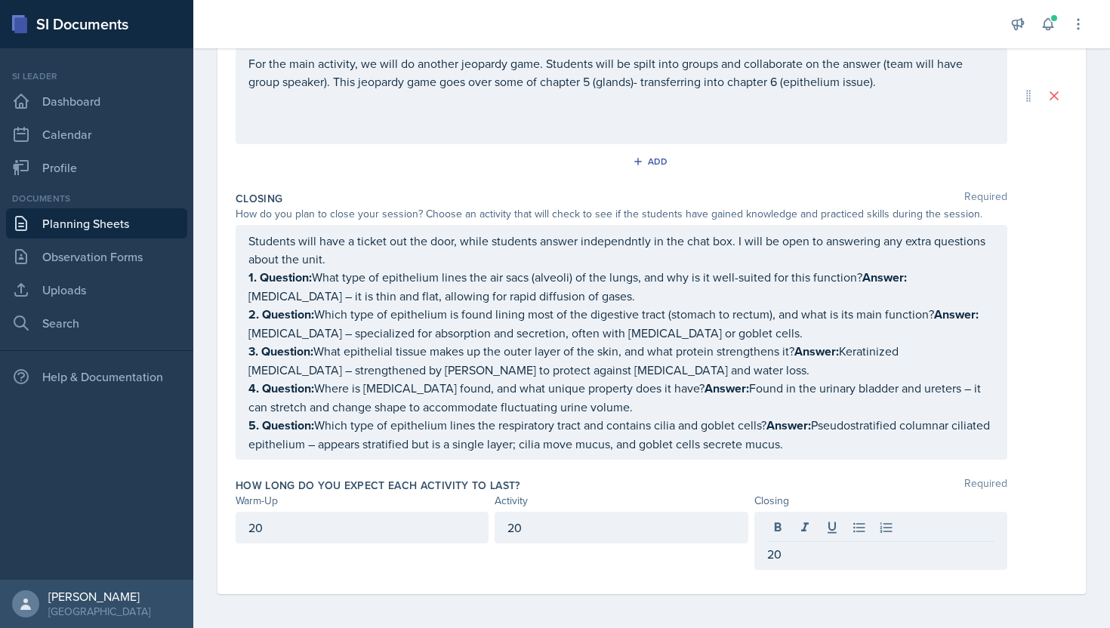
click at [837, 174] on div "Add" at bounding box center [652, 164] width 832 height 29
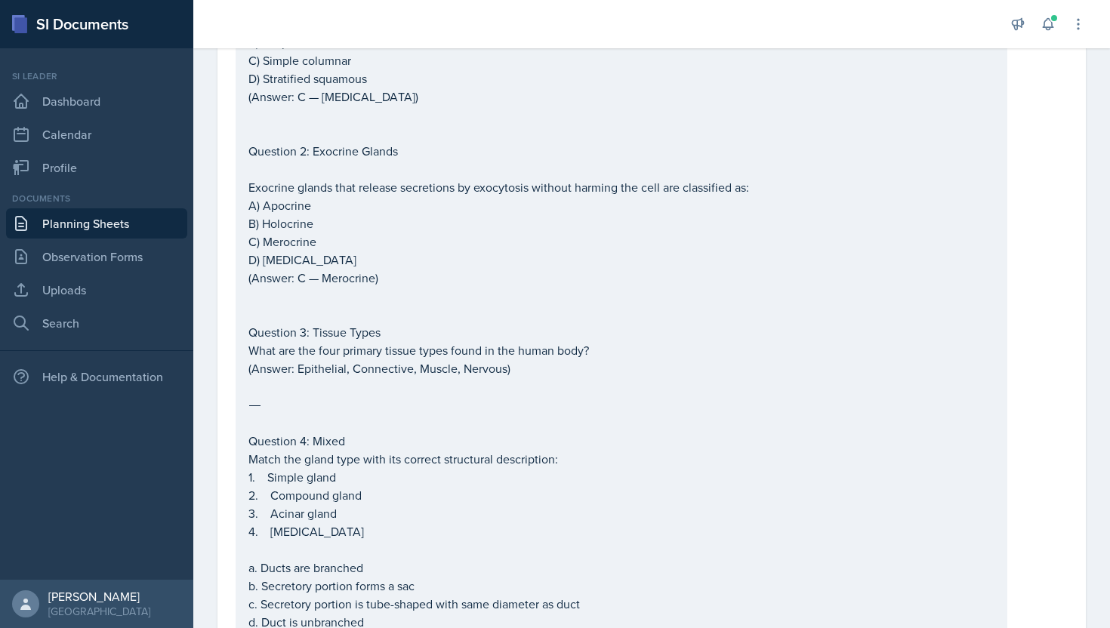
scroll to position [0, 0]
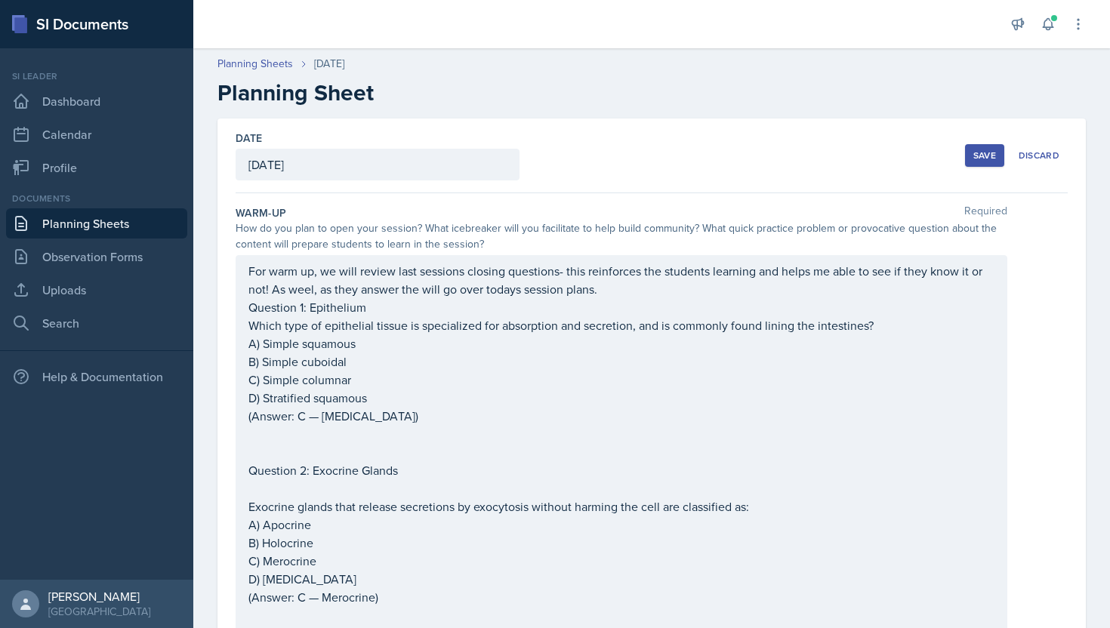
click at [979, 163] on button "Save" at bounding box center [984, 155] width 39 height 23
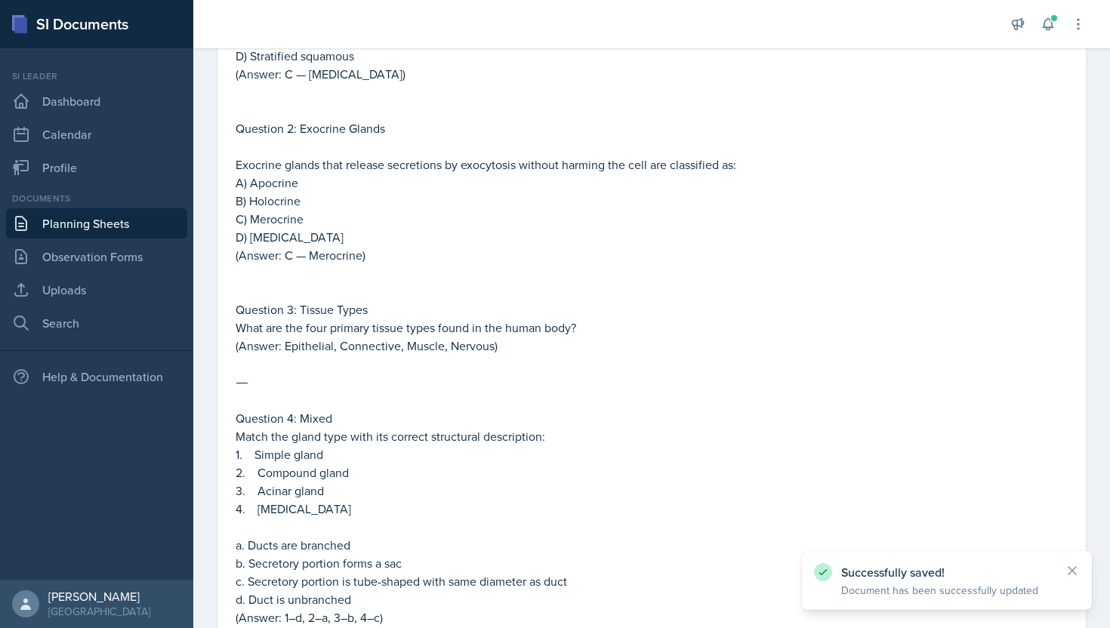
scroll to position [841, 0]
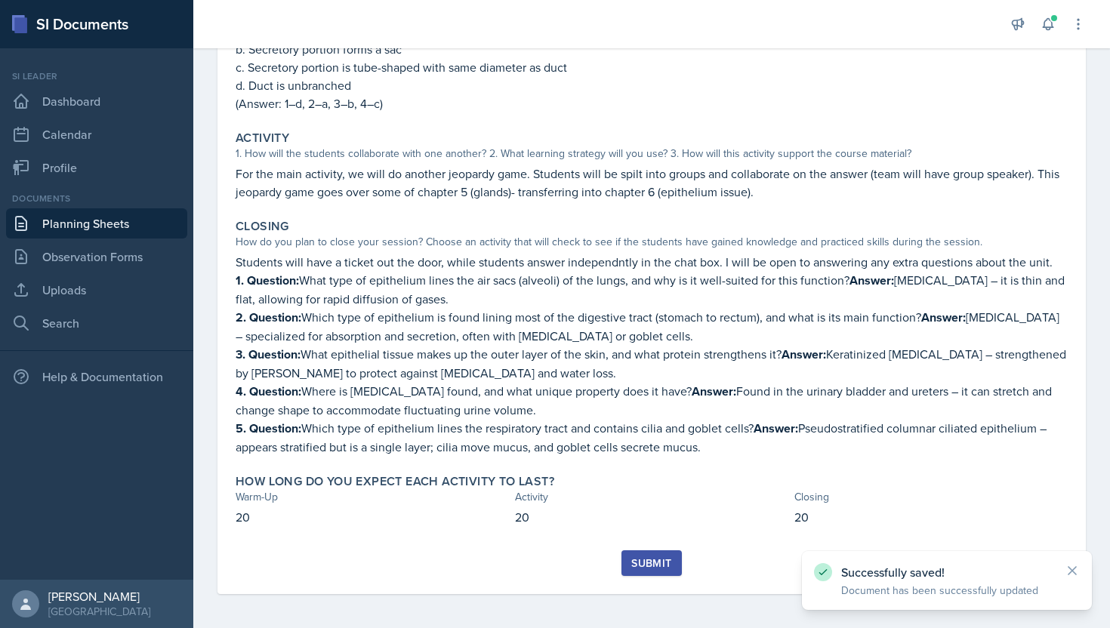
click at [666, 557] on div "Submit" at bounding box center [651, 563] width 40 height 12
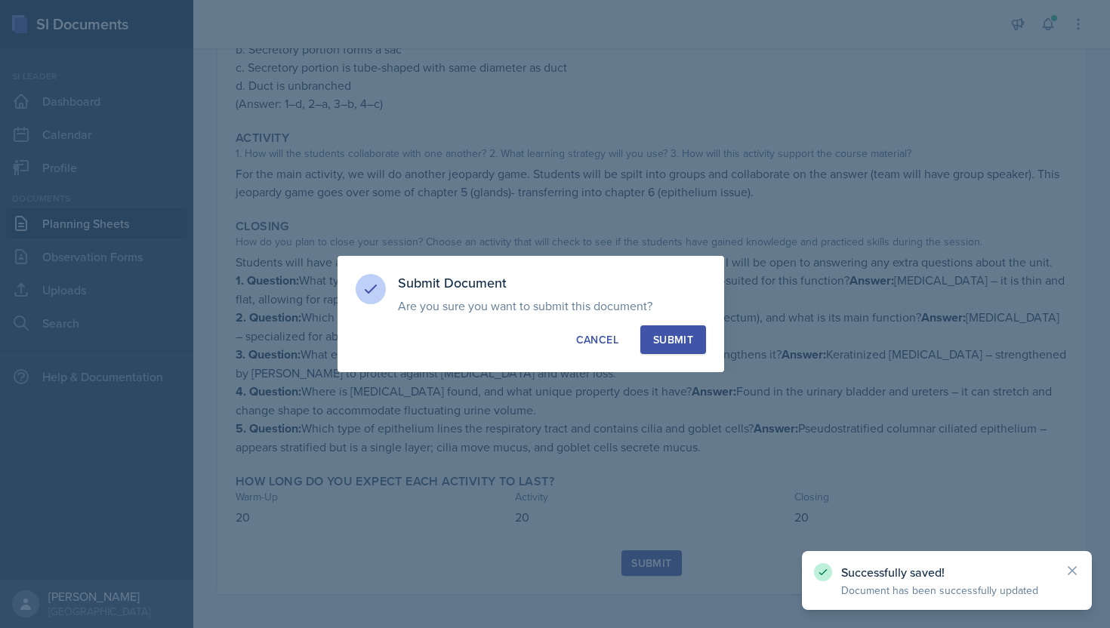
click at [680, 333] on div "Submit" at bounding box center [673, 339] width 40 height 15
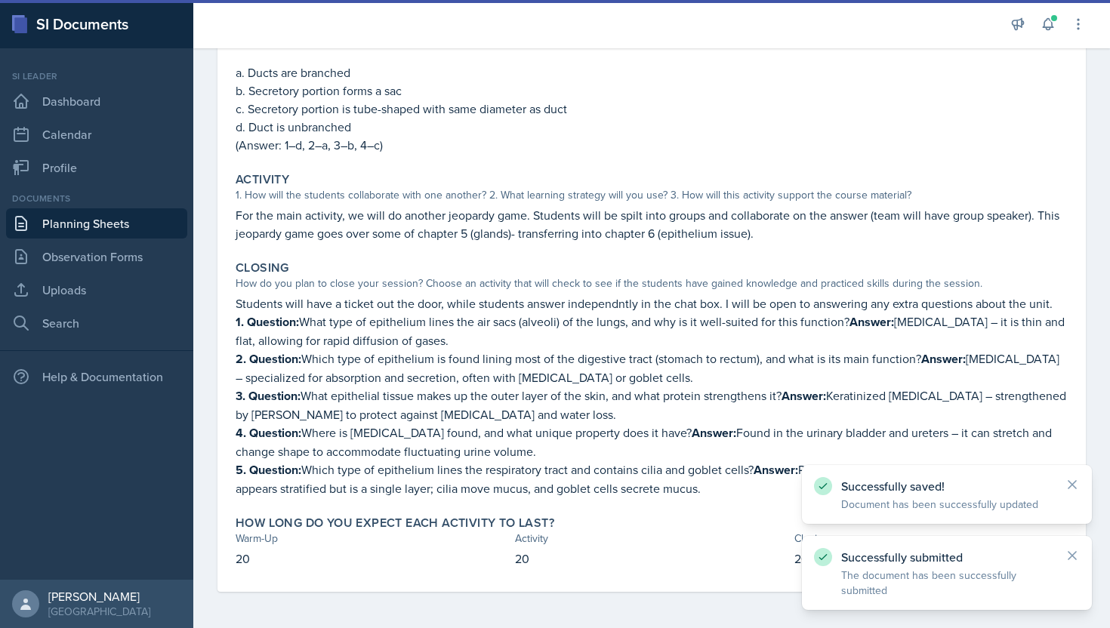
scroll to position [797, 0]
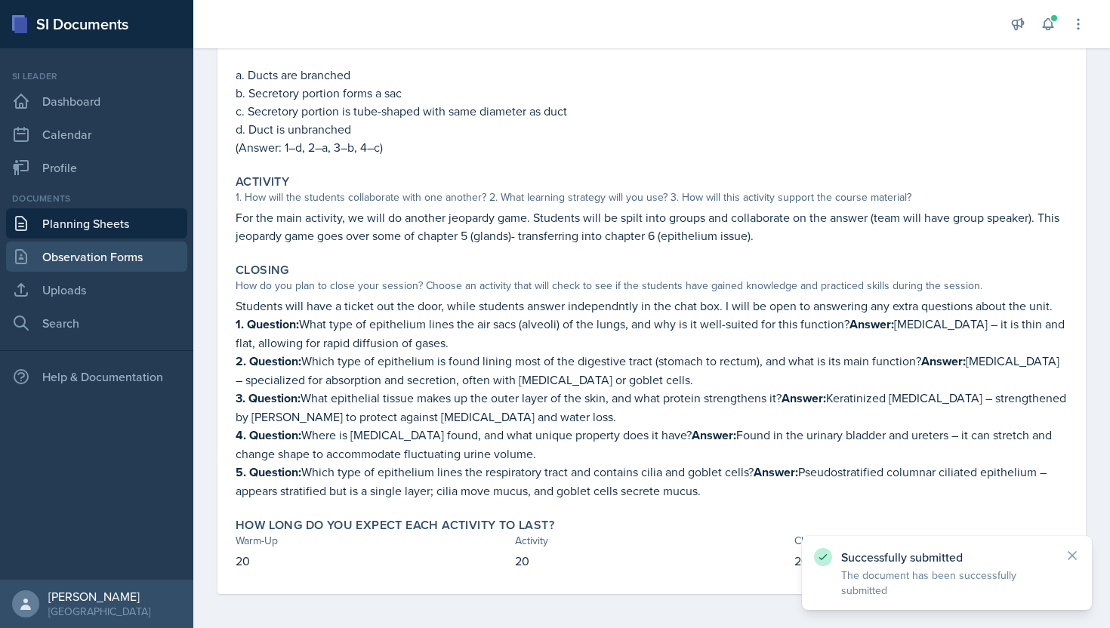
click at [119, 264] on link "Observation Forms" at bounding box center [96, 257] width 181 height 30
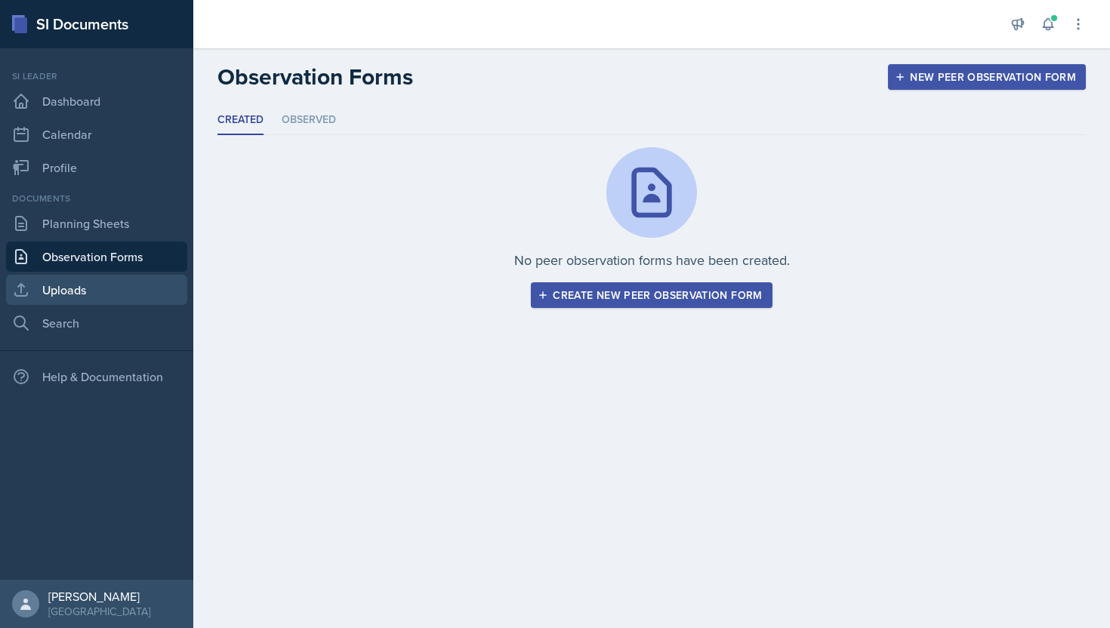
click at [121, 286] on link "Uploads" at bounding box center [96, 290] width 181 height 30
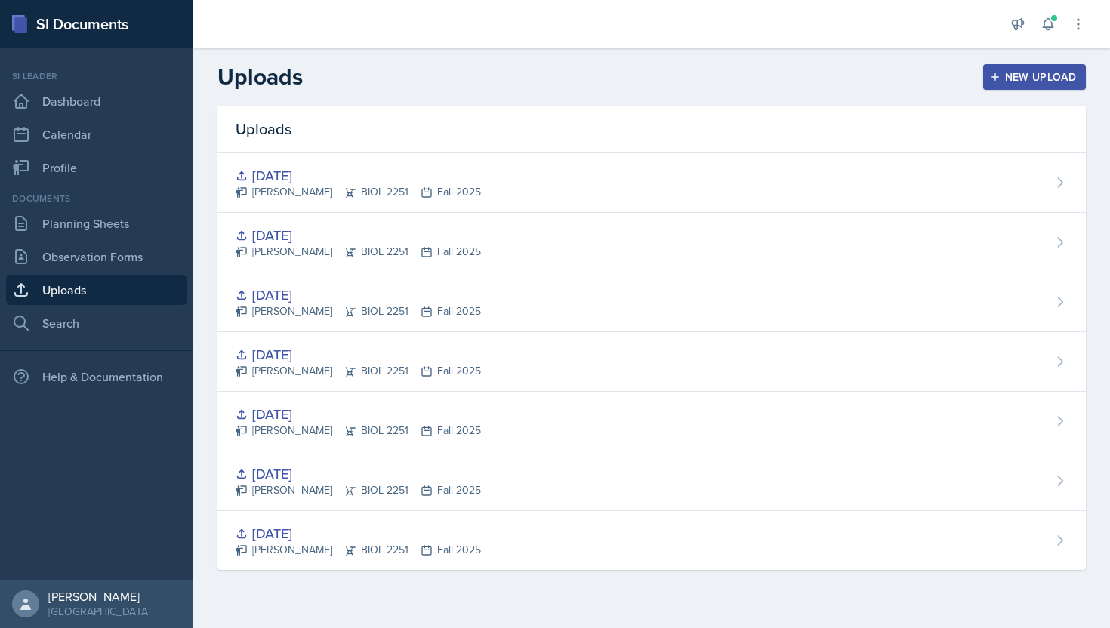
click at [1020, 77] on div "New Upload" at bounding box center [1035, 77] width 84 height 12
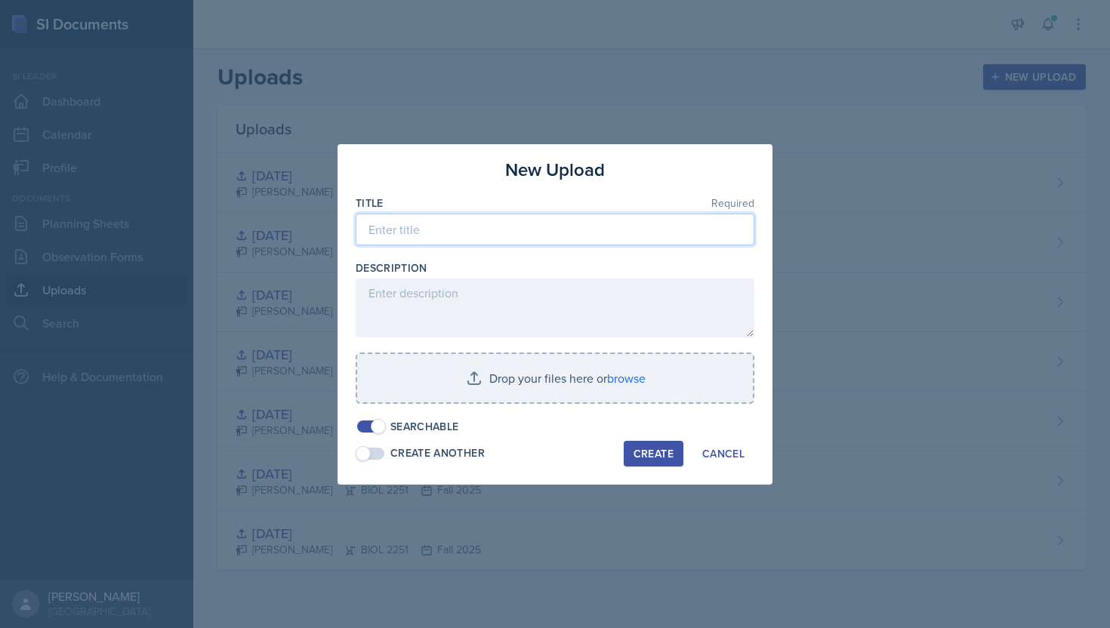
click at [444, 230] on input at bounding box center [555, 230] width 399 height 32
click at [375, 268] on label "Description" at bounding box center [392, 267] width 72 height 15
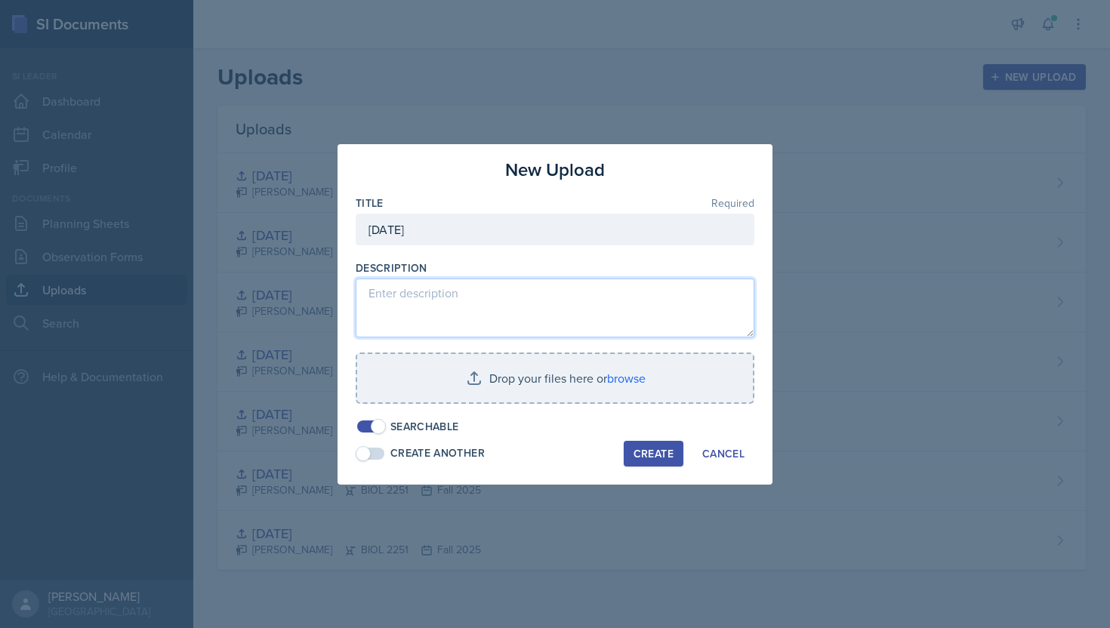
click at [396, 302] on textarea at bounding box center [555, 308] width 399 height 59
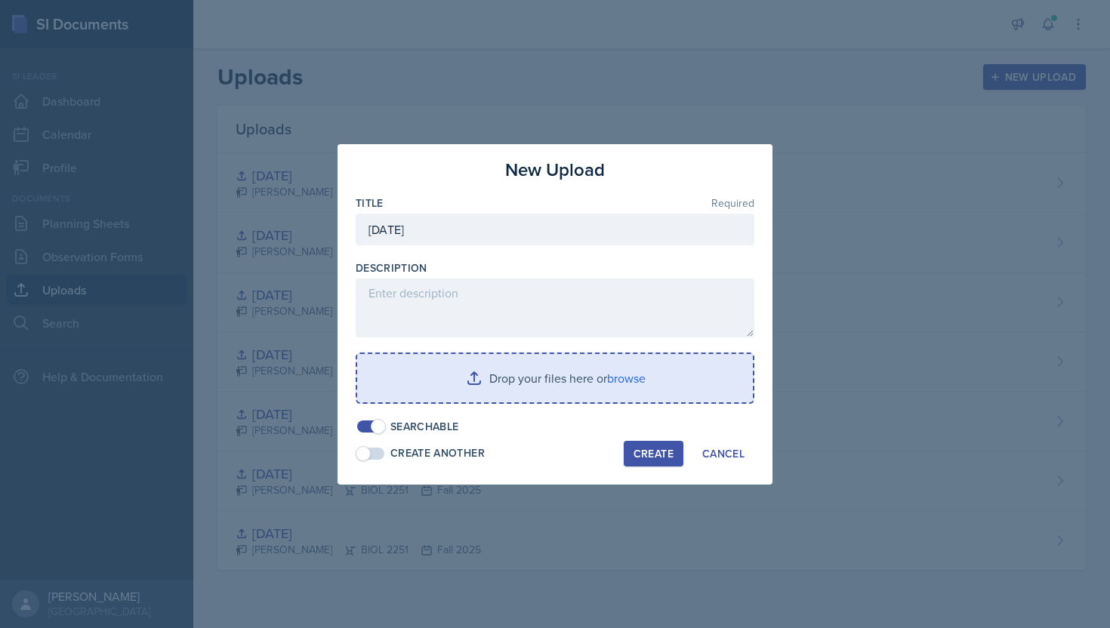
click at [532, 366] on input "file" at bounding box center [555, 378] width 396 height 48
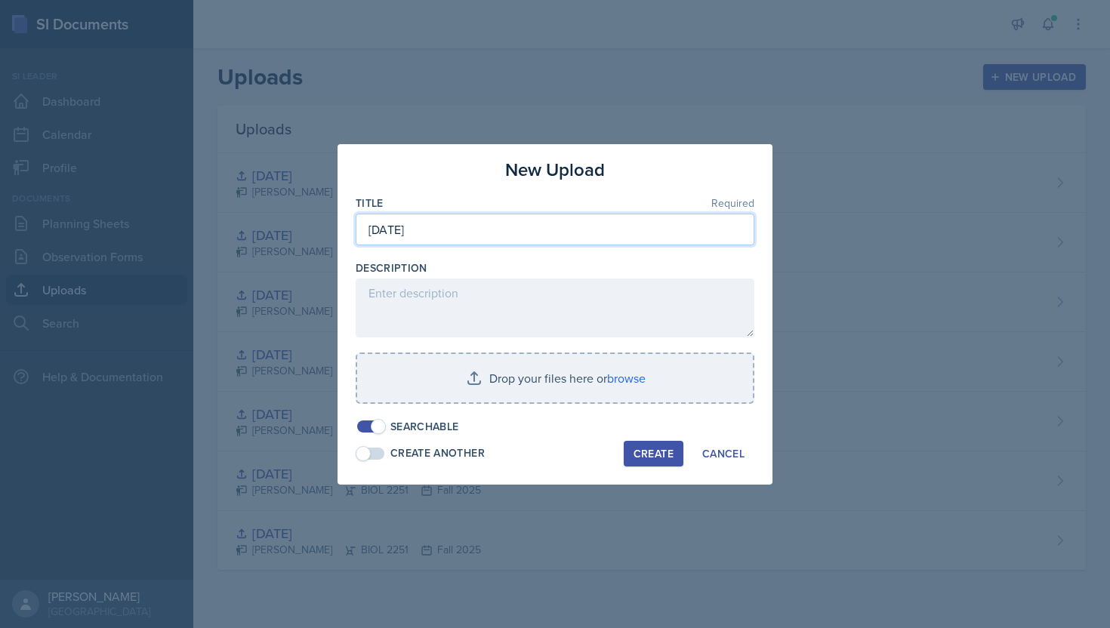
click at [532, 241] on input "September 10th" at bounding box center [555, 230] width 399 height 32
type input "September 10th, 2025"
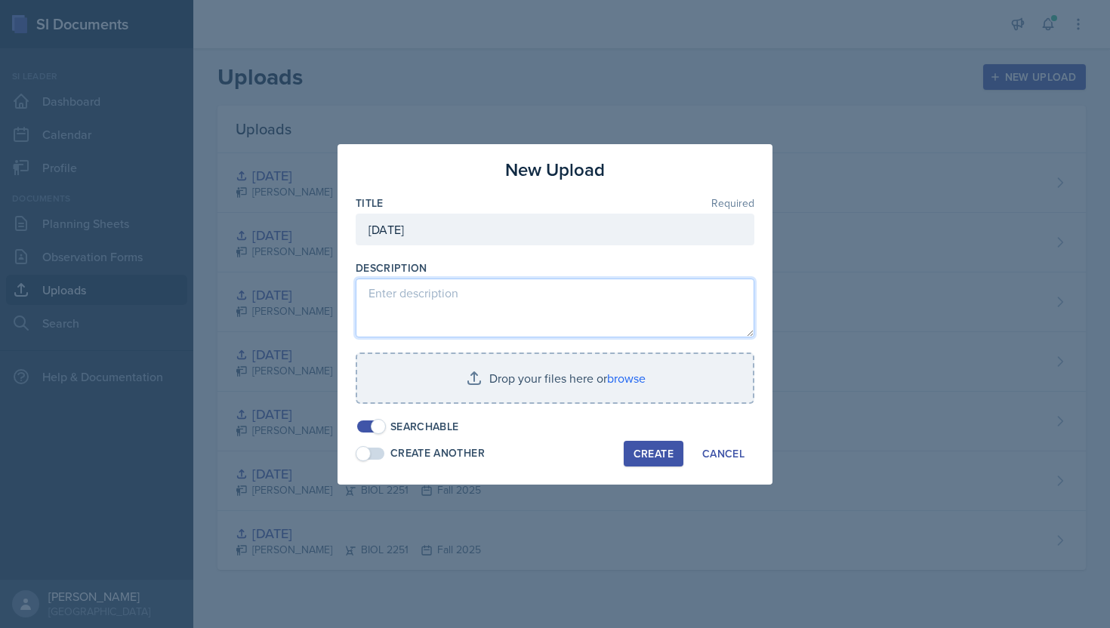
click at [446, 307] on textarea at bounding box center [555, 308] width 399 height 59
type textarea "e"
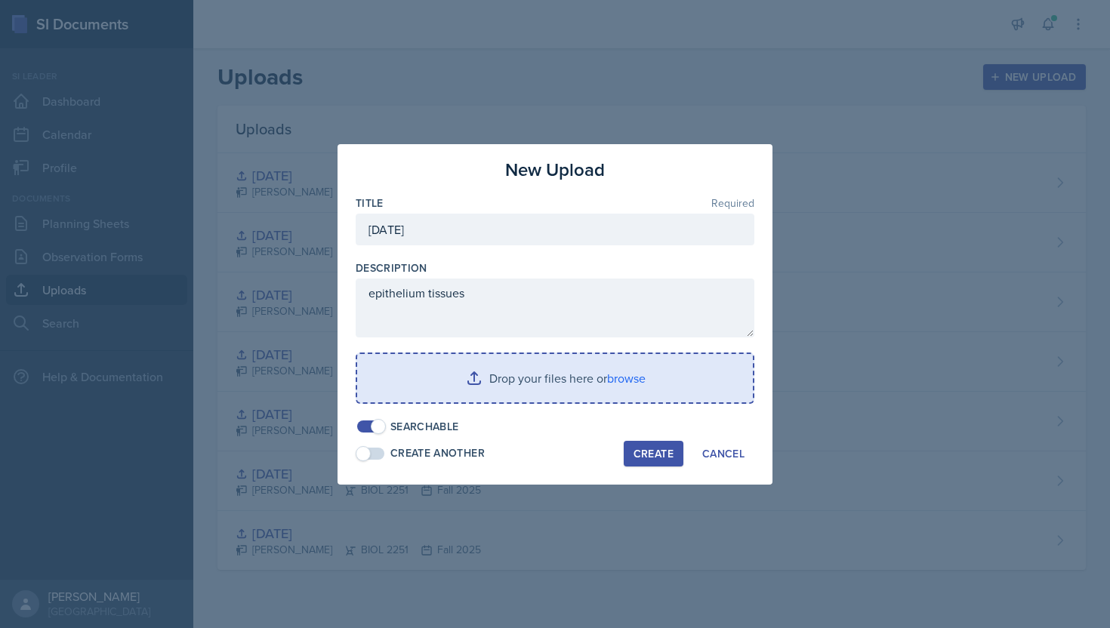
click at [493, 365] on input "file" at bounding box center [555, 378] width 396 height 48
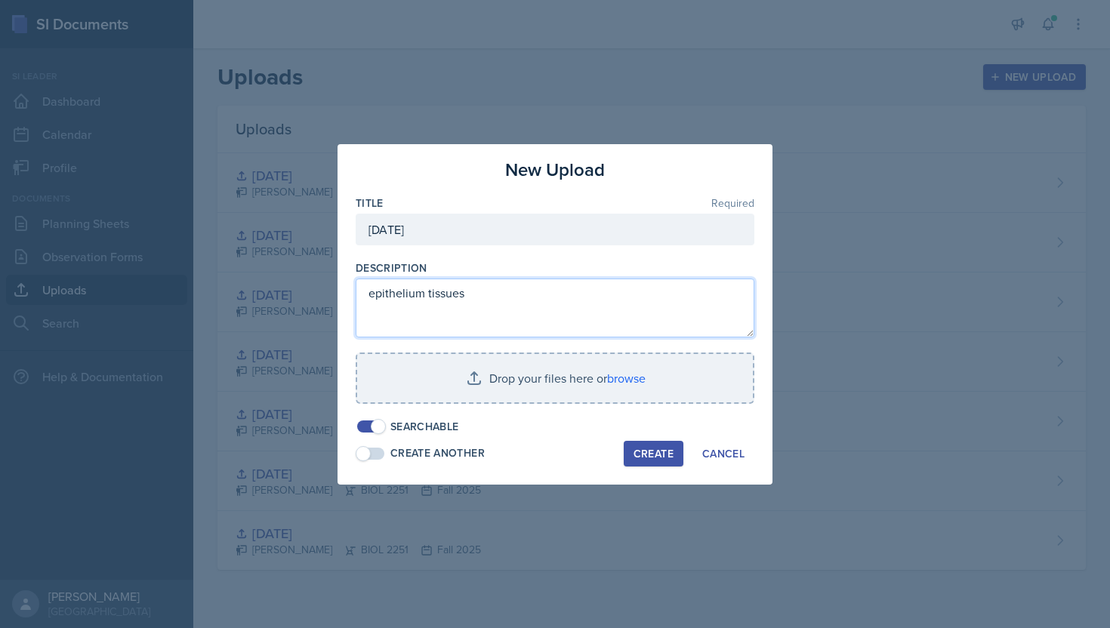
click at [448, 325] on textarea "epithelium tissues" at bounding box center [555, 308] width 399 height 59
paste textarea "https://jeopardylabs.com/play/epithelial-tissues-and-gland"
click at [512, 293] on textarea "epithelium tissues jeopardy https://jeopardylabs.com/play/epithelial-tissues-an…" at bounding box center [555, 308] width 399 height 59
click at [369, 319] on textarea "epithelium tissues jeopardy https://jeopardylabs.com/play/epithelial-tissues-an…" at bounding box center [555, 308] width 399 height 59
click at [524, 292] on textarea "epithelium tissues jeopardy https://jeopardylabs.com/play/epithelial-tissues-an…" at bounding box center [555, 308] width 399 height 59
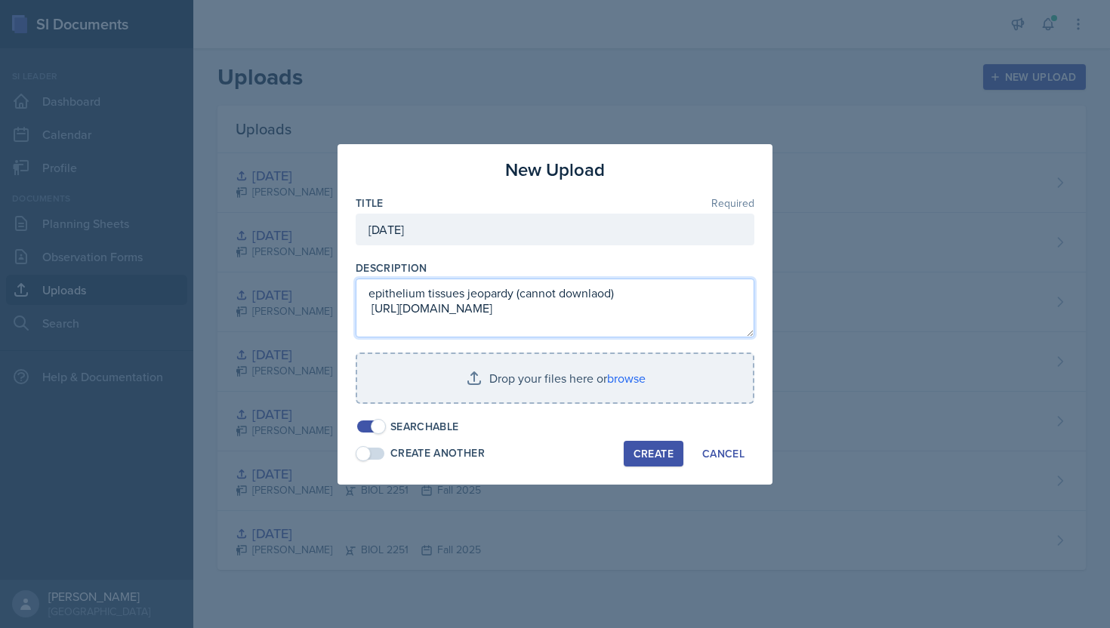
type textarea "epithelium tissues jeopardy (cannot downlaod) https://jeopardylabs.com/play/epi…"
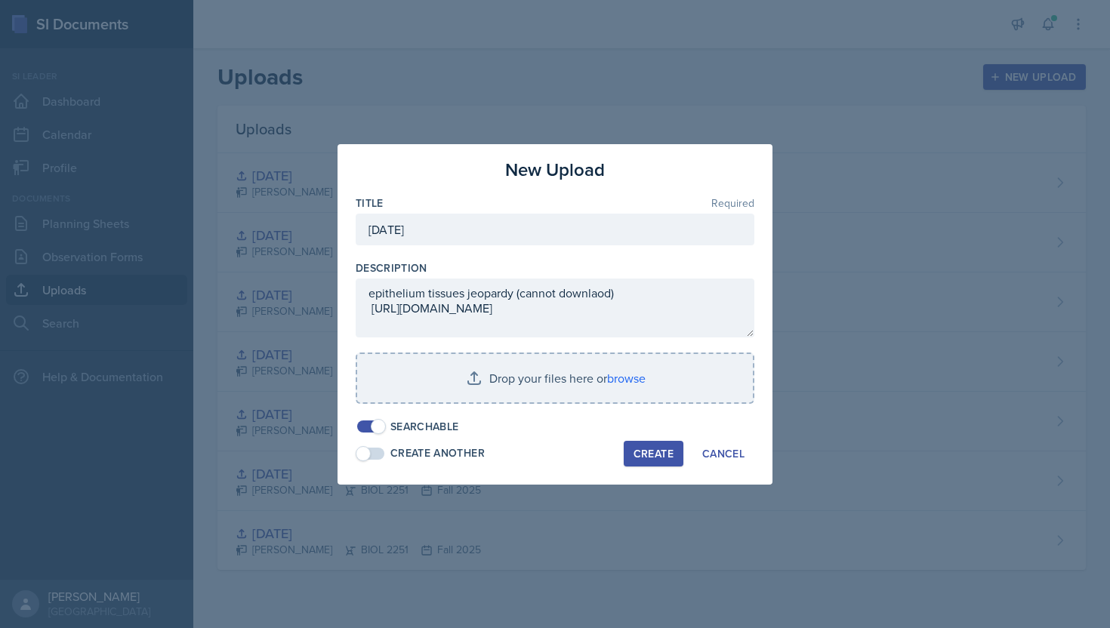
click at [646, 454] on div "Create" at bounding box center [653, 454] width 40 height 12
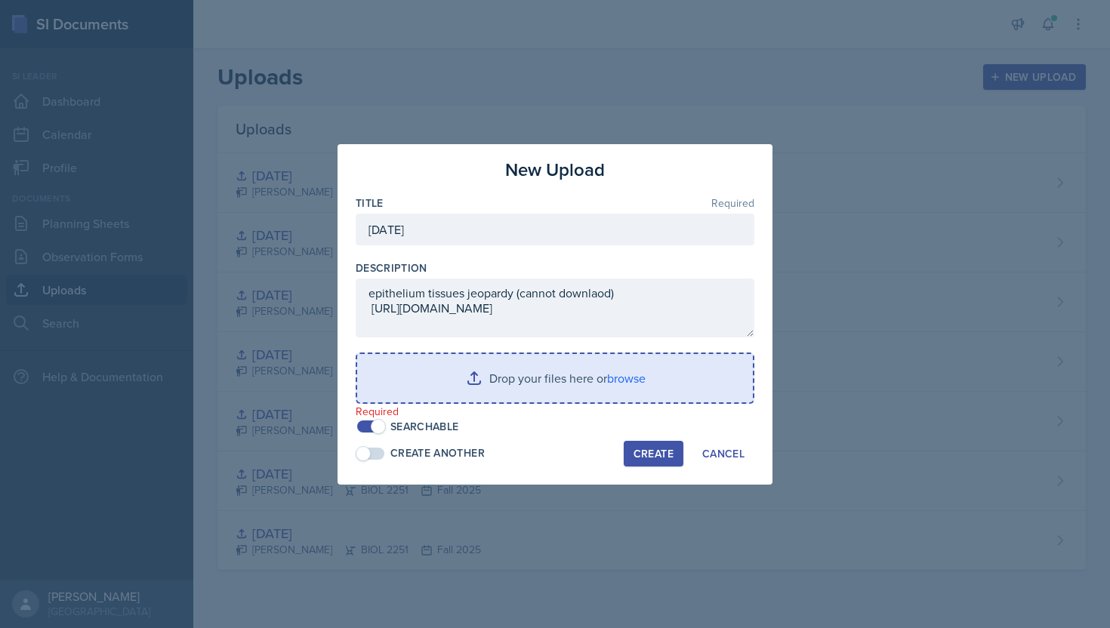
click at [586, 395] on input "file" at bounding box center [555, 378] width 396 height 48
click at [489, 387] on input "file" at bounding box center [555, 378] width 396 height 48
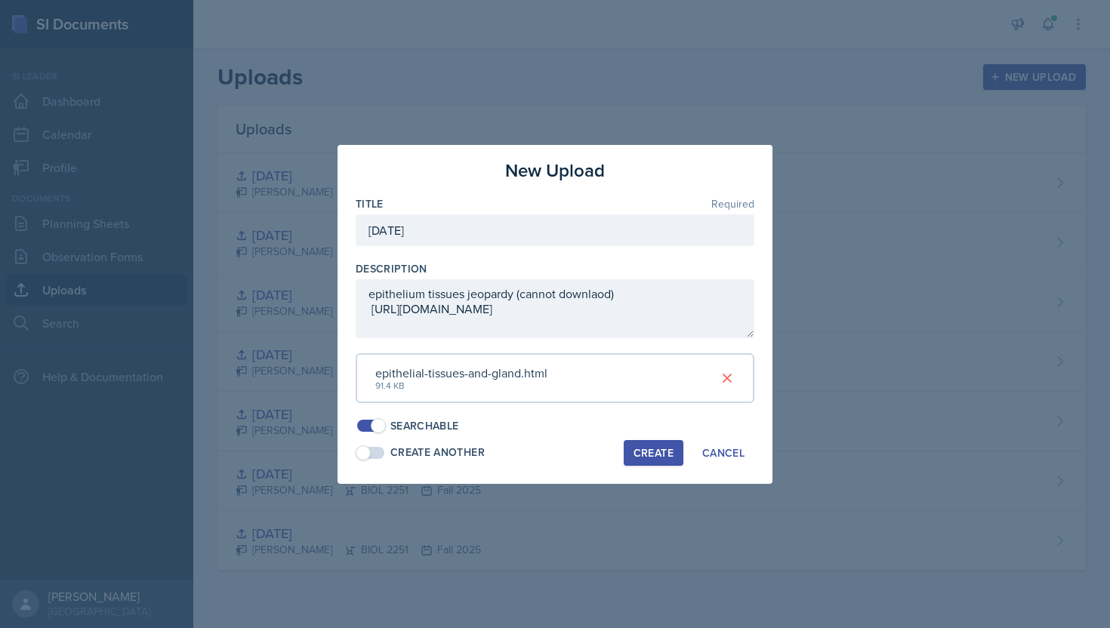
click at [664, 461] on button "Create" at bounding box center [654, 453] width 60 height 26
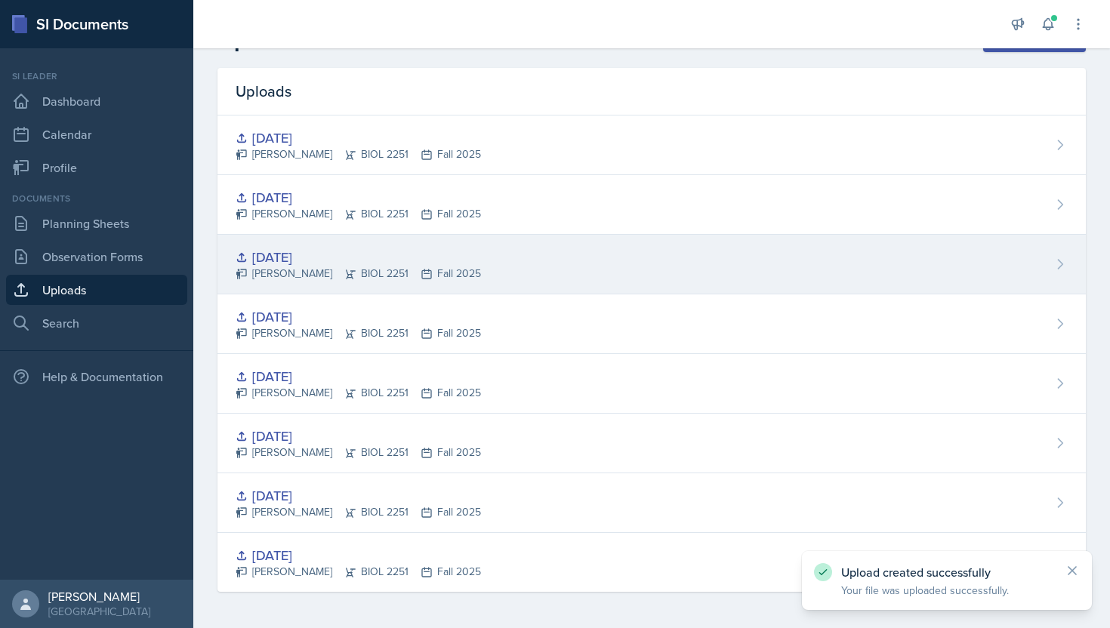
scroll to position [28, 0]
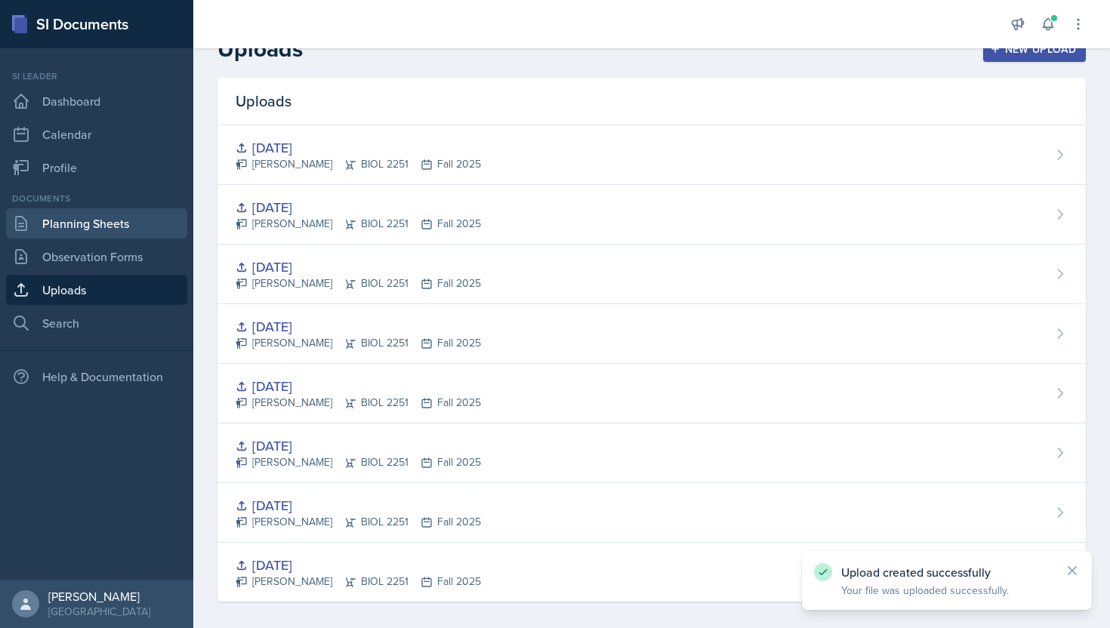
click at [159, 217] on link "Planning Sheets" at bounding box center [96, 223] width 181 height 30
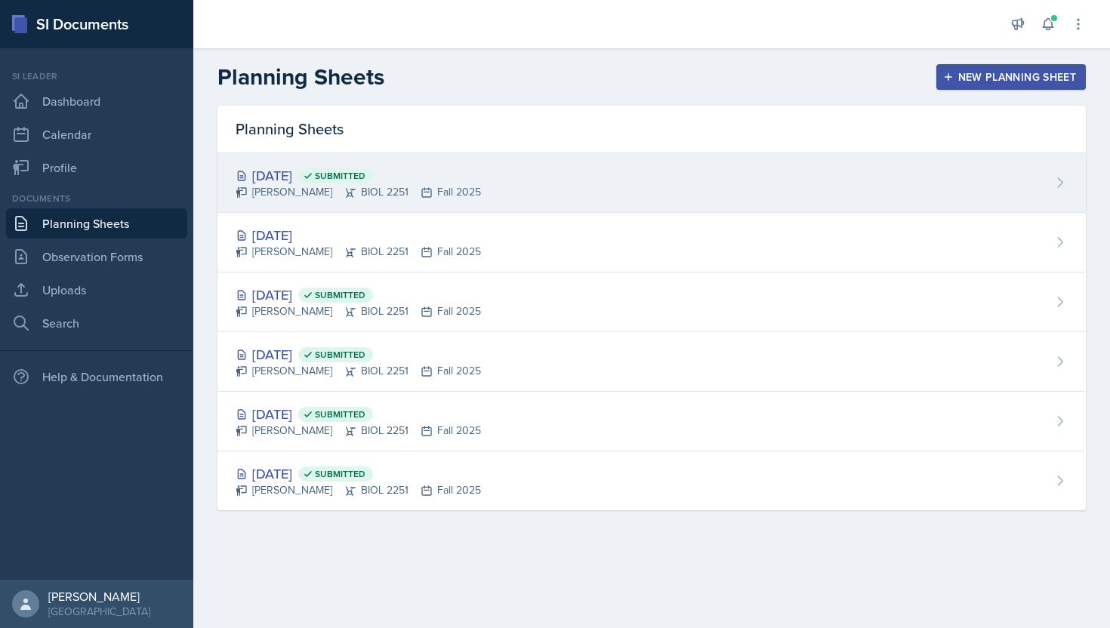
click at [883, 198] on div "Sep 10th, 2025 Submitted Kaitlyn Medley BIOL 2251 Fall 2025" at bounding box center [651, 183] width 868 height 60
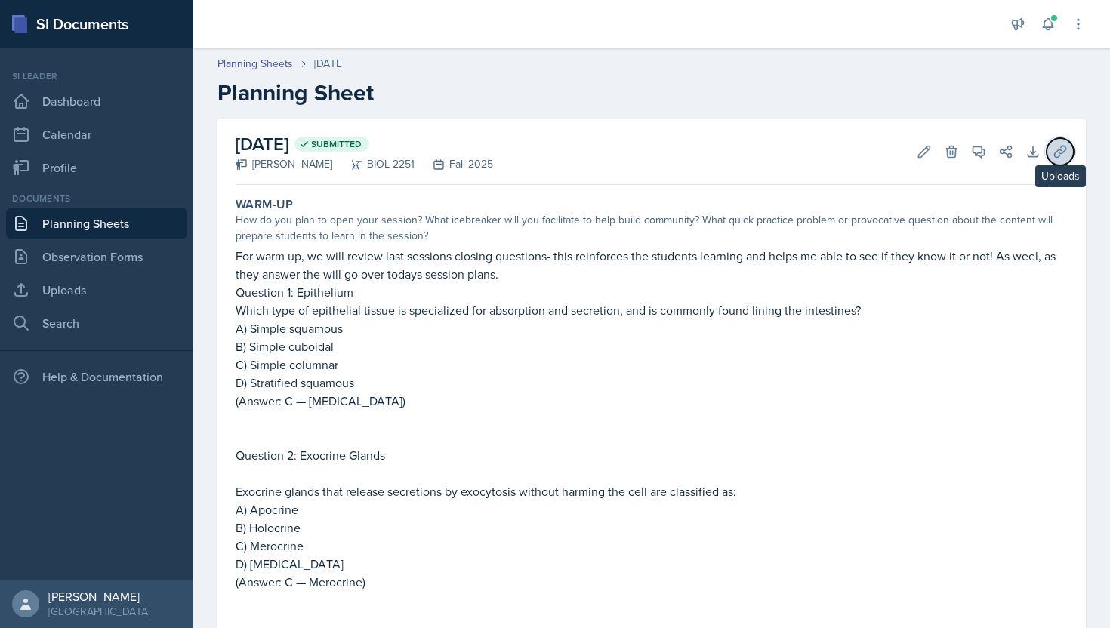
click at [1061, 147] on icon at bounding box center [1060, 151] width 15 height 15
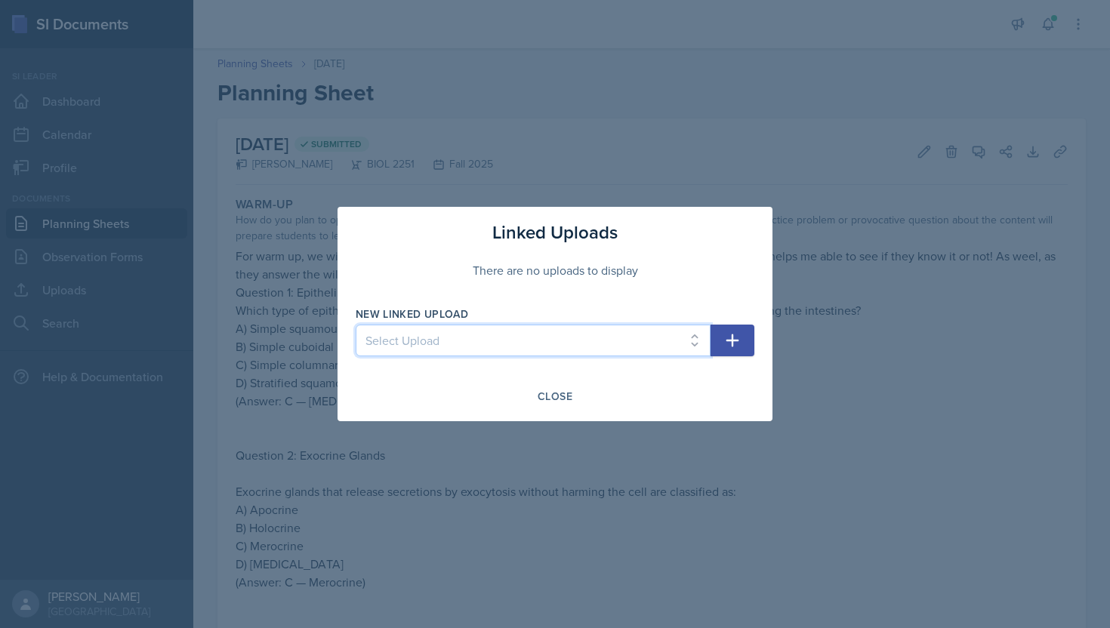
click at [670, 331] on select "Select Upload August 26th August 27th Sept. 2nd 2025 Sept. 2nd 2025 Sept. 3 202…" at bounding box center [533, 341] width 355 height 32
select select "4fa0f2cf-e1b0-4b72-95e3-63a8bbeb3eee"
click at [356, 325] on select "Select Upload August 26th August 27th Sept. 2nd 2025 Sept. 2nd 2025 Sept. 3 202…" at bounding box center [533, 341] width 355 height 32
click at [553, 393] on div "Close" at bounding box center [555, 396] width 35 height 12
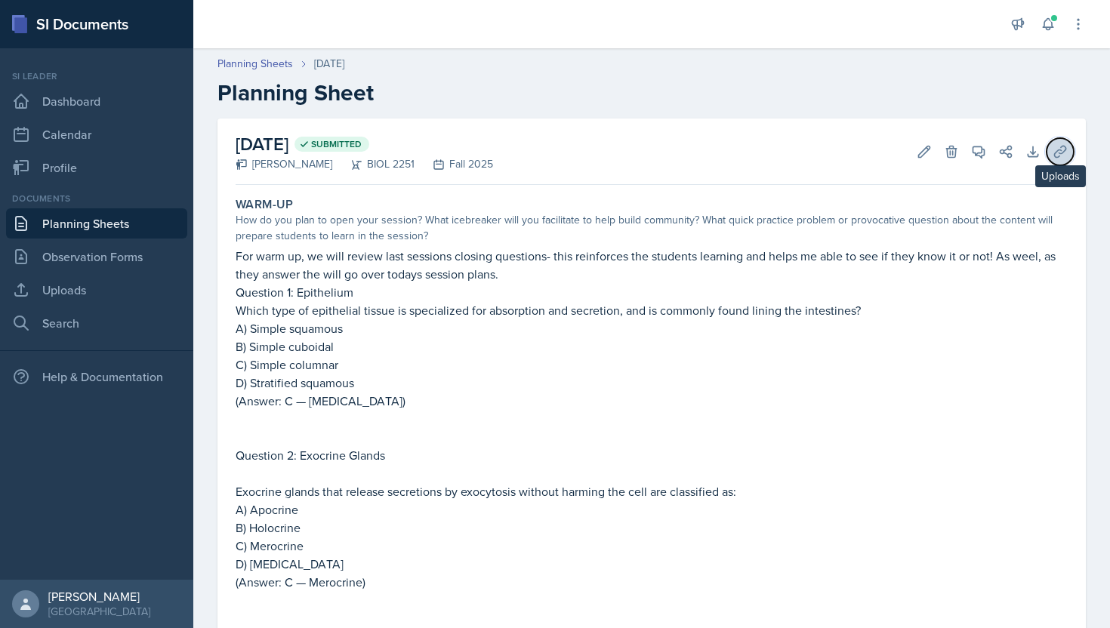
click at [1065, 149] on icon at bounding box center [1059, 151] width 11 height 11
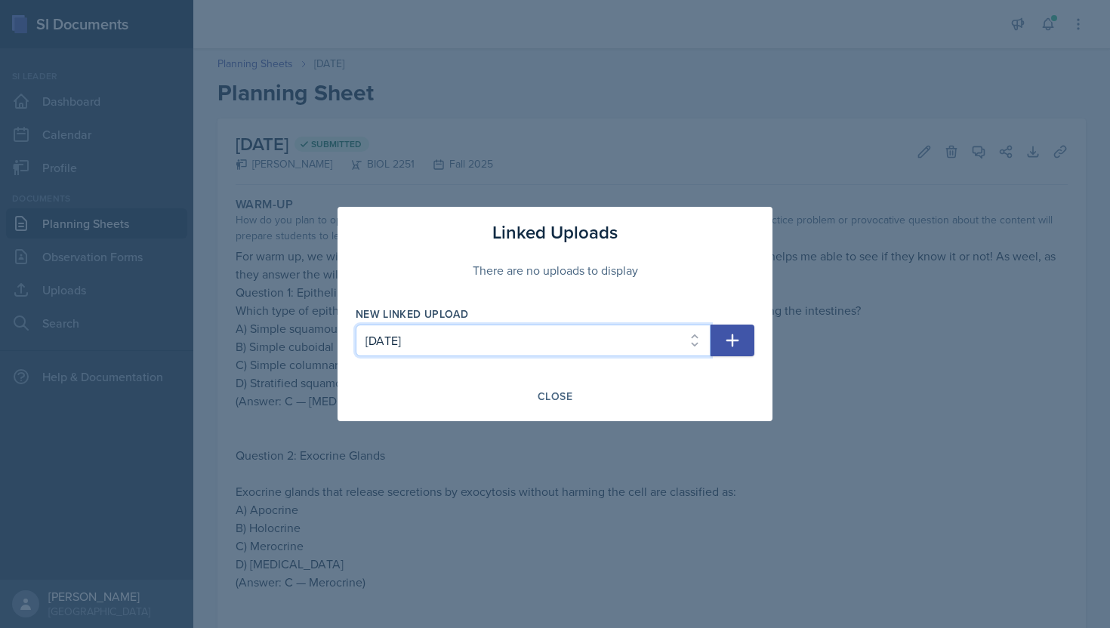
click at [618, 338] on select "Select Upload August 26th August 27th Sept. 2nd 2025 Sept. 2nd 2025 Sept. 3 202…" at bounding box center [533, 341] width 355 height 32
click at [356, 325] on select "Select Upload August 26th August 27th Sept. 2nd 2025 Sept. 2nd 2025 Sept. 3 202…" at bounding box center [533, 341] width 355 height 32
click at [726, 350] on button "button" at bounding box center [733, 341] width 44 height 32
select select
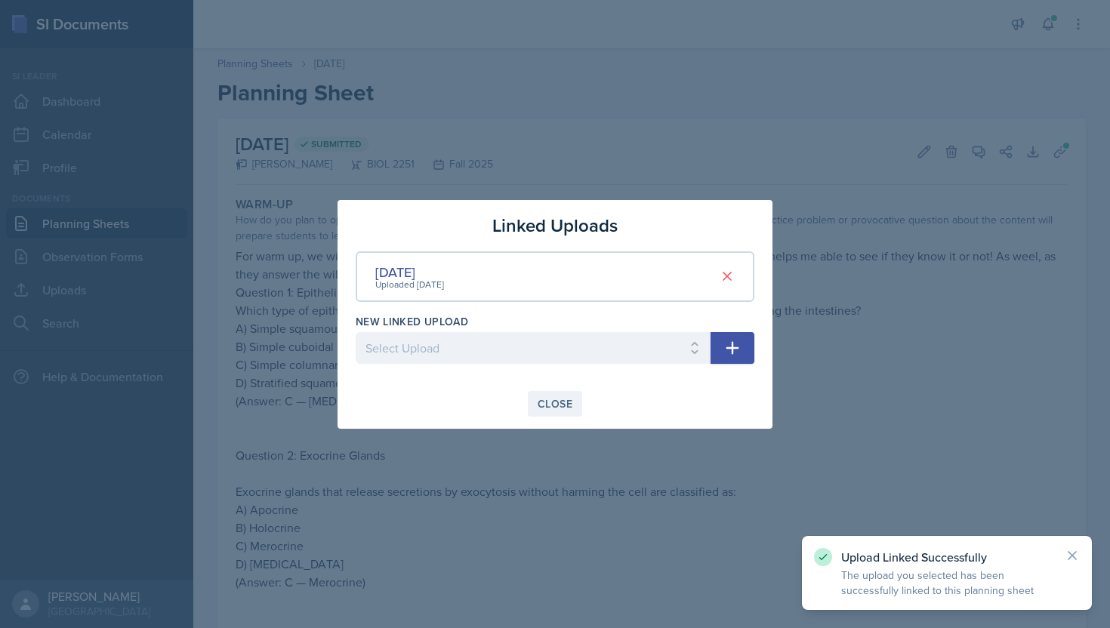
click at [556, 393] on button "Close" at bounding box center [555, 404] width 54 height 26
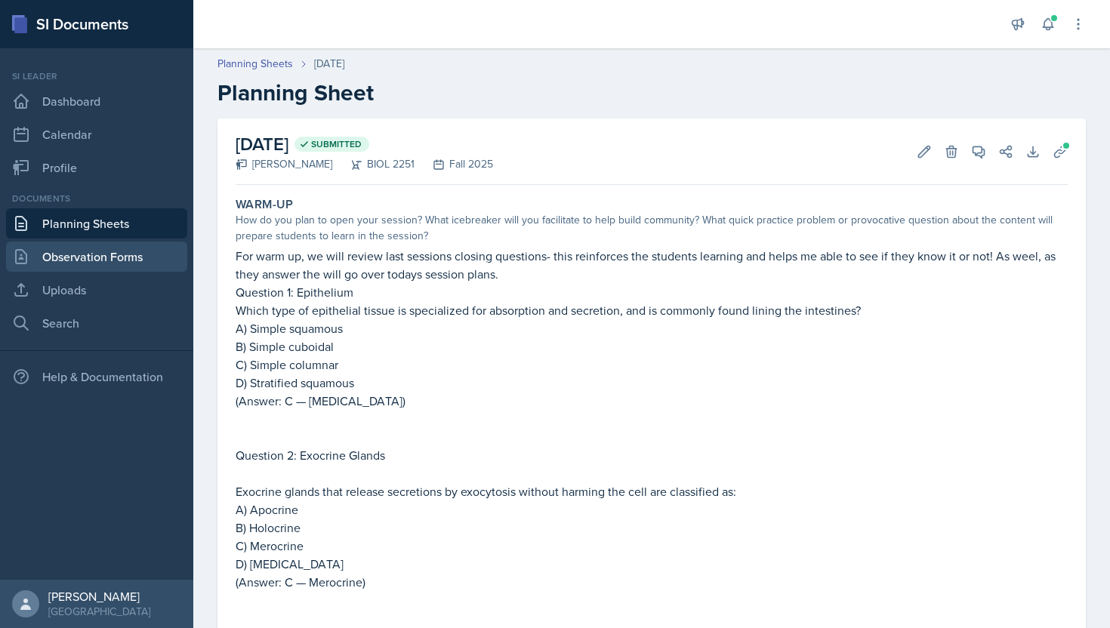
click at [86, 247] on link "Observation Forms" at bounding box center [96, 257] width 181 height 30
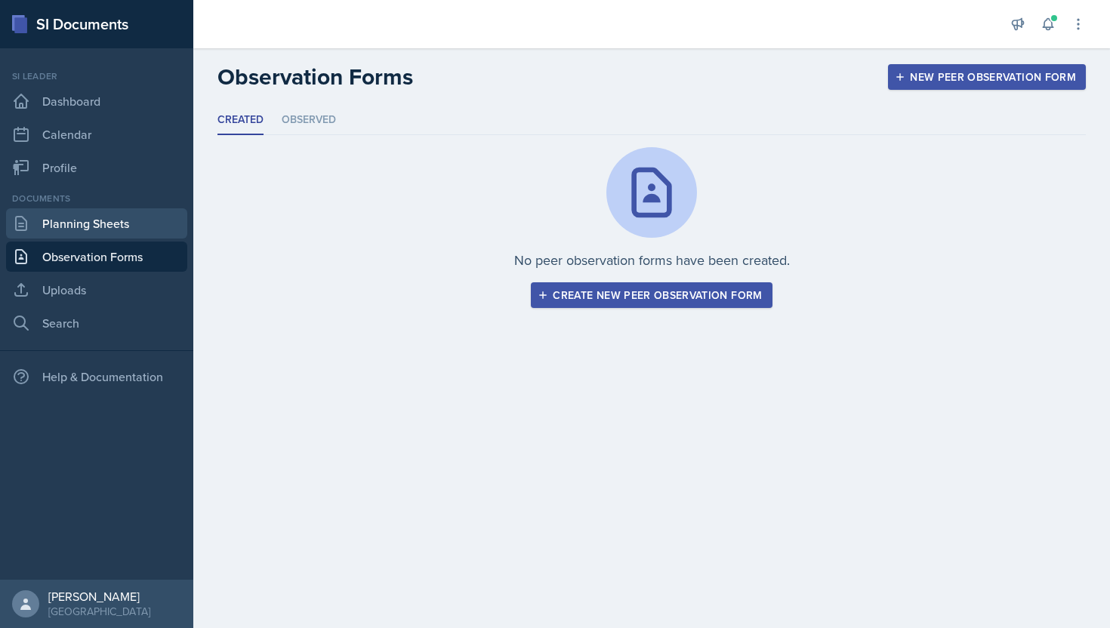
click at [101, 220] on link "Planning Sheets" at bounding box center [96, 223] width 181 height 30
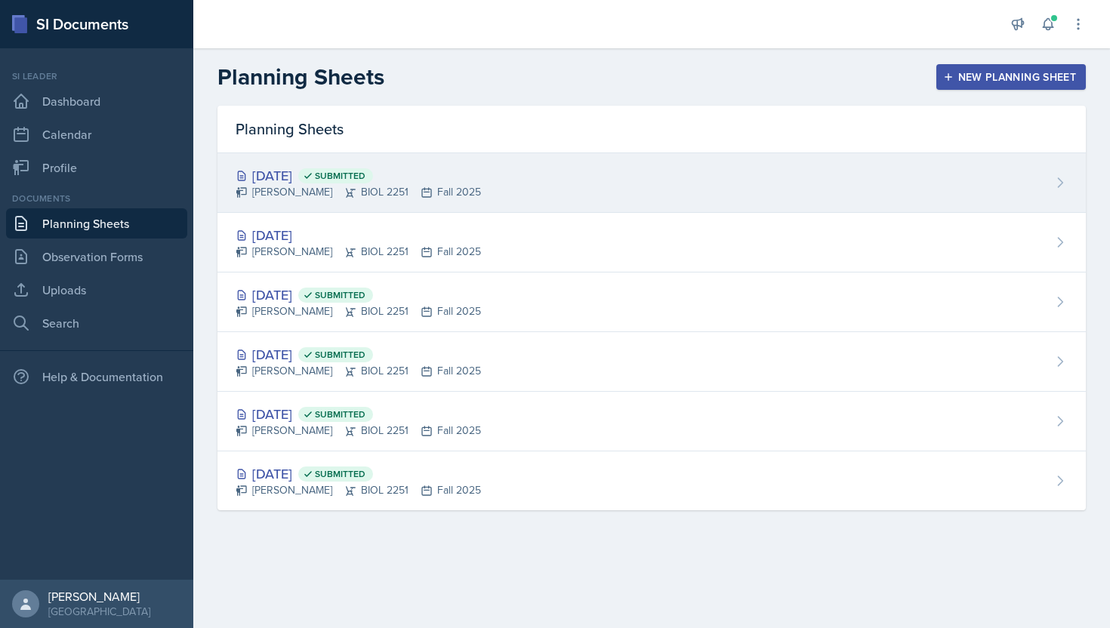
click at [311, 184] on div "Kaitlyn Medley BIOL 2251 Fall 2025" at bounding box center [358, 192] width 245 height 16
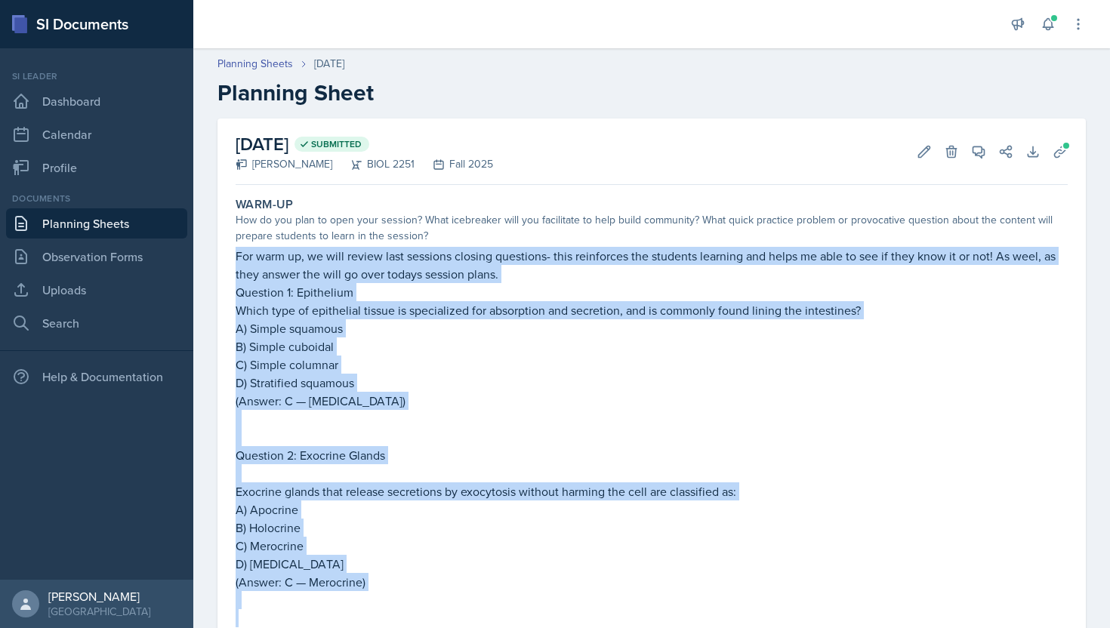
drag, startPoint x: 236, startPoint y: 256, endPoint x: 408, endPoint y: 618, distance: 400.5
click at [408, 618] on div "For warm up, we will review last sessions closing questions- this reinforces th…" at bounding box center [652, 600] width 832 height 707
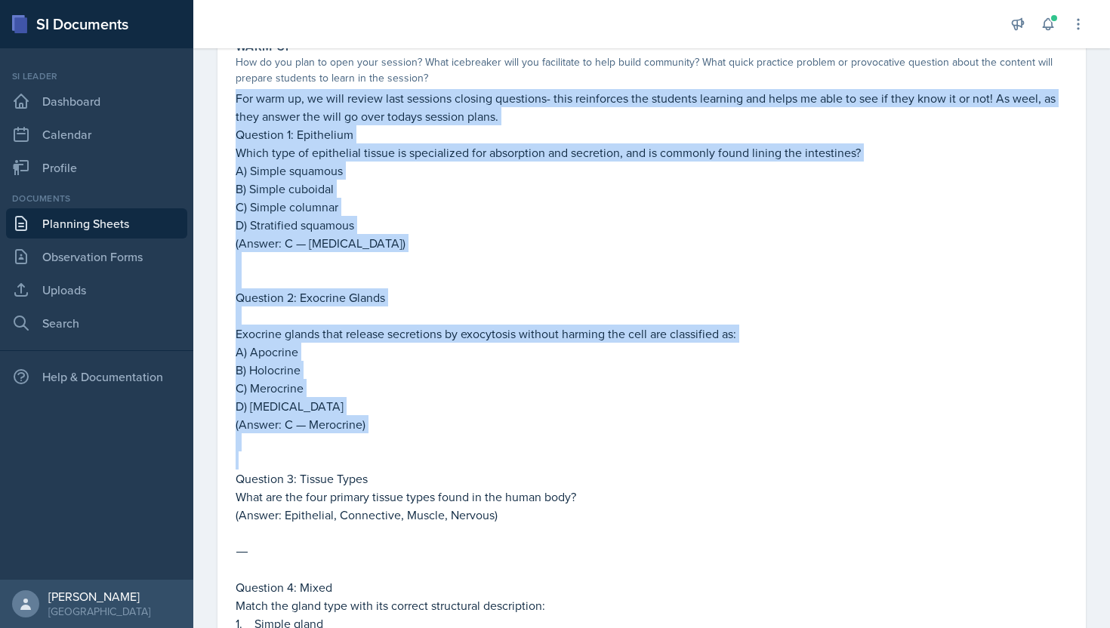
scroll to position [81, 0]
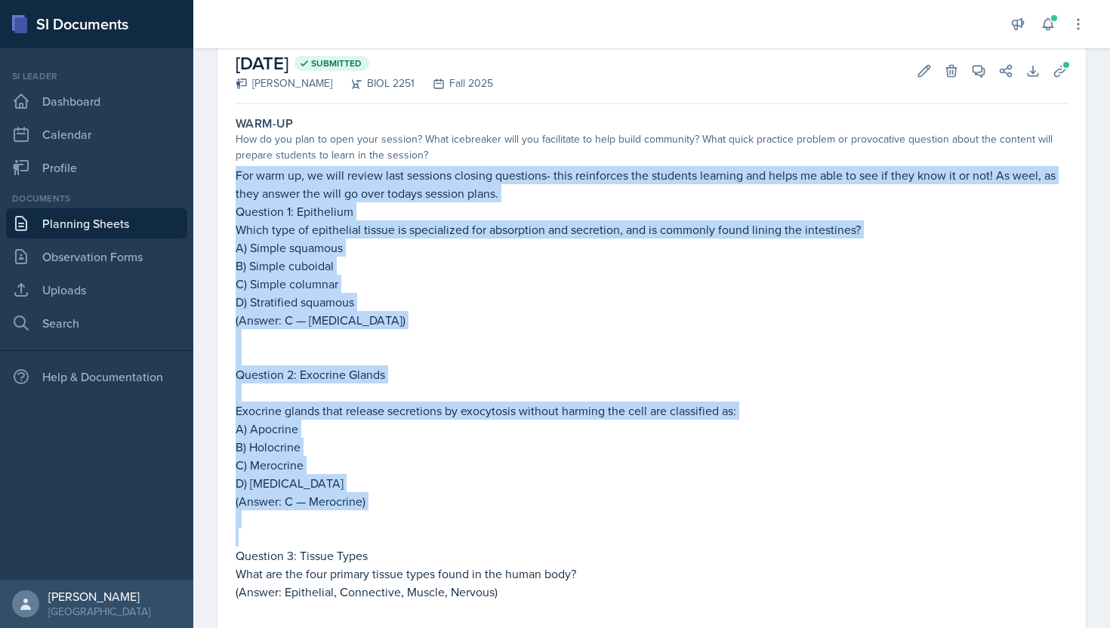
click at [401, 511] on p at bounding box center [652, 519] width 832 height 18
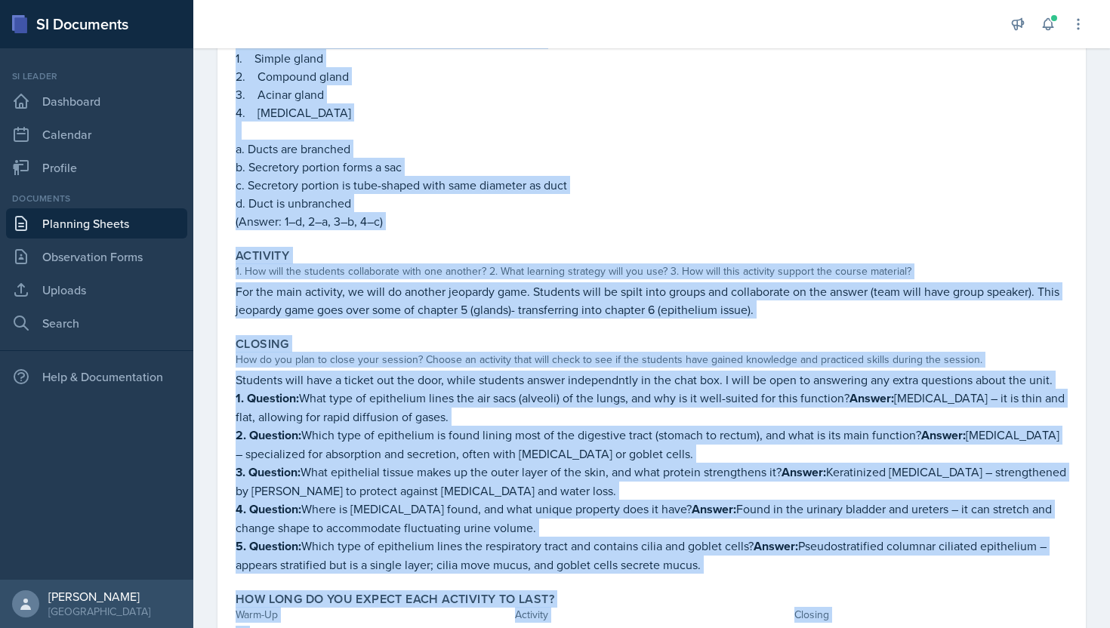
scroll to position [797, 0]
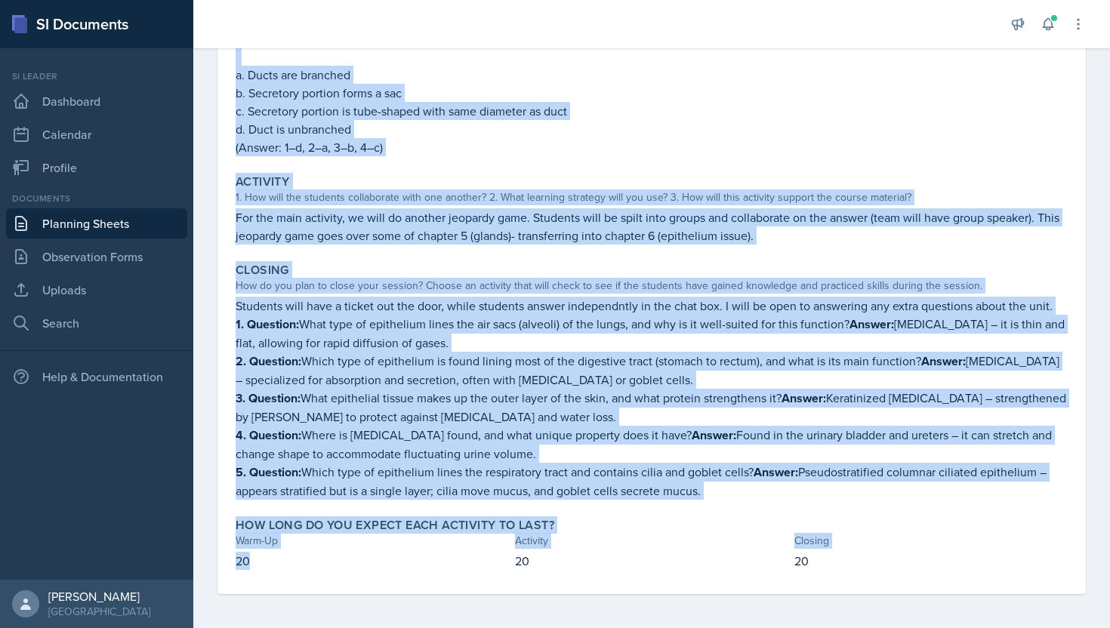
drag, startPoint x: 233, startPoint y: 178, endPoint x: 711, endPoint y: 489, distance: 569.9
click at [711, 489] on p "5. Question: Which type of epithelium lines the respiratory tract and contains …" at bounding box center [652, 481] width 832 height 37
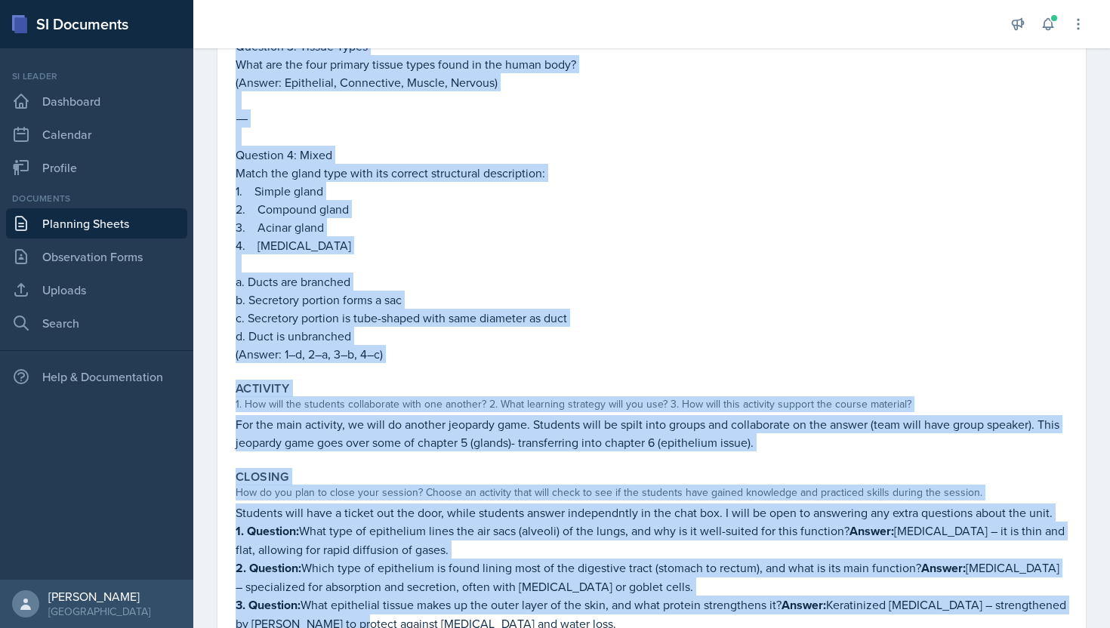
scroll to position [621, 0]
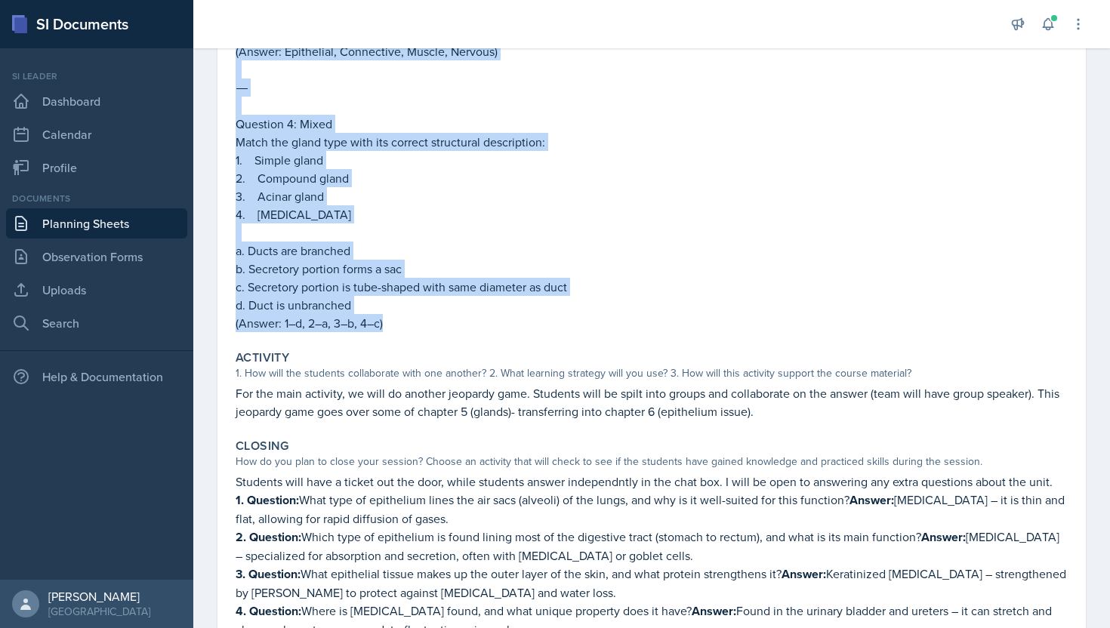
drag, startPoint x: 235, startPoint y: 190, endPoint x: 409, endPoint y: 325, distance: 220.2
copy div "For warm up, we will review last sessions closing questions- this reinforces th…"
